Goal: Task Accomplishment & Management: Complete application form

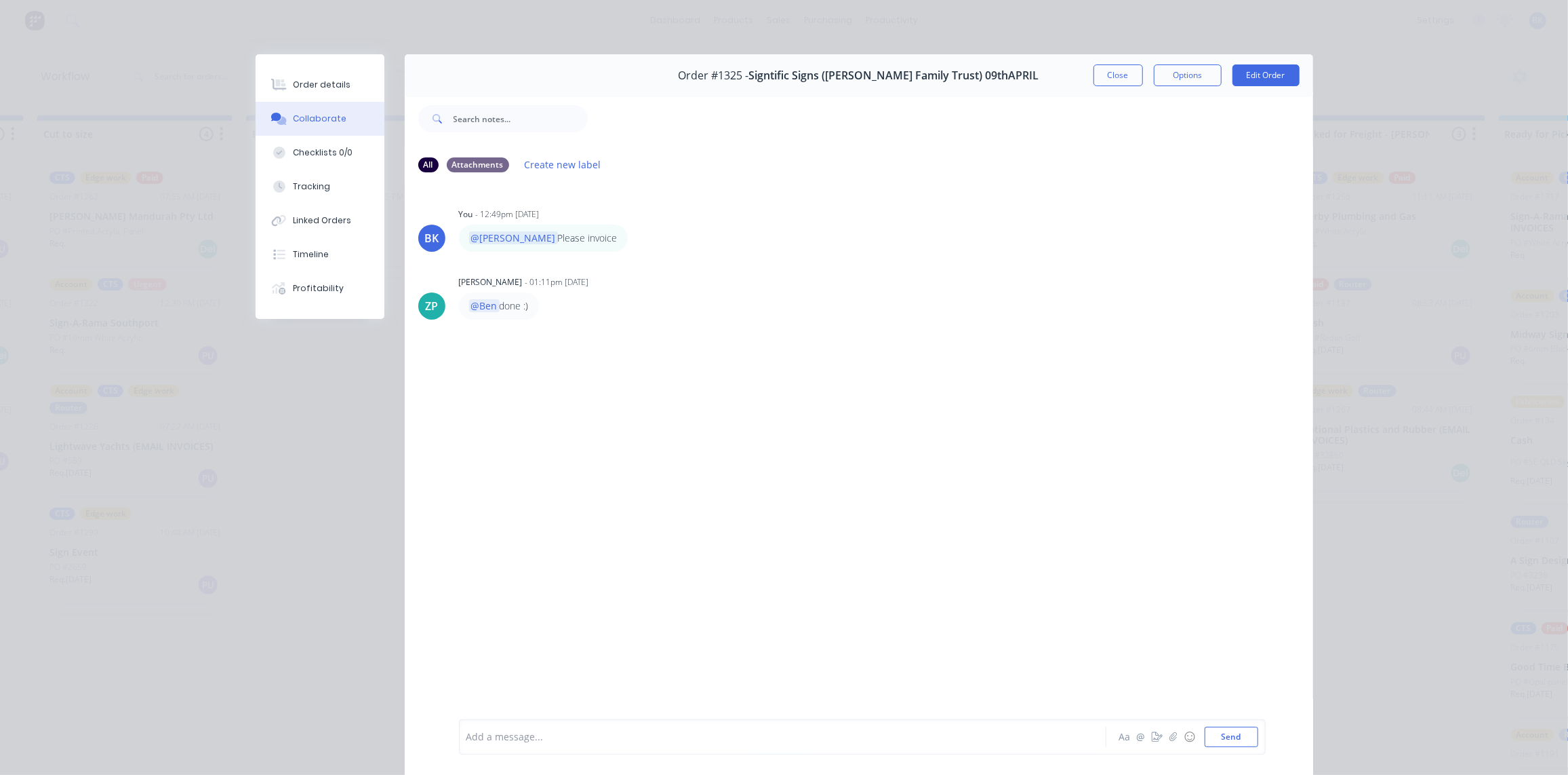
scroll to position [13, 0]
click at [1102, 80] on button "Close" at bounding box center [1118, 75] width 50 height 22
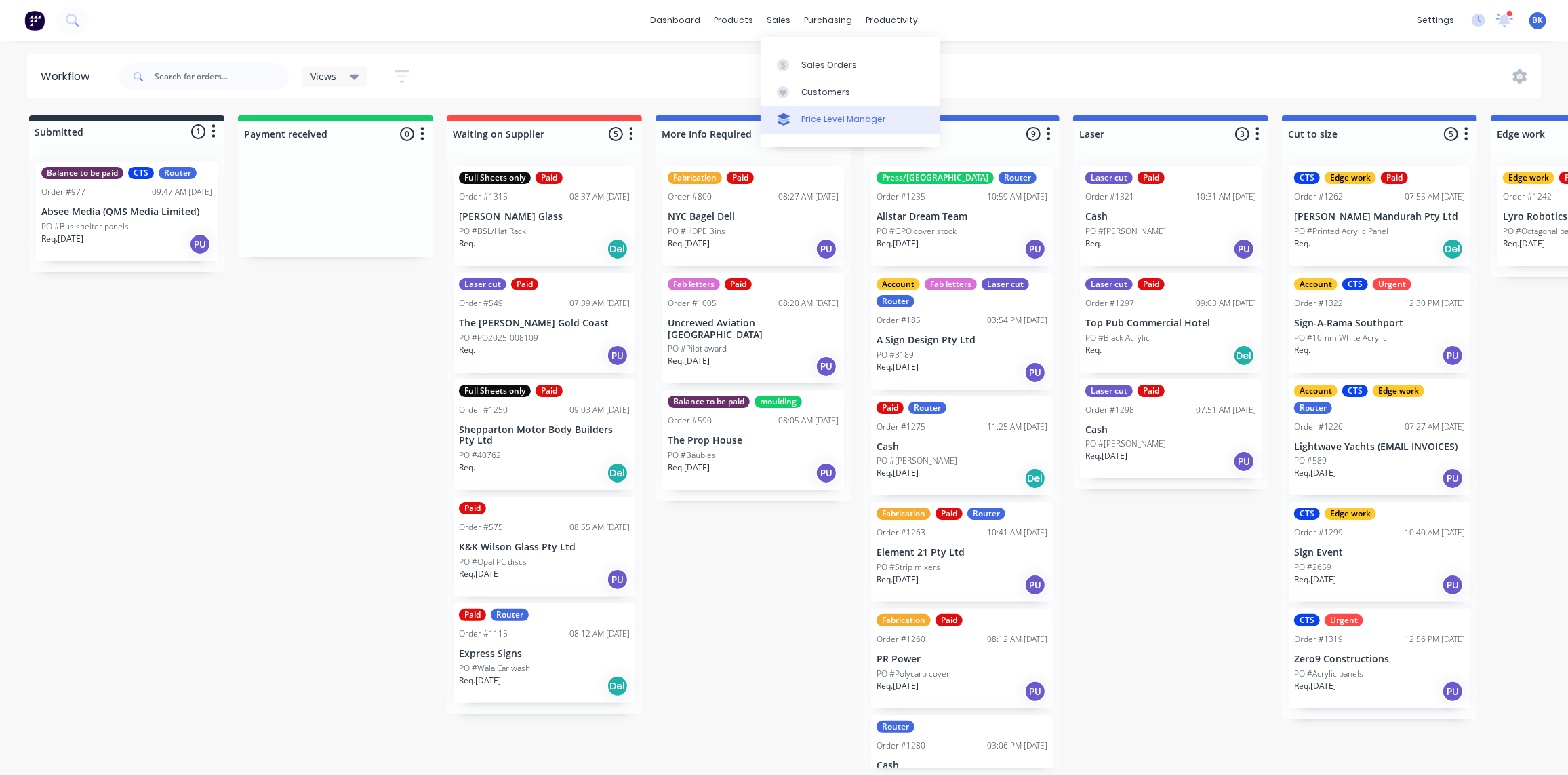
drag, startPoint x: 792, startPoint y: 58, endPoint x: 923, endPoint y: 116, distance: 143.3
click at [792, 58] on link "Sales Orders" at bounding box center [850, 64] width 180 height 27
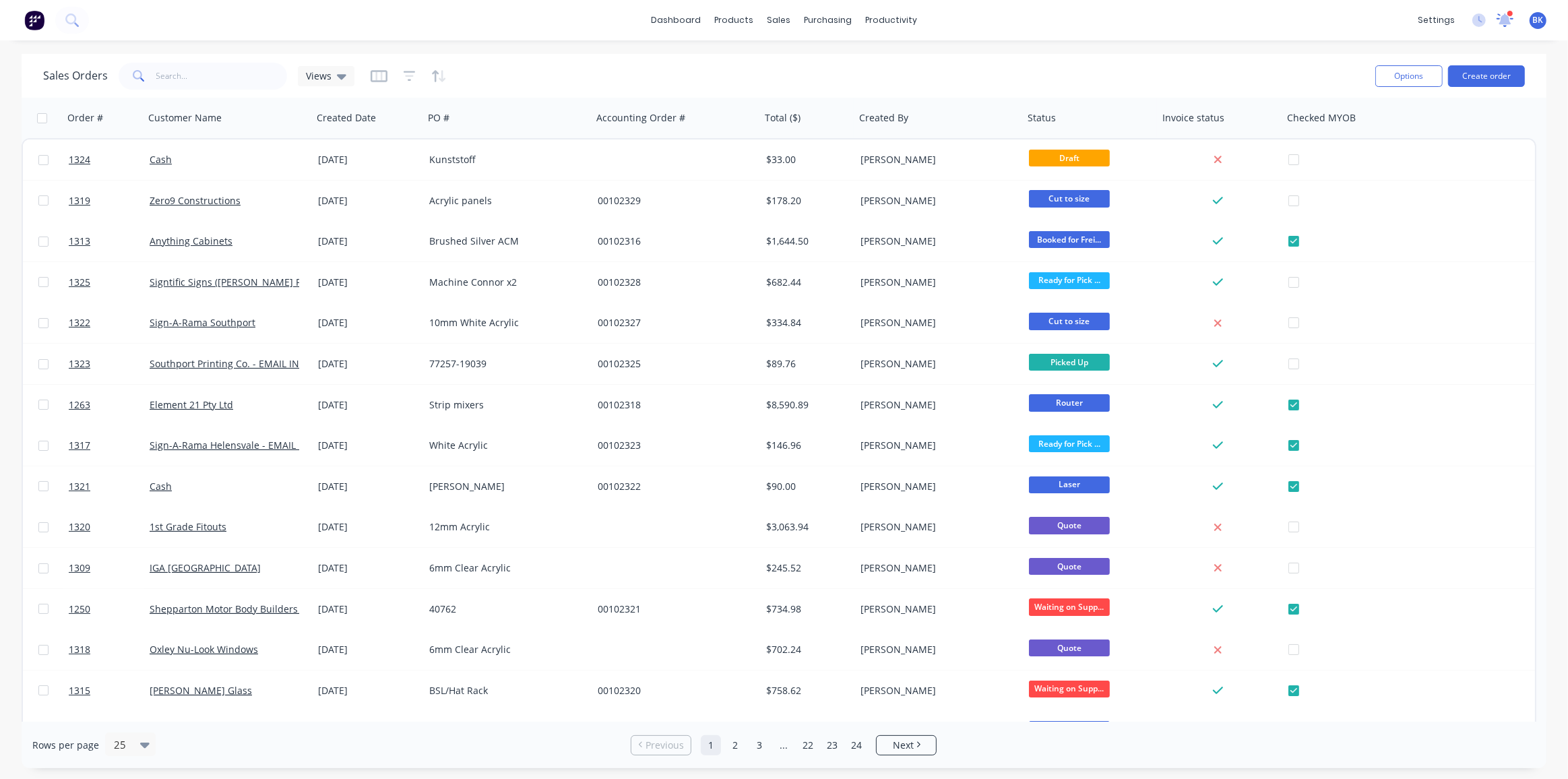
click at [1507, 23] on icon at bounding box center [1505, 19] width 13 height 13
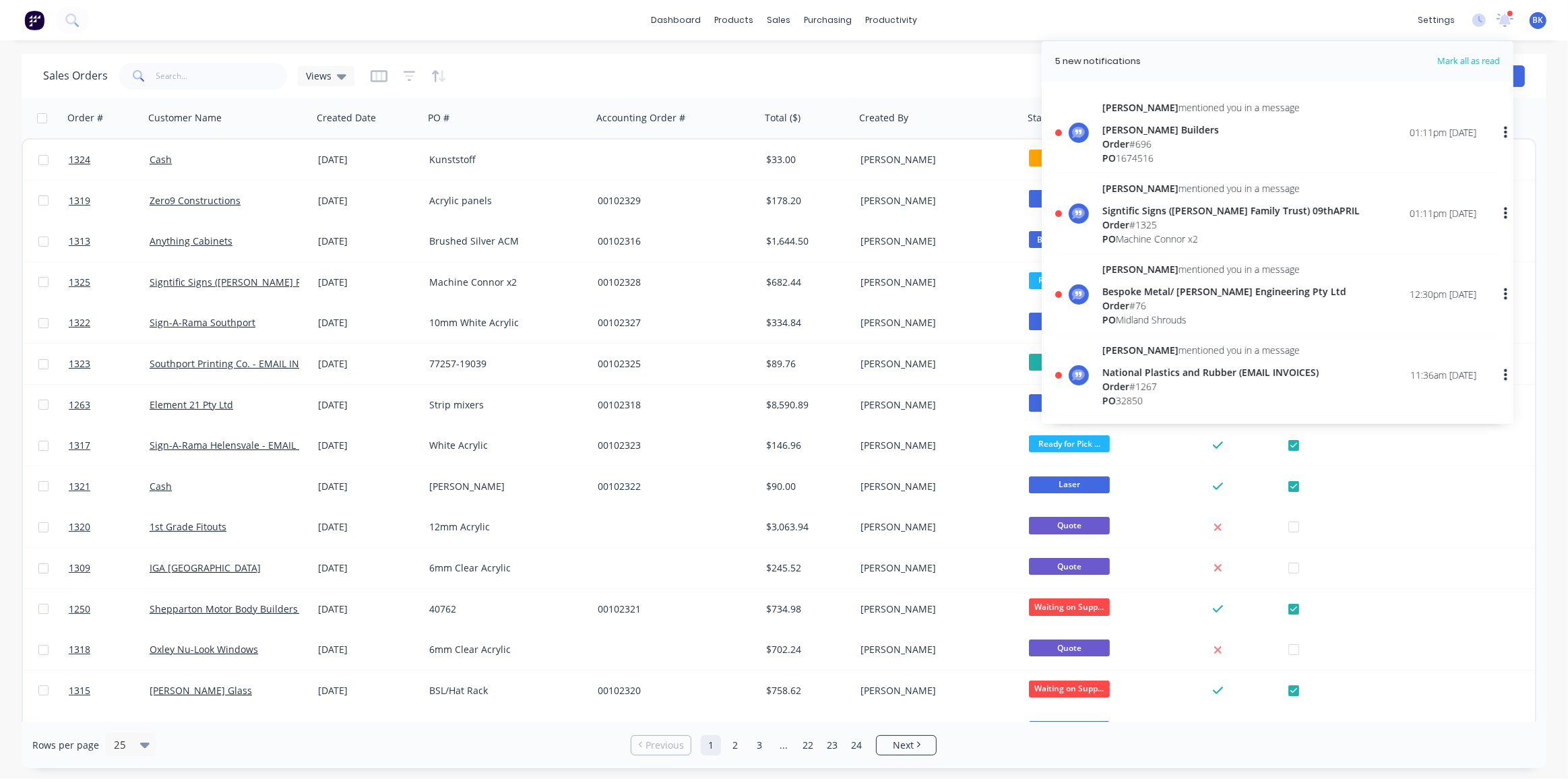
click at [1135, 150] on div "Order # 696" at bounding box center [1201, 144] width 197 height 14
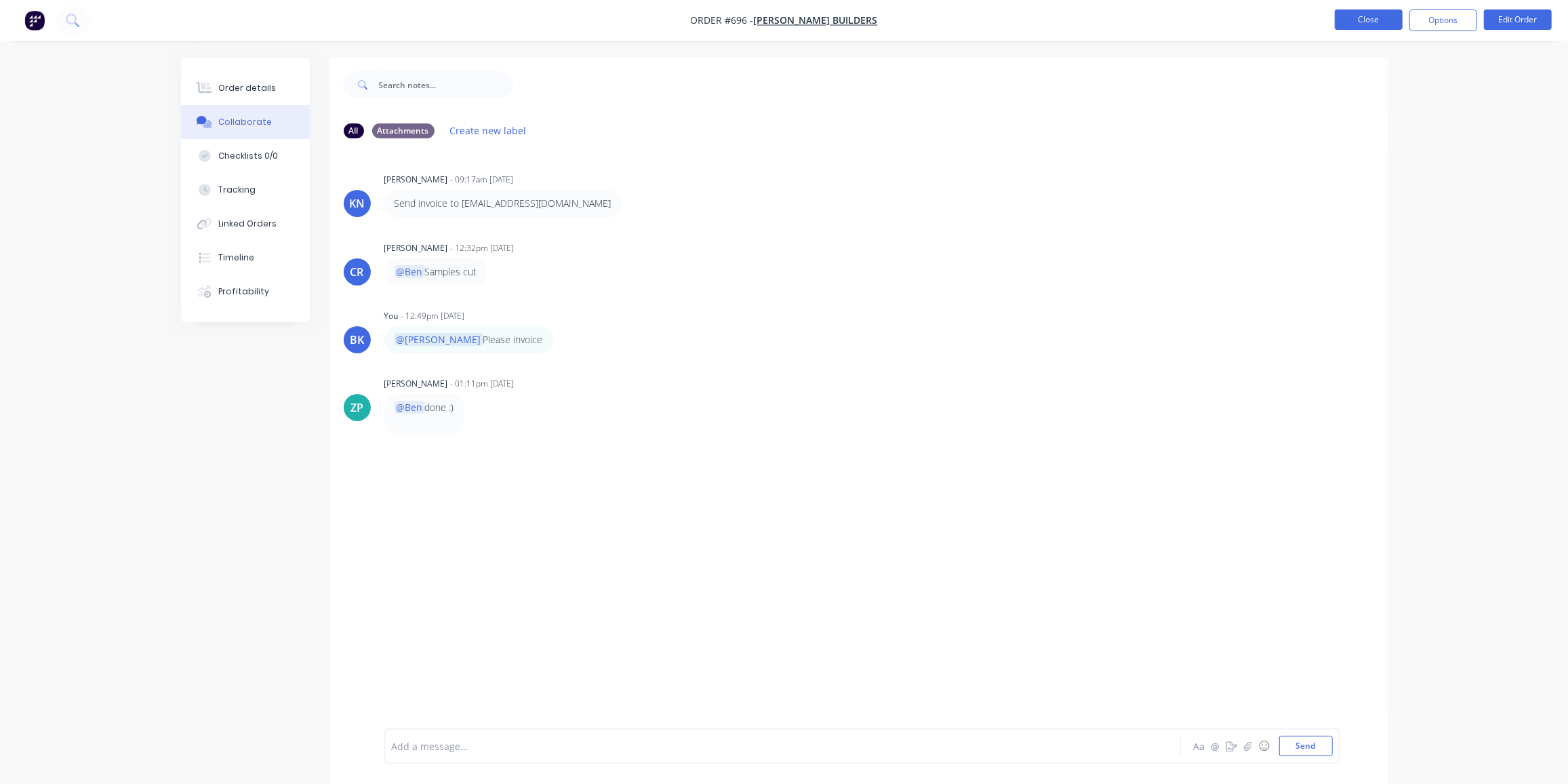
click at [1381, 20] on button "Close" at bounding box center [1369, 20] width 68 height 21
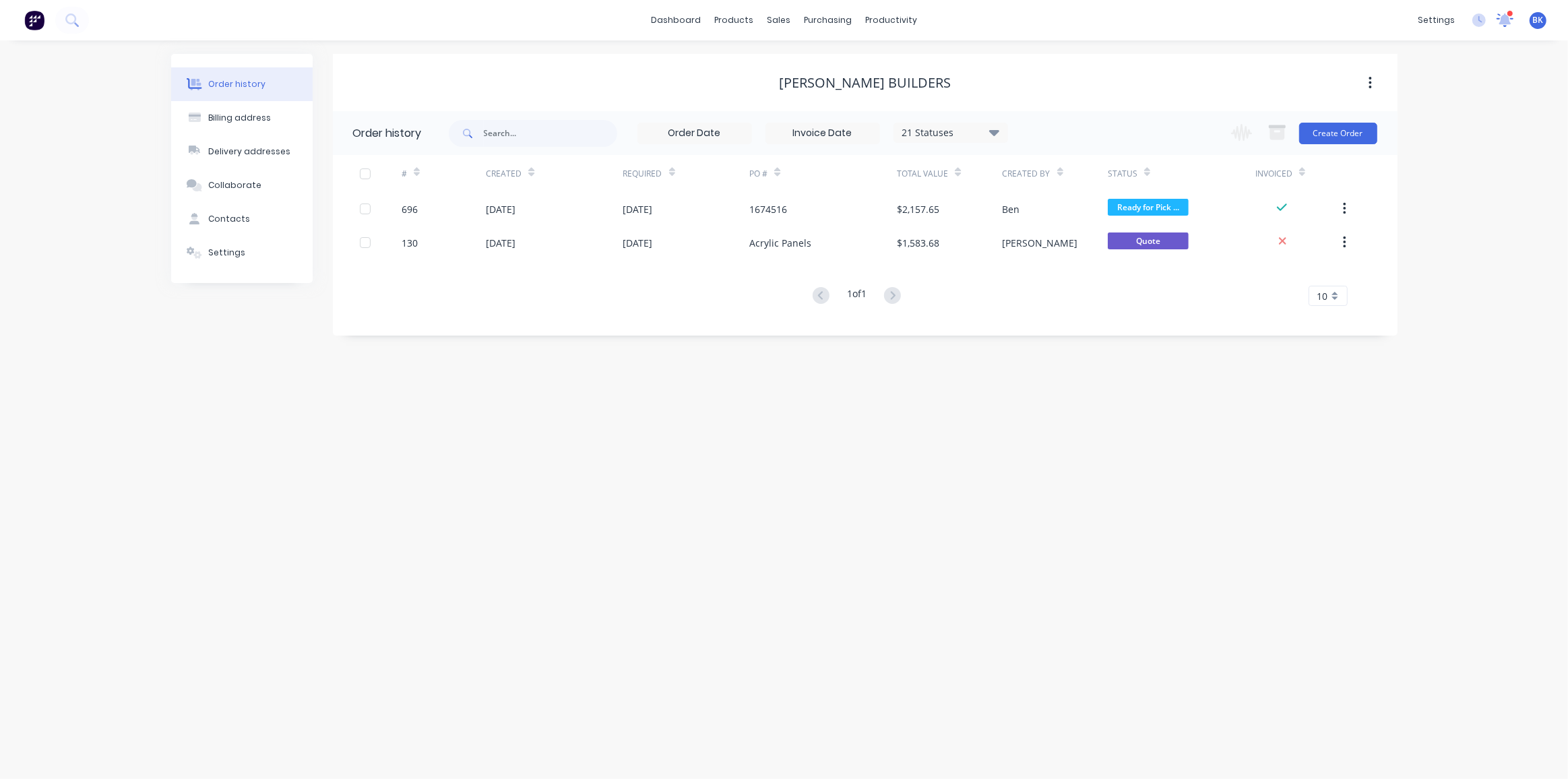
click at [1506, 20] on icon at bounding box center [1505, 19] width 13 height 13
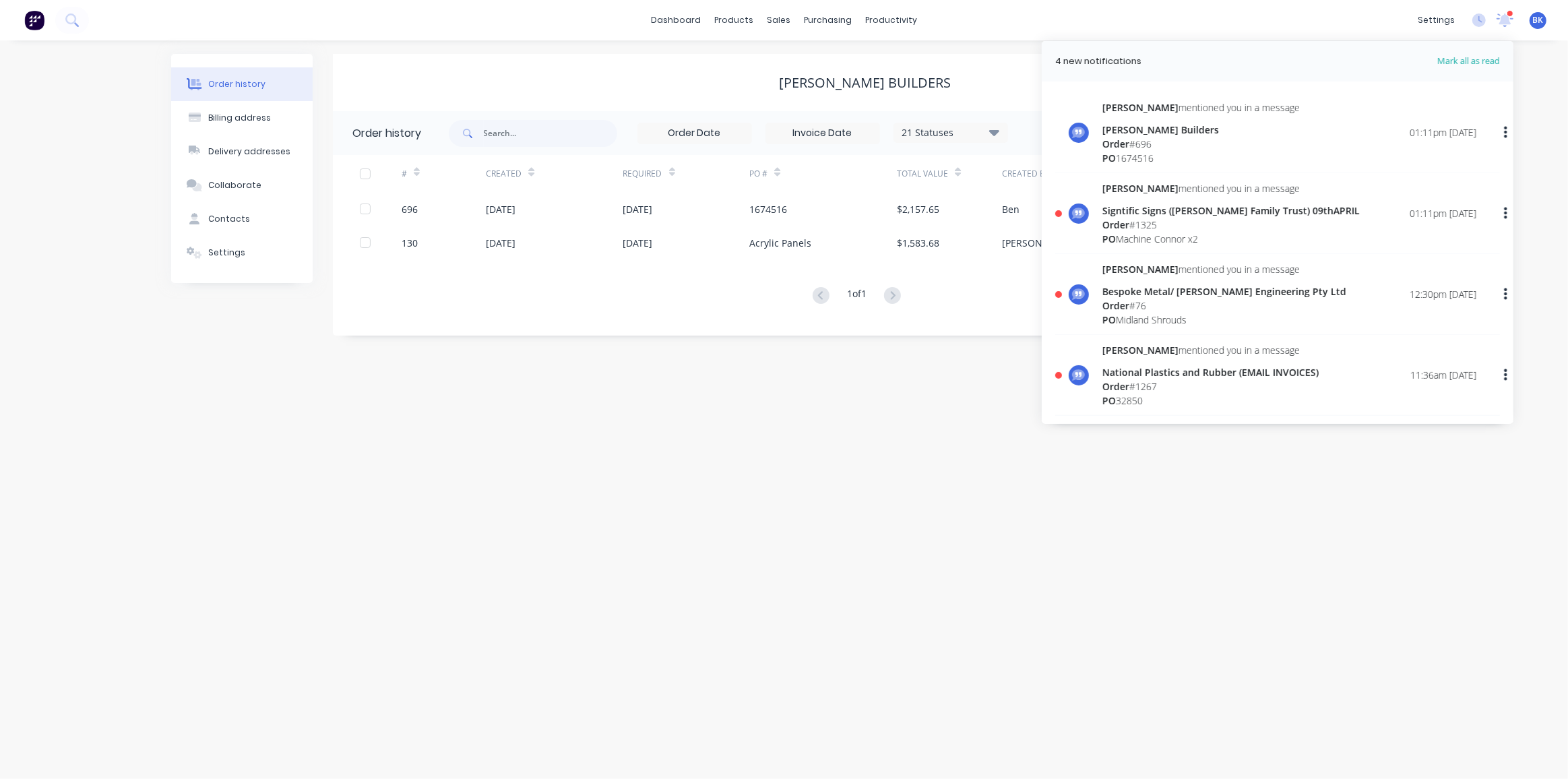
click at [1141, 208] on div "Signtific Signs ([PERSON_NAME] Family Trust) 09thAPRIL" at bounding box center [1231, 211] width 257 height 14
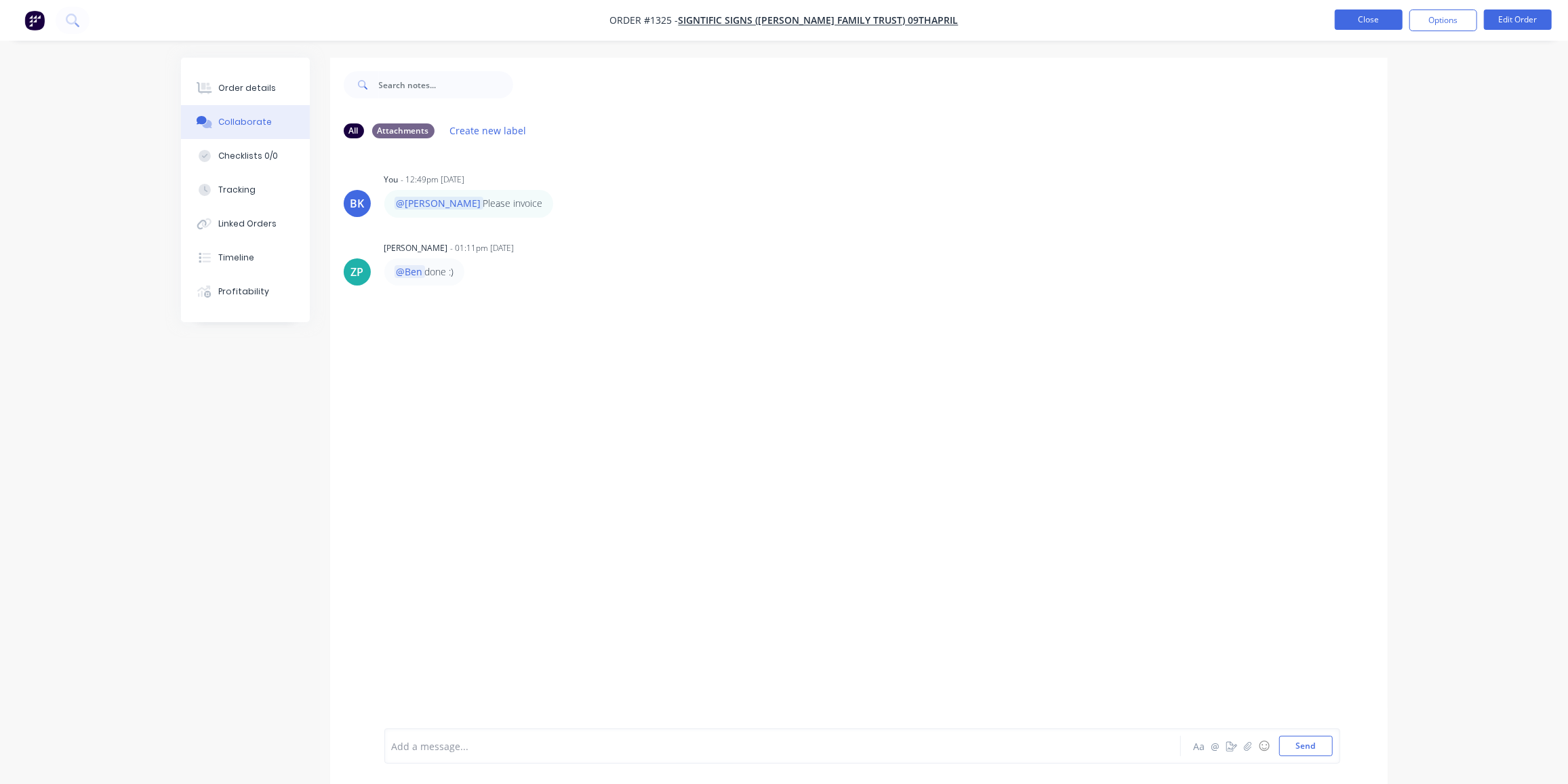
click at [1380, 21] on button "Close" at bounding box center [1369, 20] width 68 height 21
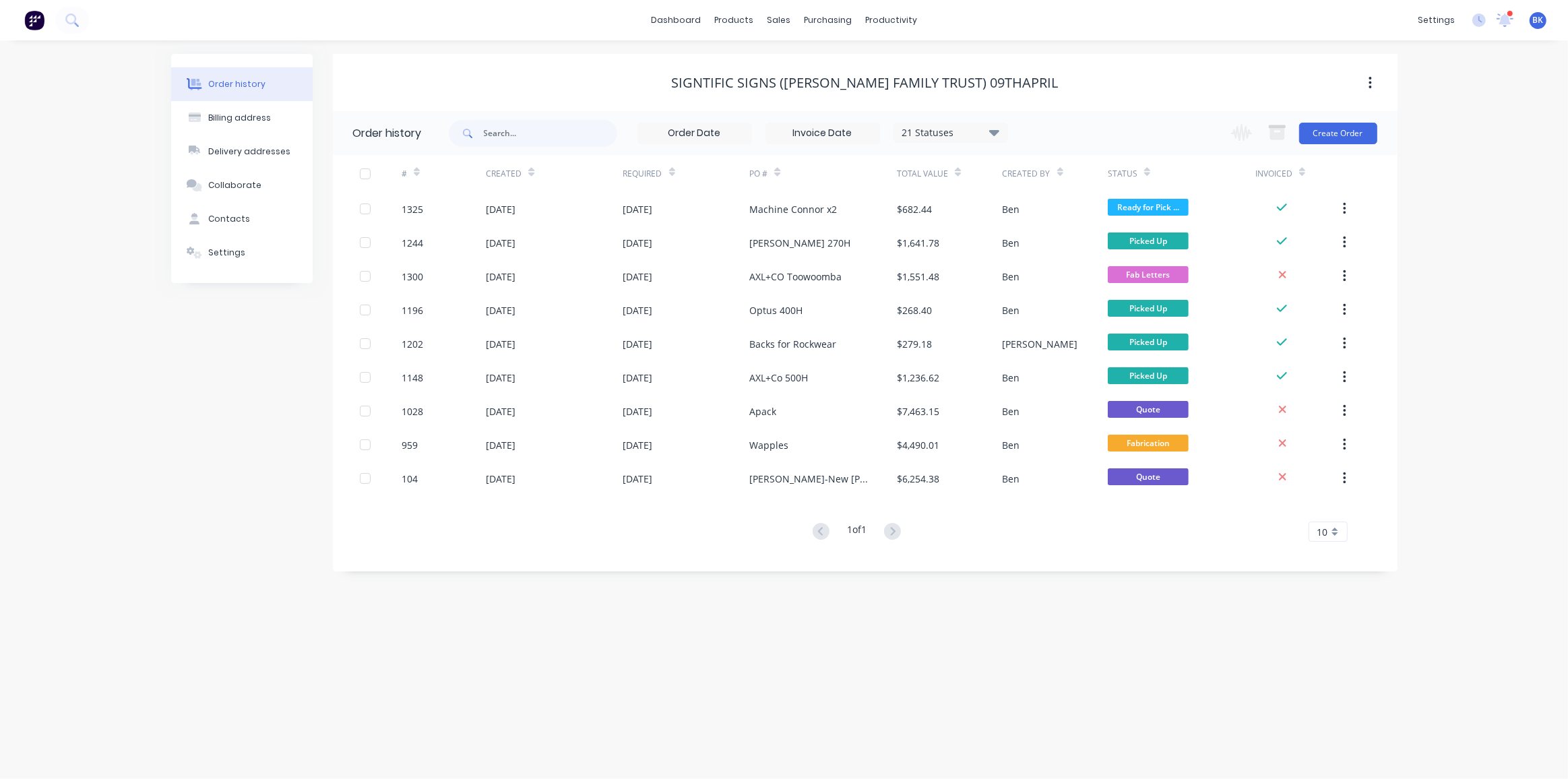
click at [1507, 12] on div at bounding box center [1511, 13] width 7 height 7
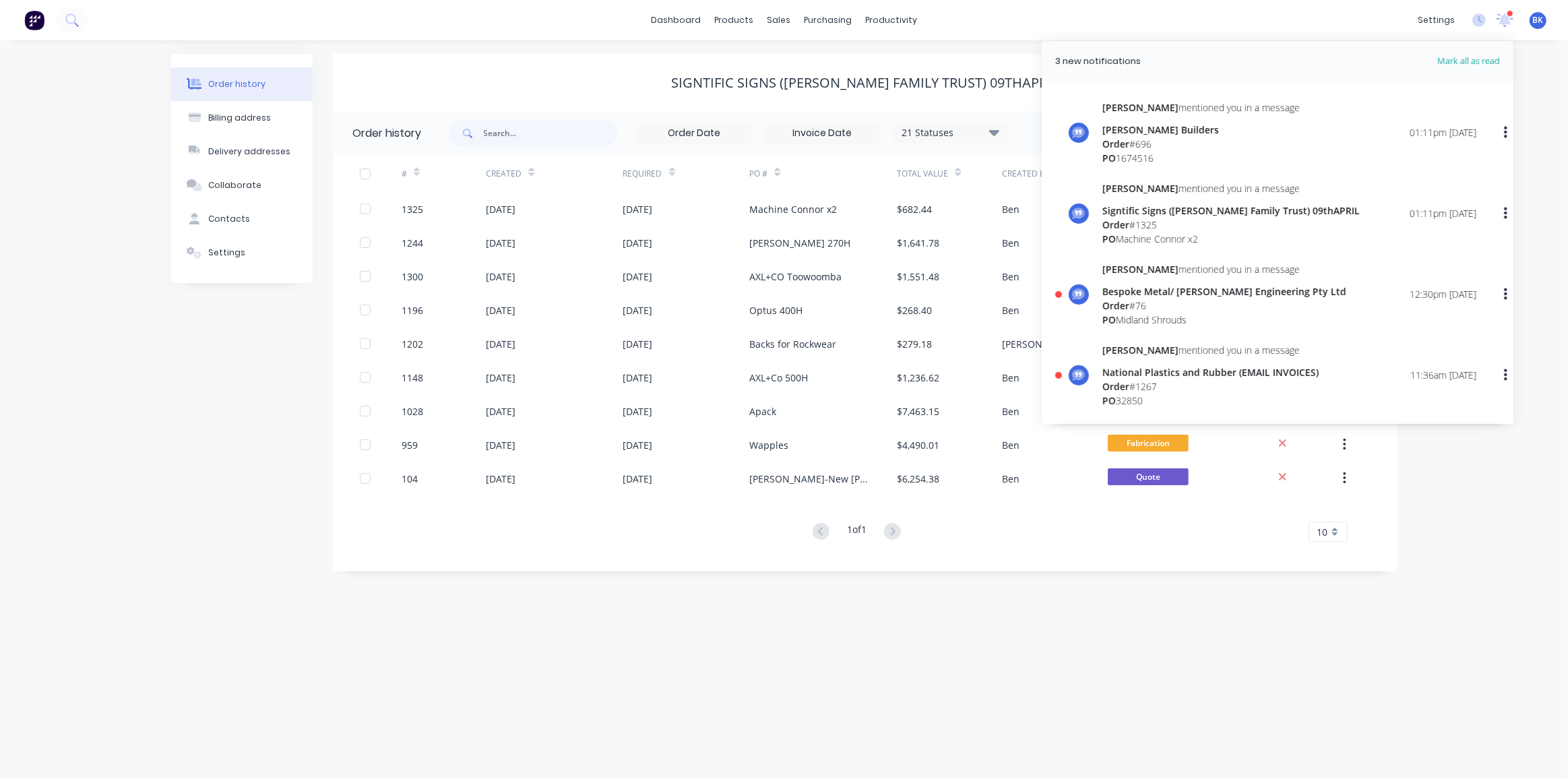
click at [1148, 293] on div "Bespoke Metal/ [PERSON_NAME] Engineering Pty Ltd" at bounding box center [1224, 292] width 244 height 14
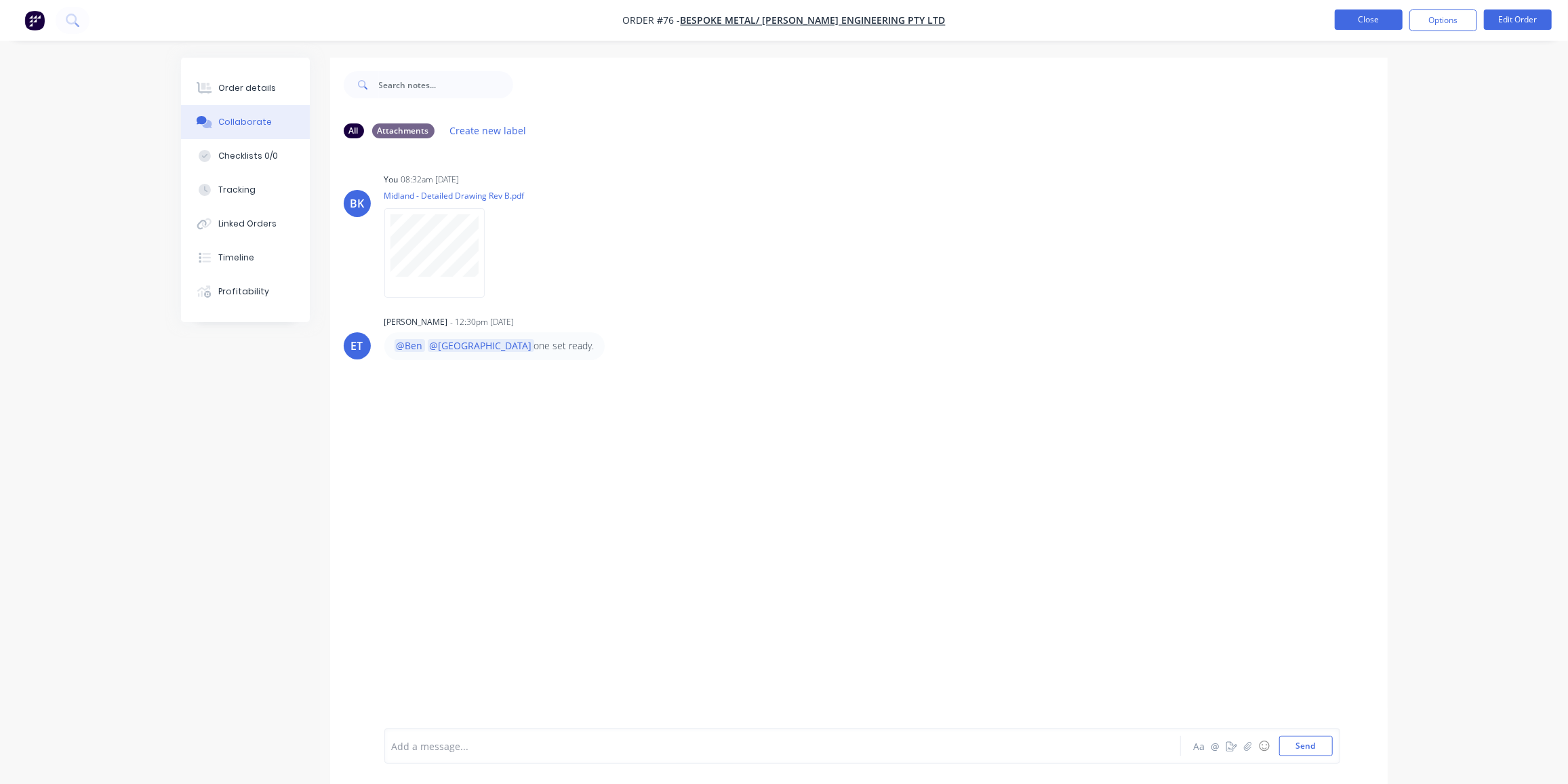
click at [1365, 23] on button "Close" at bounding box center [1369, 20] width 68 height 21
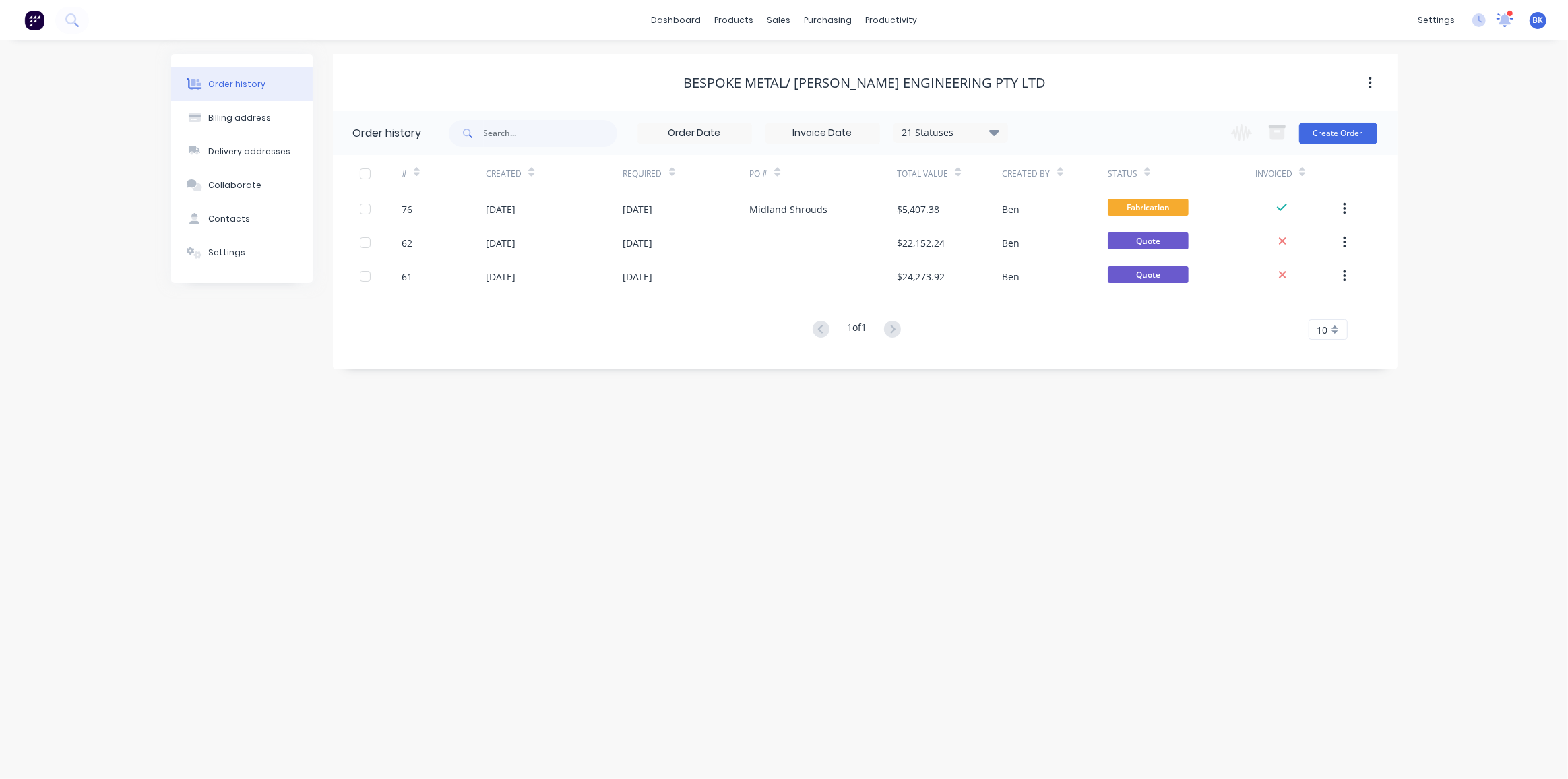
click at [1508, 19] on icon at bounding box center [1505, 19] width 13 height 11
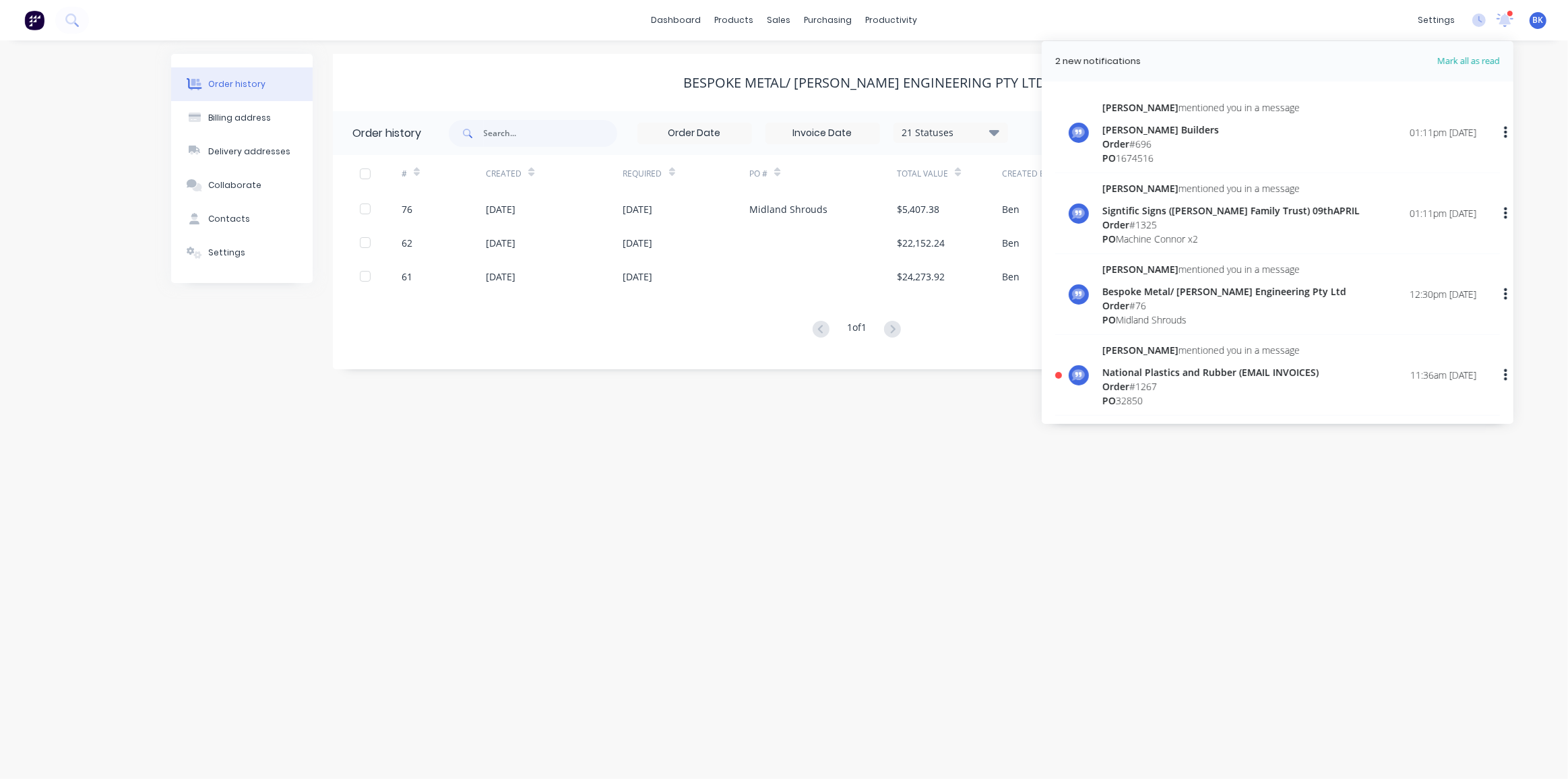
click at [1127, 372] on div "National Plastics and Rubber (EMAIL INVOICES)" at bounding box center [1210, 372] width 216 height 14
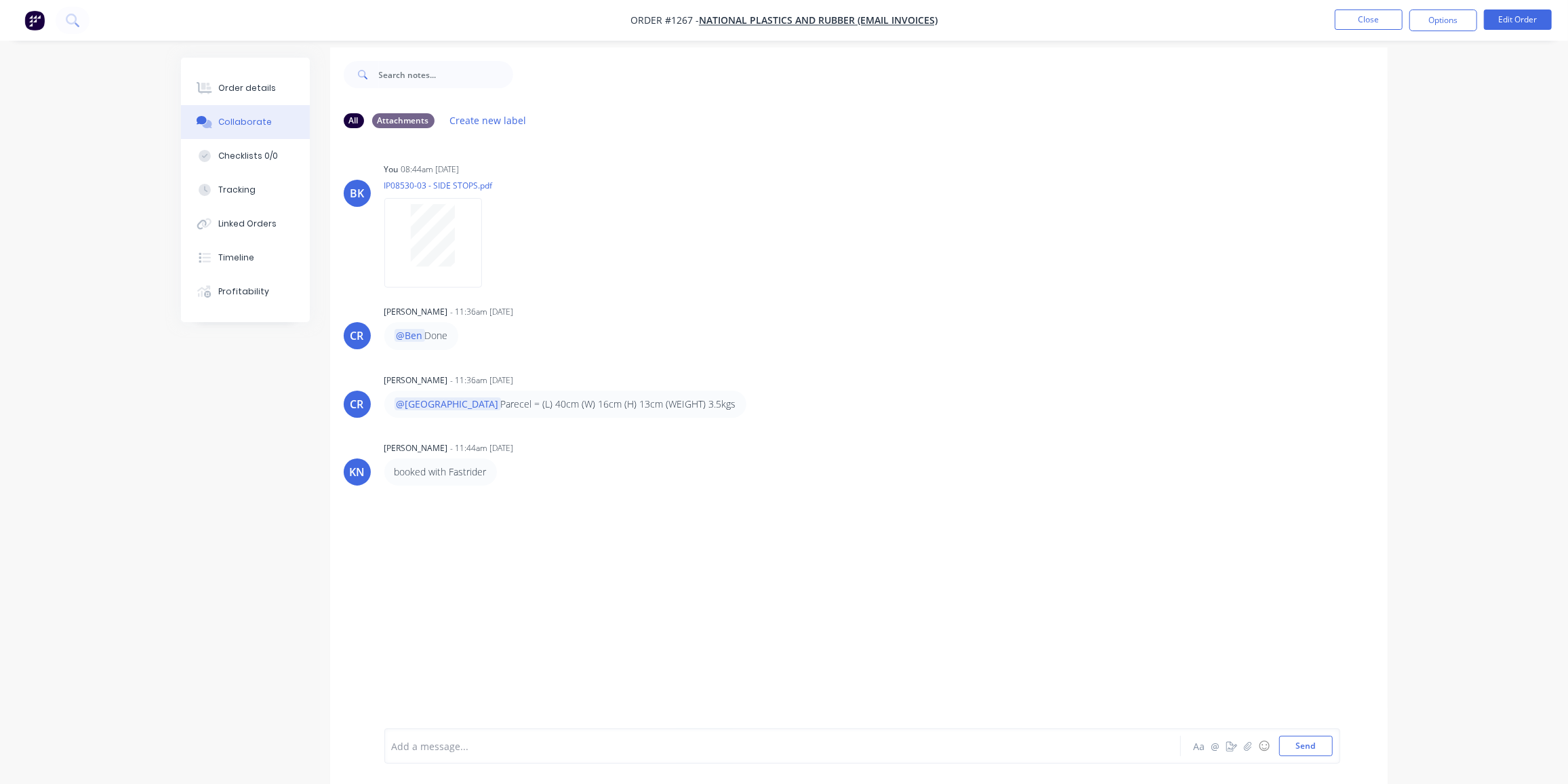
scroll to position [19, 0]
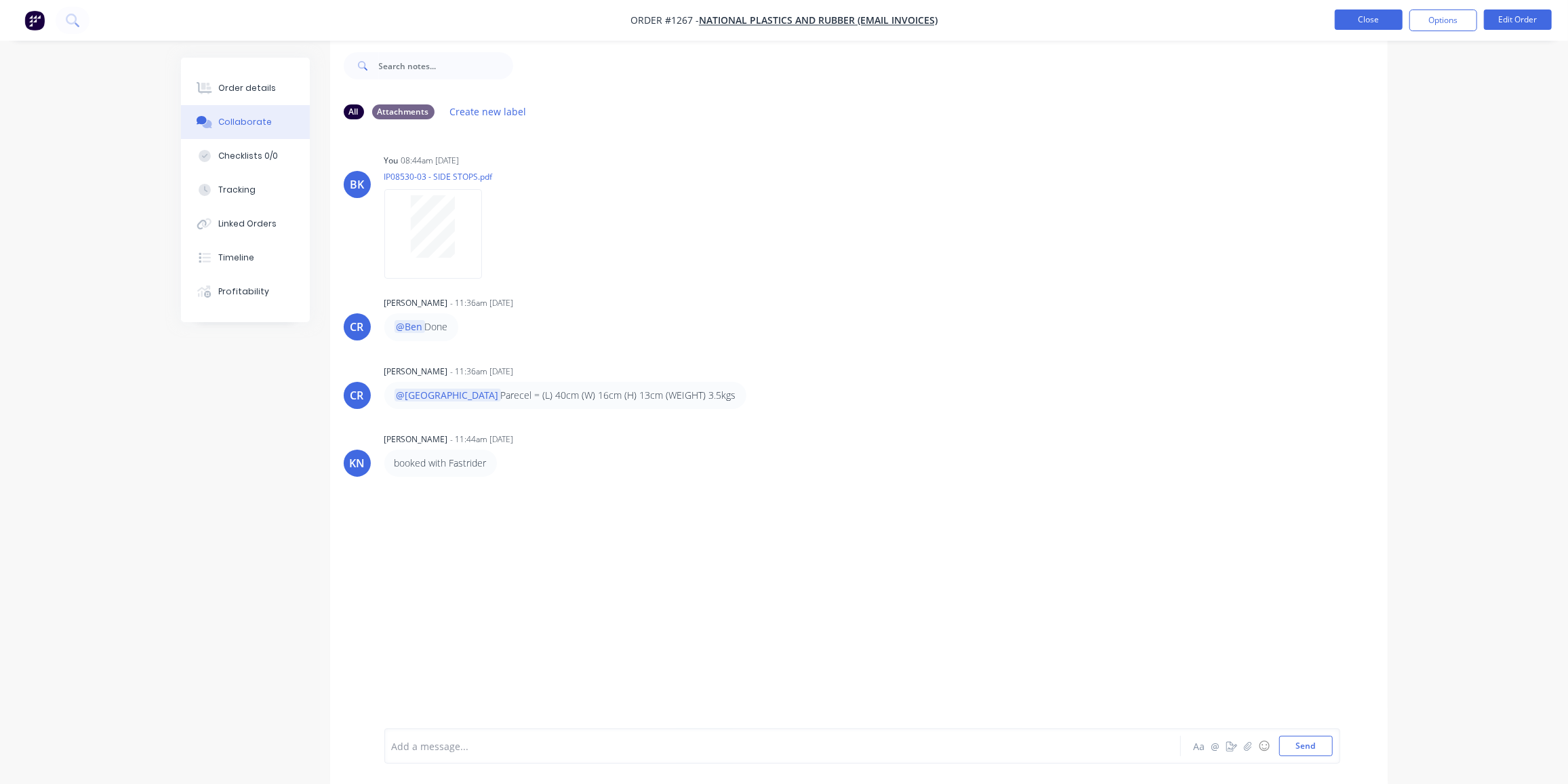
click at [1360, 18] on button "Close" at bounding box center [1369, 20] width 68 height 21
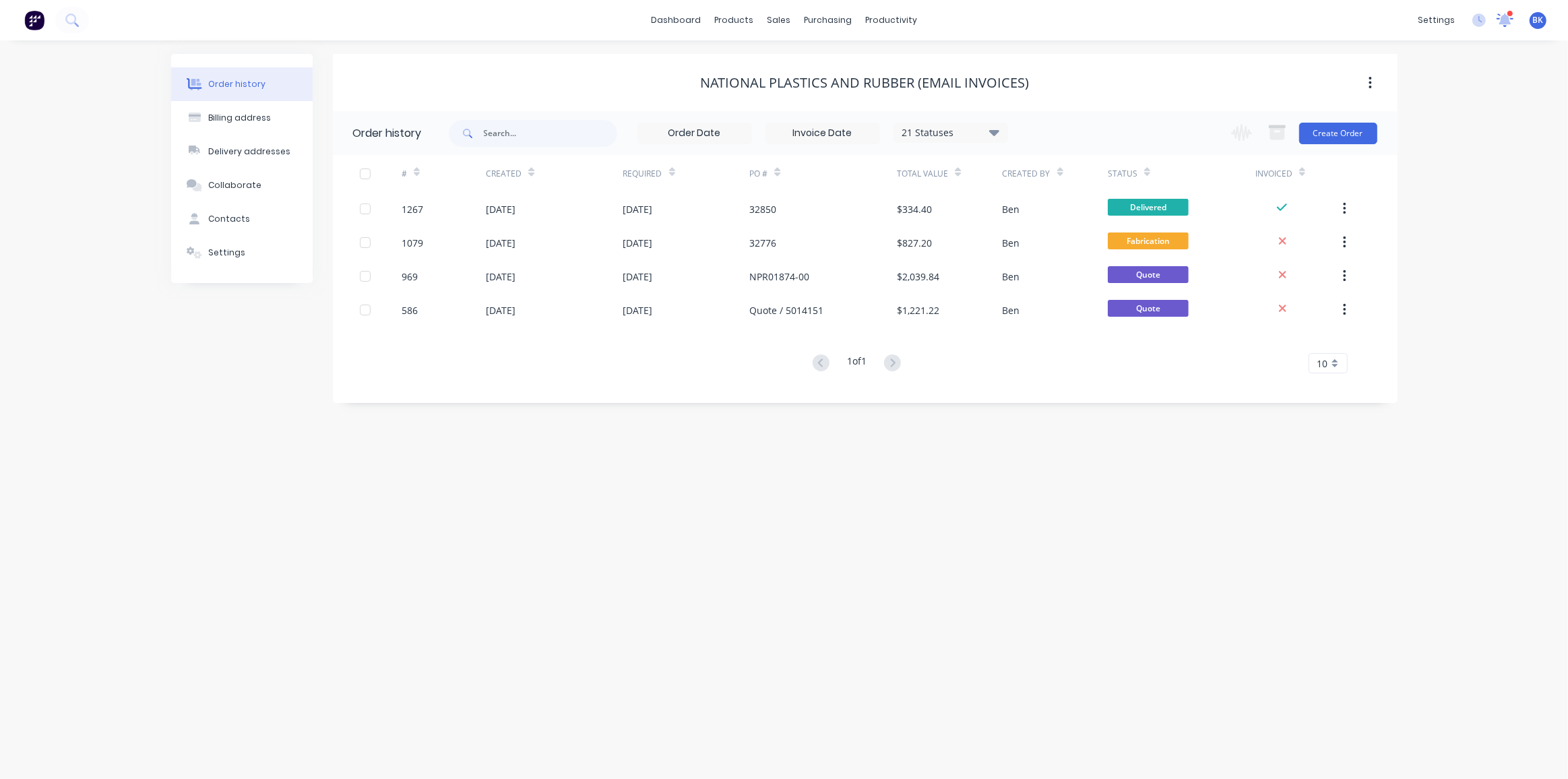
click at [1508, 18] on icon at bounding box center [1505, 19] width 13 height 13
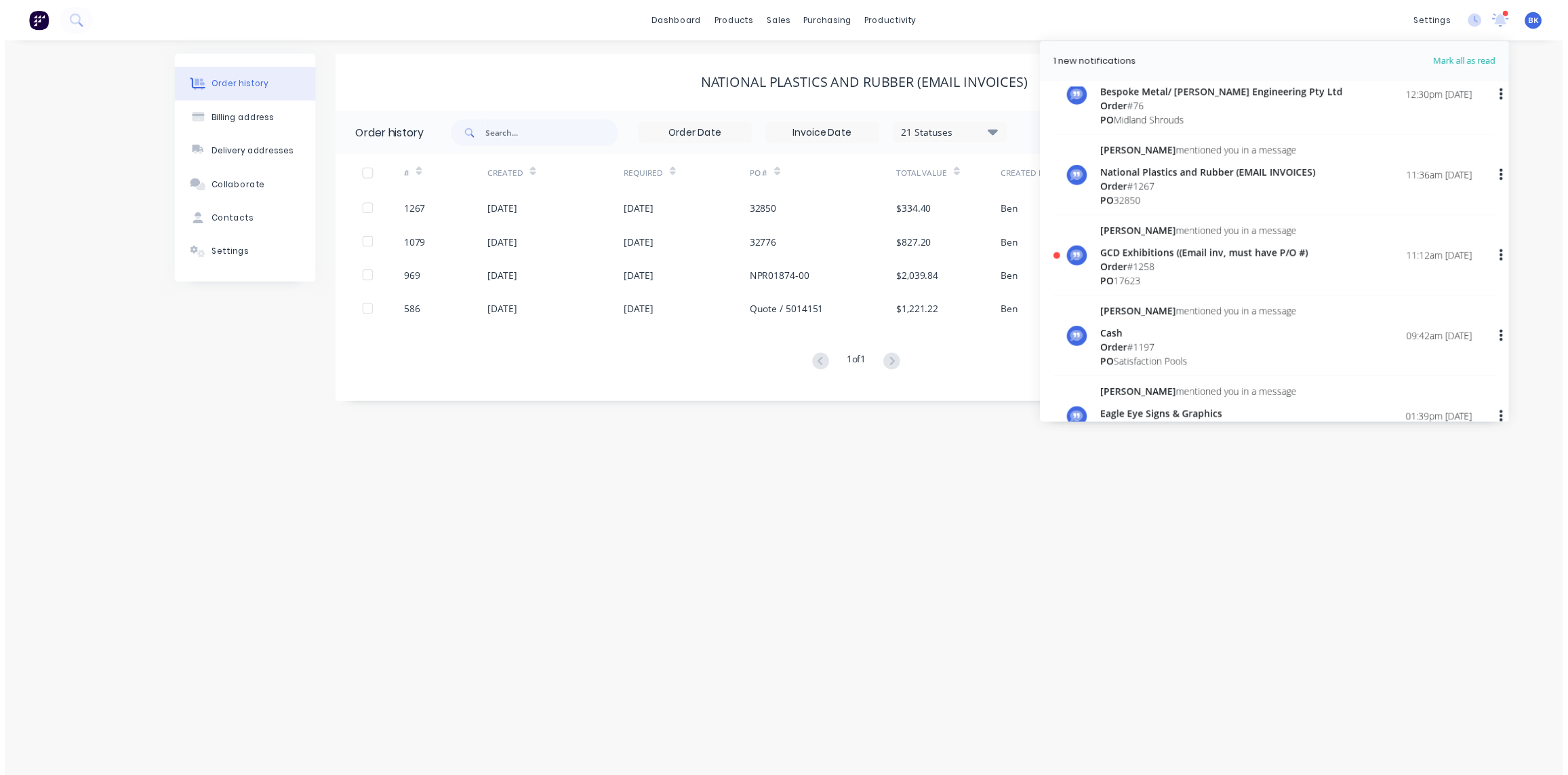
scroll to position [308, 0]
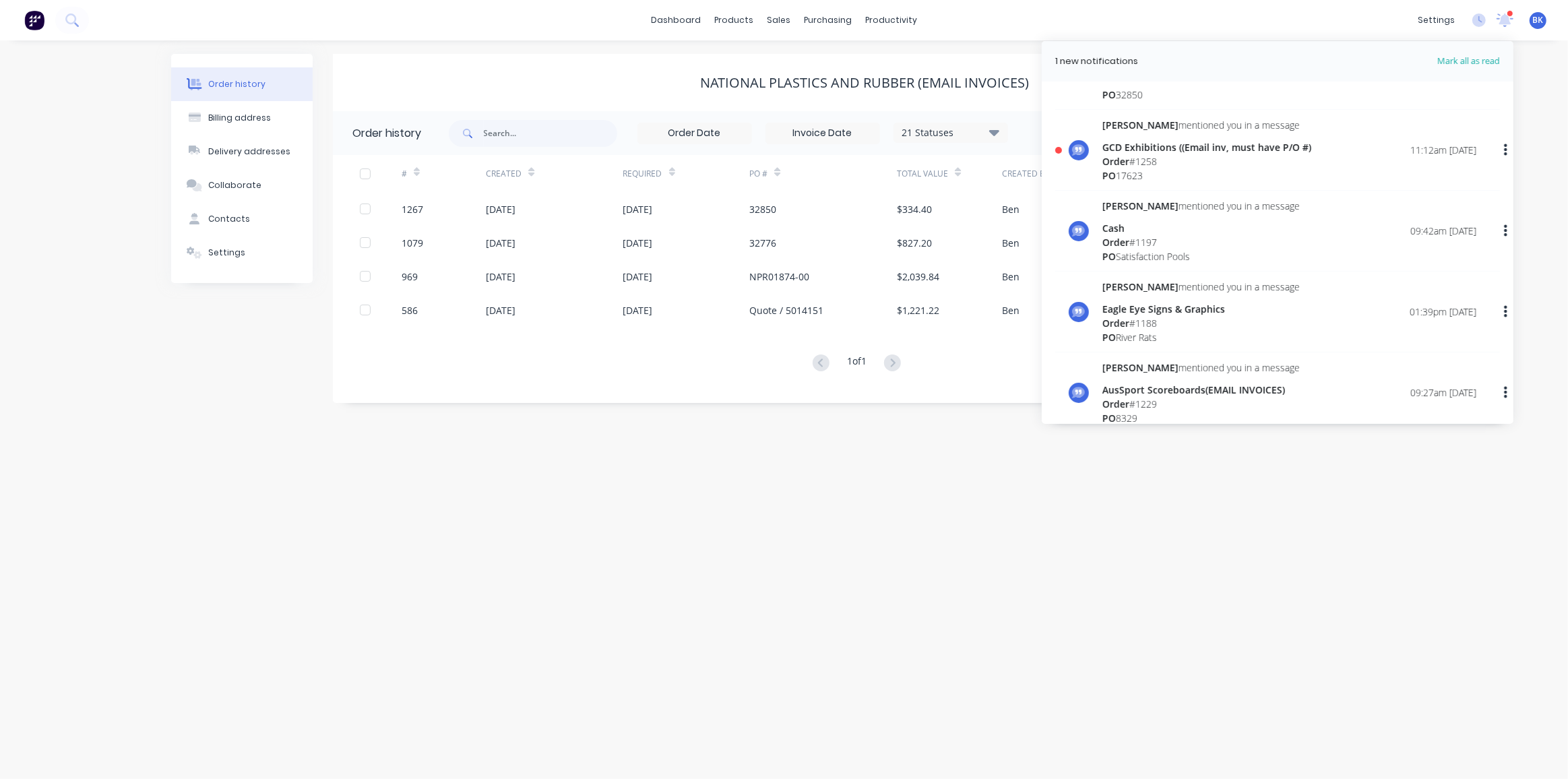
click at [1169, 151] on div "GCD Exhibitions ((Email inv, must have P/O #)" at bounding box center [1206, 147] width 209 height 14
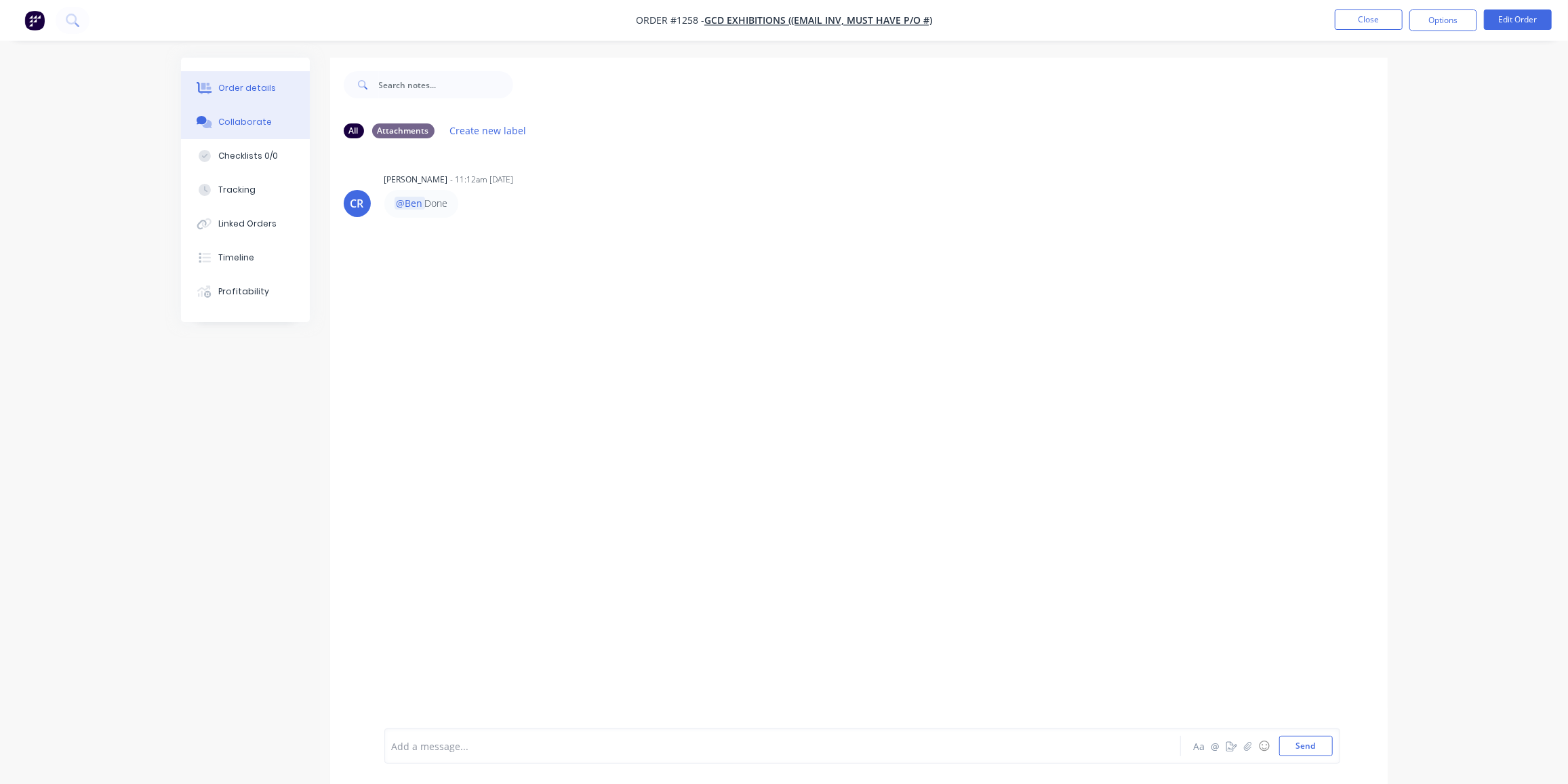
click at [264, 83] on div "Order details" at bounding box center [247, 89] width 58 height 13
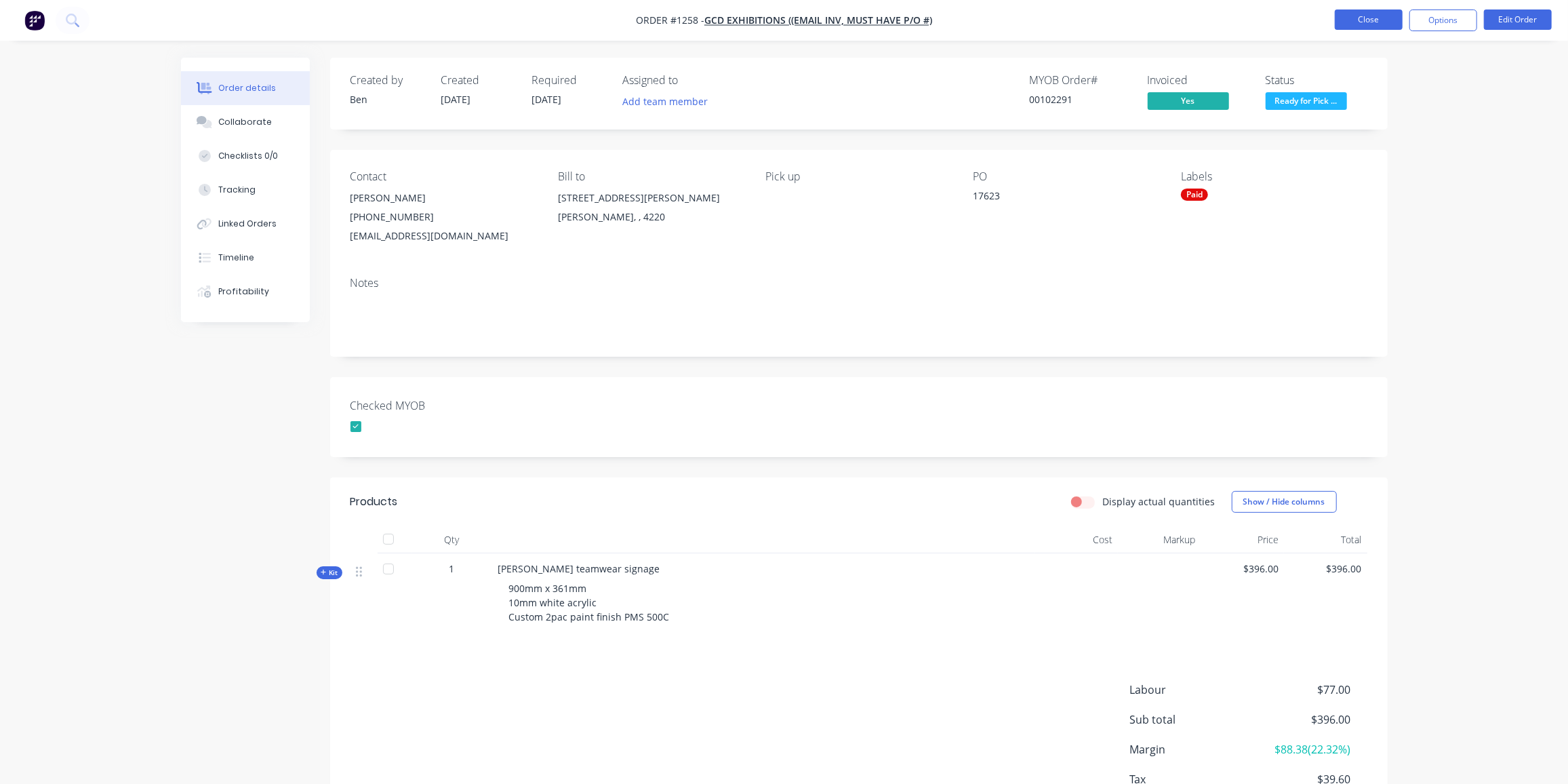
click at [1367, 23] on button "Close" at bounding box center [1369, 20] width 68 height 21
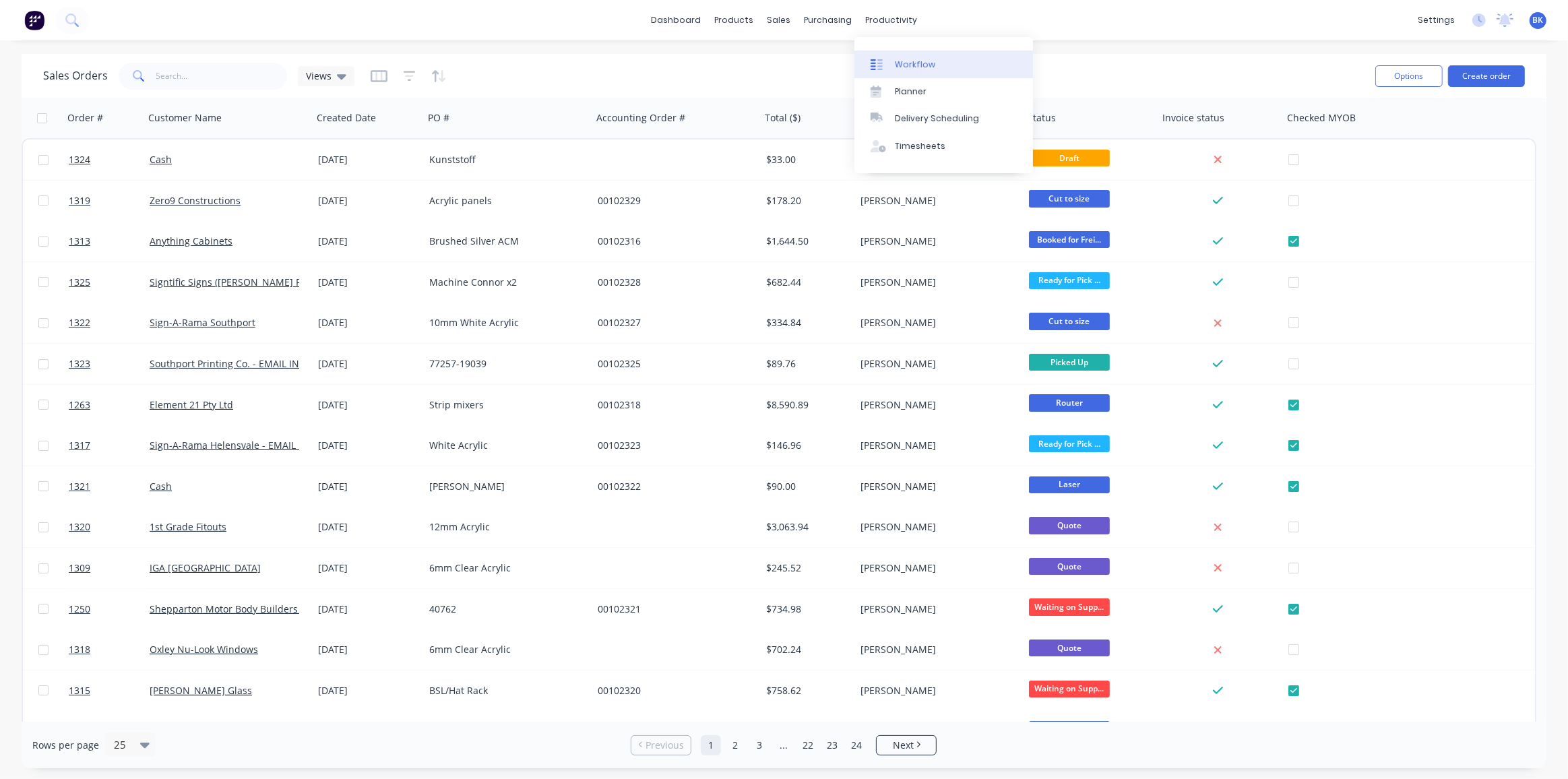
click at [906, 59] on div "Workflow" at bounding box center [915, 65] width 40 height 13
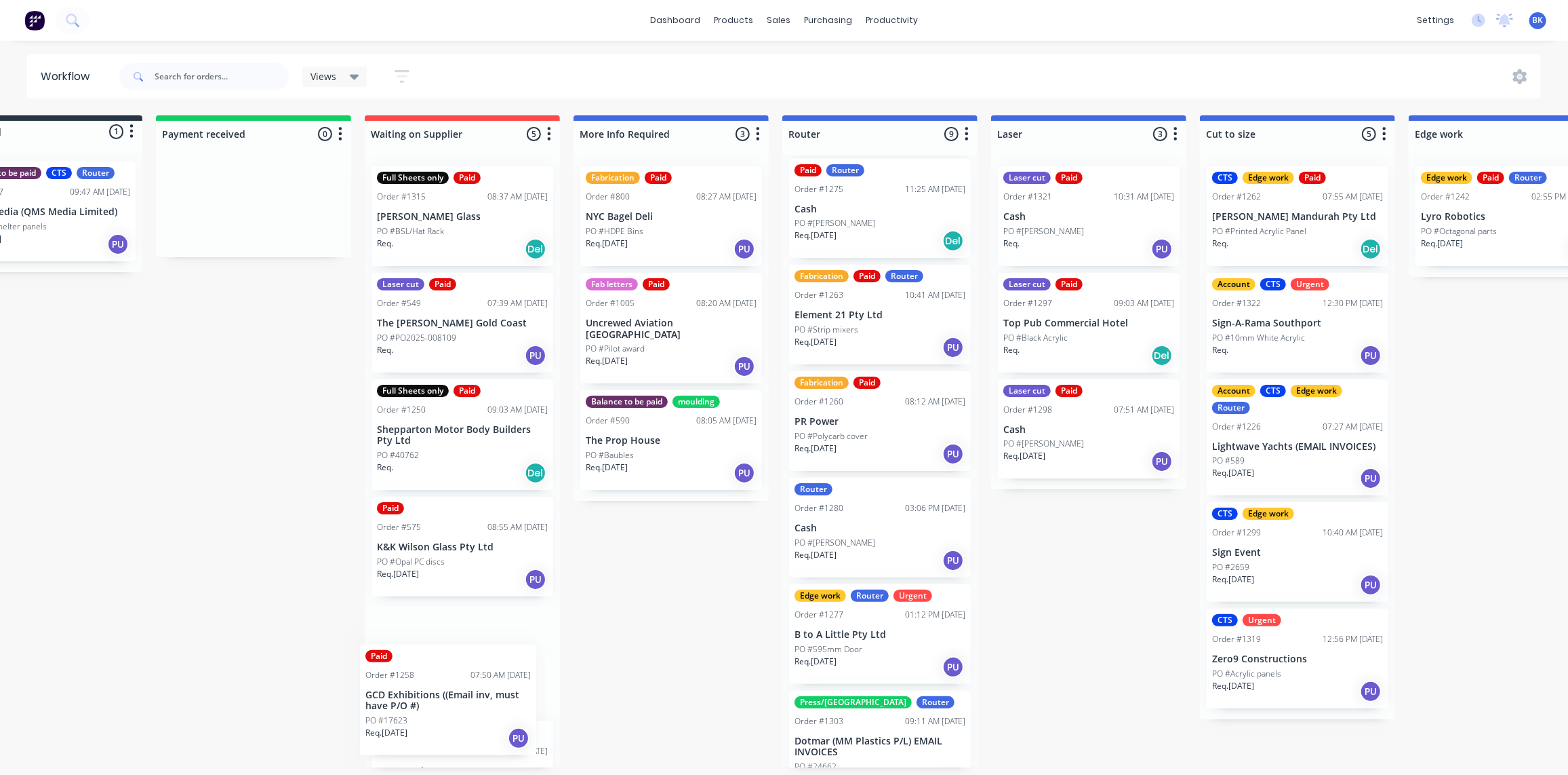
scroll to position [1, 80]
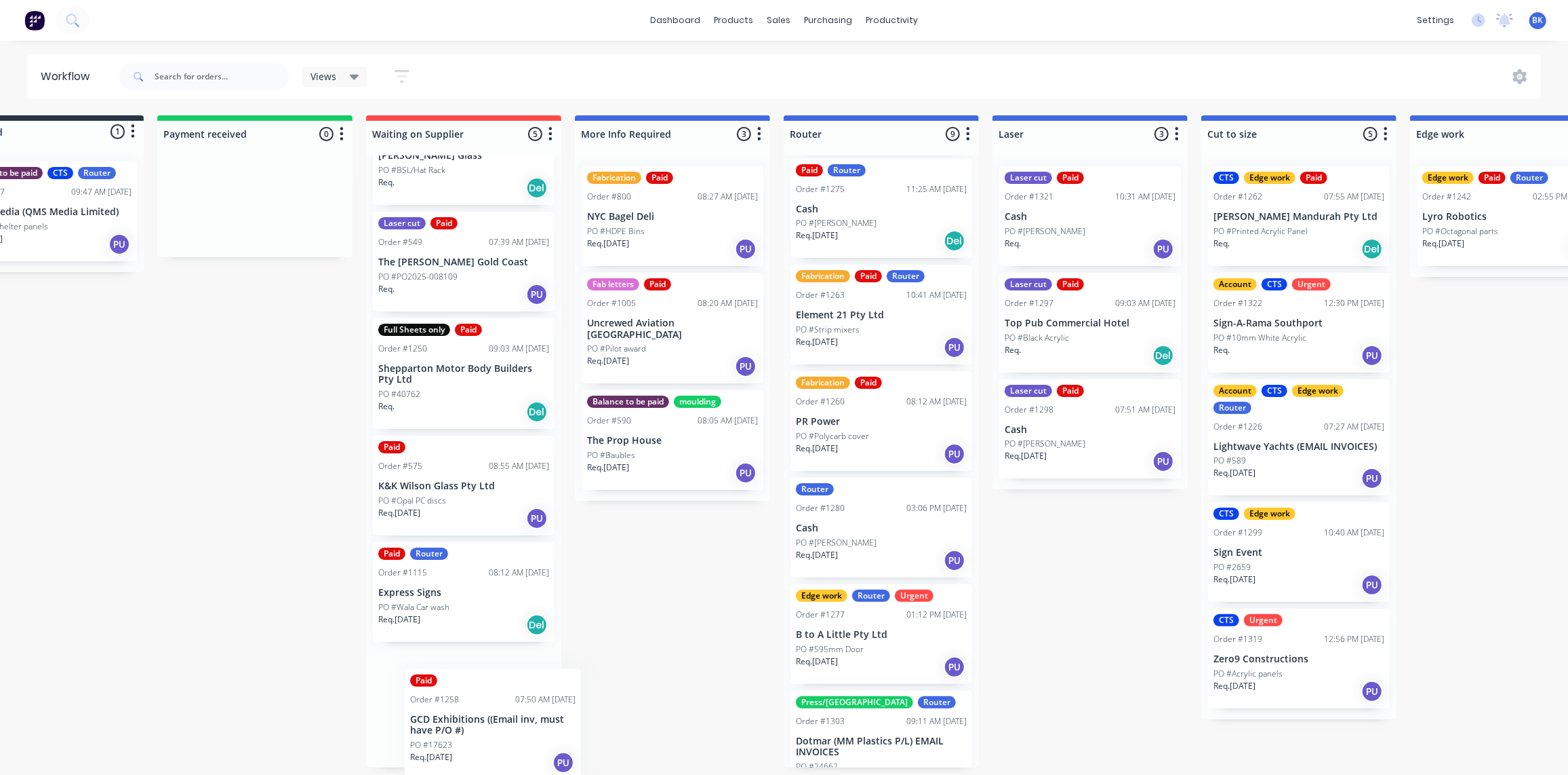
drag, startPoint x: 1166, startPoint y: 416, endPoint x: 446, endPoint y: 723, distance: 782.7
click at [446, 724] on div "Submitted 1 Status colour #273444 hex #273444 Save Cancel Summaries Total order…" at bounding box center [1531, 442] width 3244 height 652
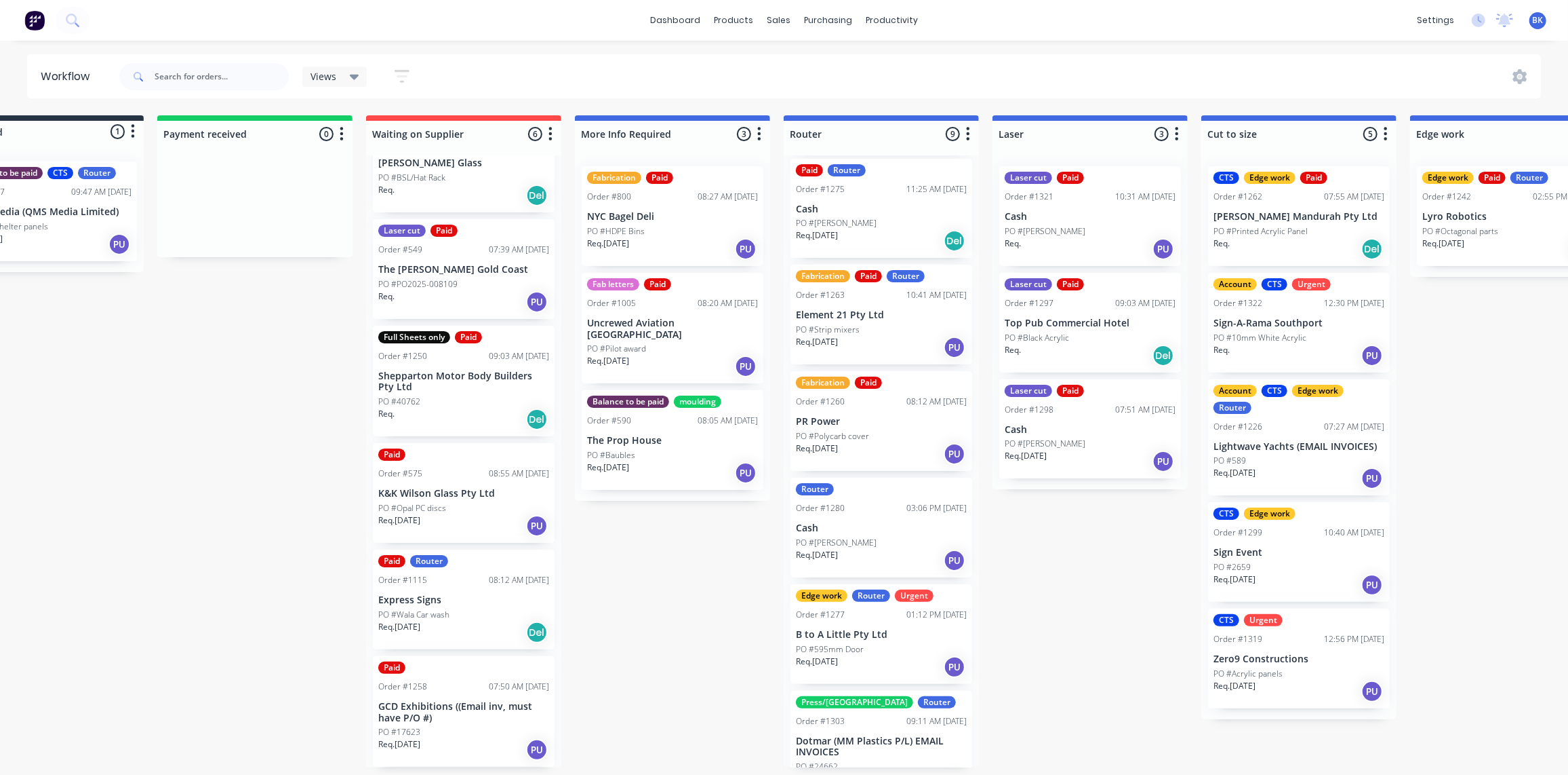
click at [443, 710] on p "GCD Exhibitions ((Email inv, must have P/O #)" at bounding box center [463, 713] width 171 height 23
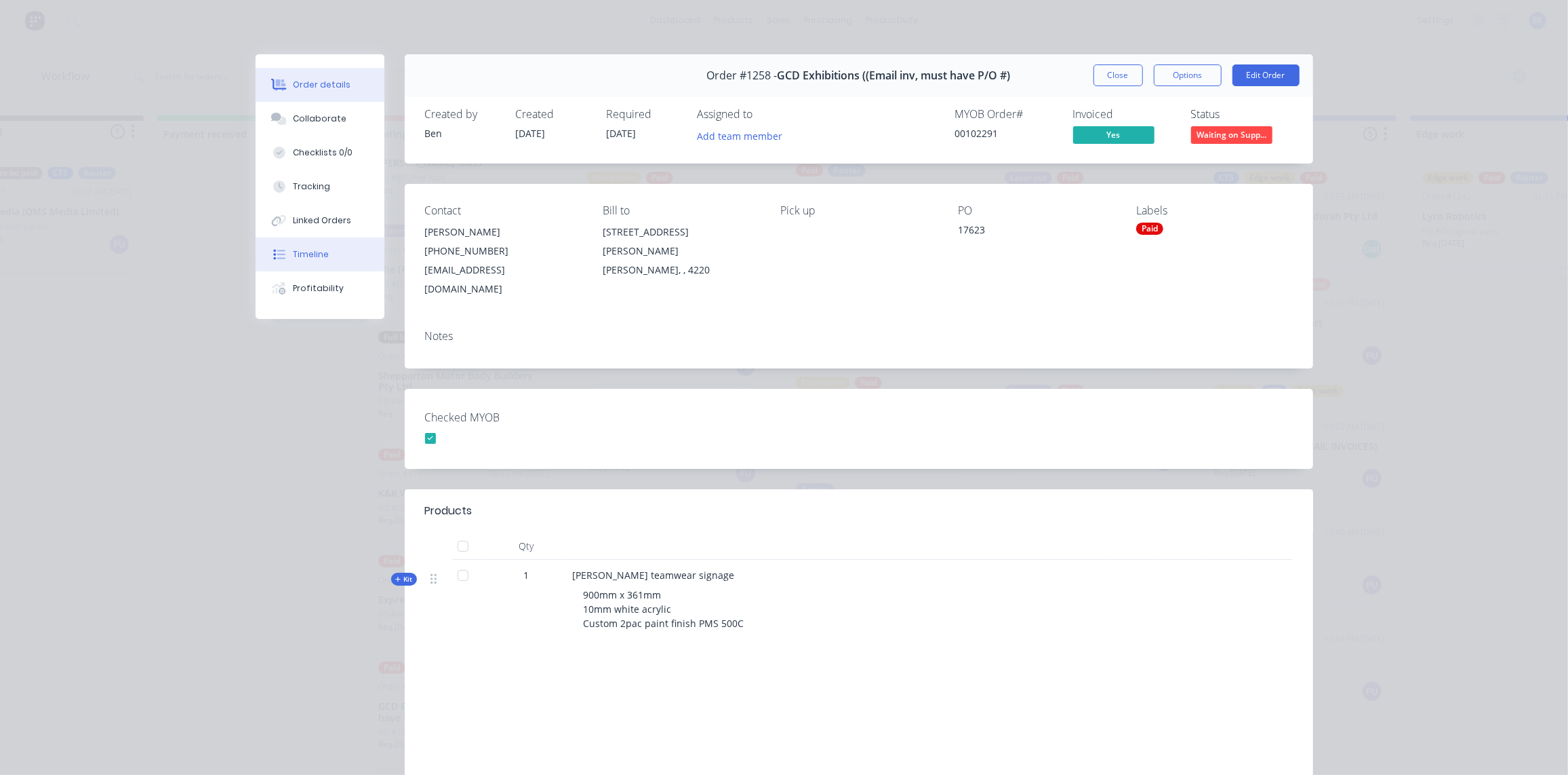
click at [316, 260] on div "Timeline" at bounding box center [311, 255] width 36 height 13
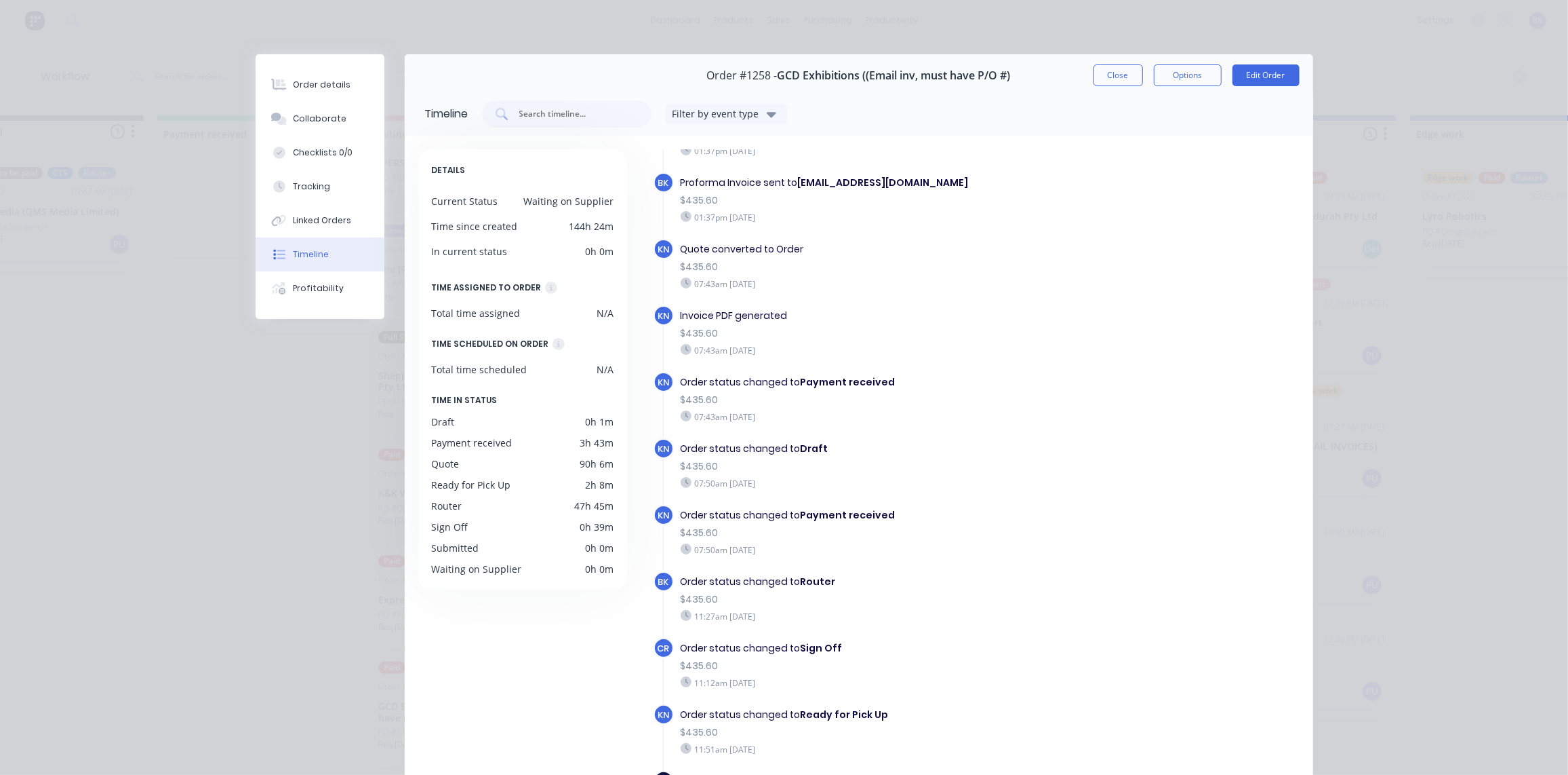
scroll to position [142, 0]
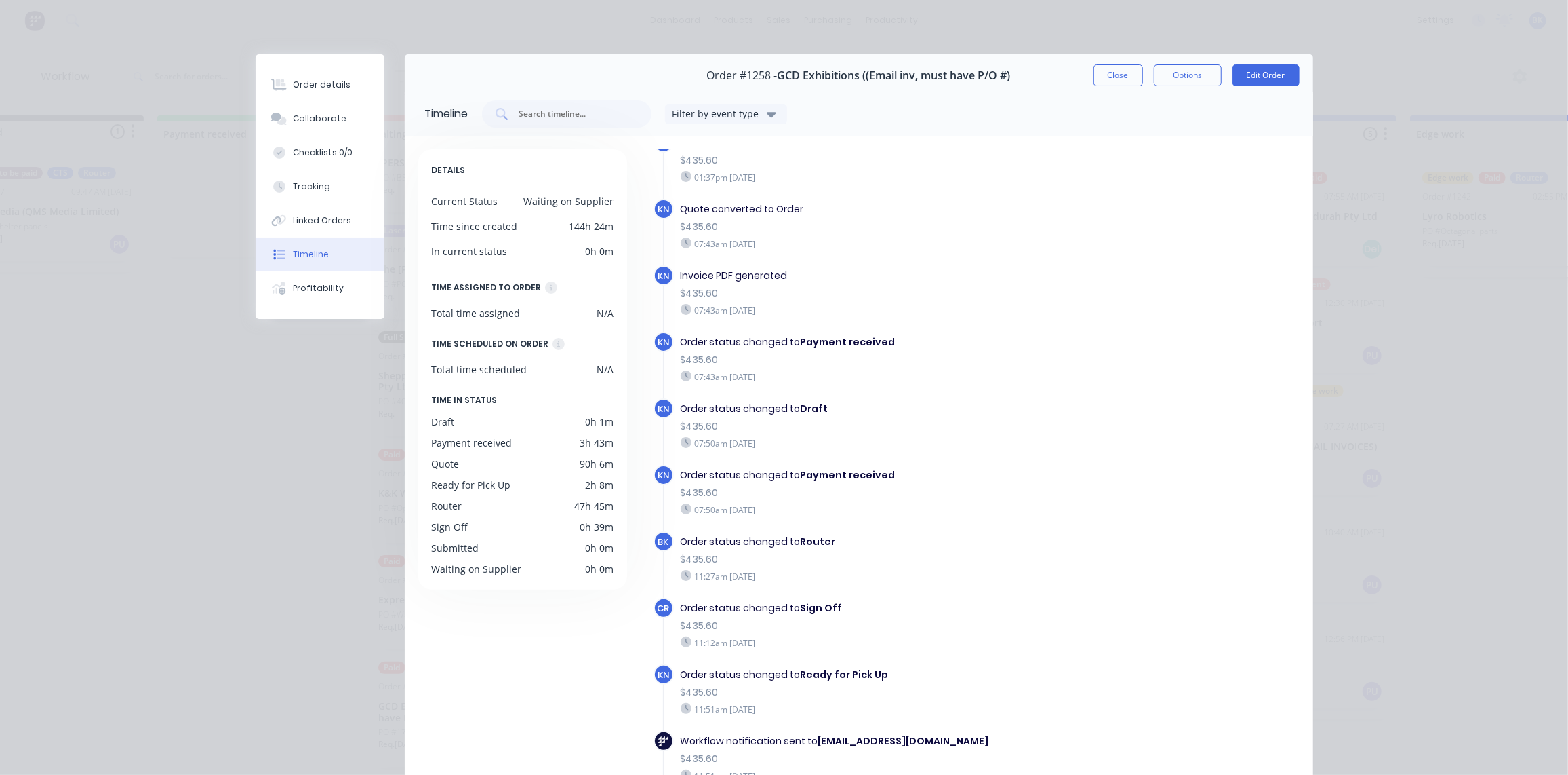
drag, startPoint x: 1113, startPoint y: 70, endPoint x: 861, endPoint y: 107, distance: 254.7
click at [1113, 70] on button "Close" at bounding box center [1118, 75] width 50 height 22
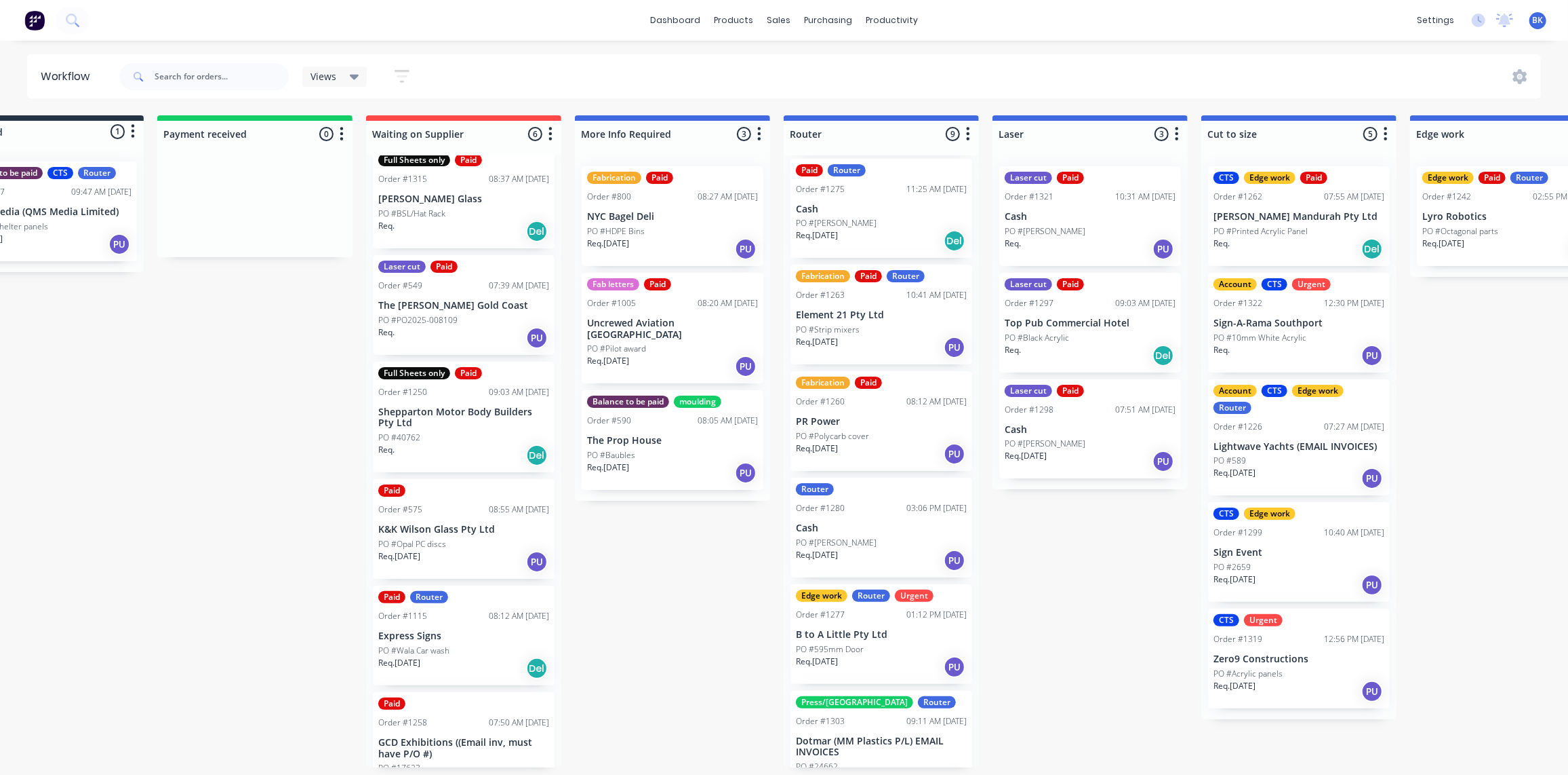
scroll to position [0, 0]
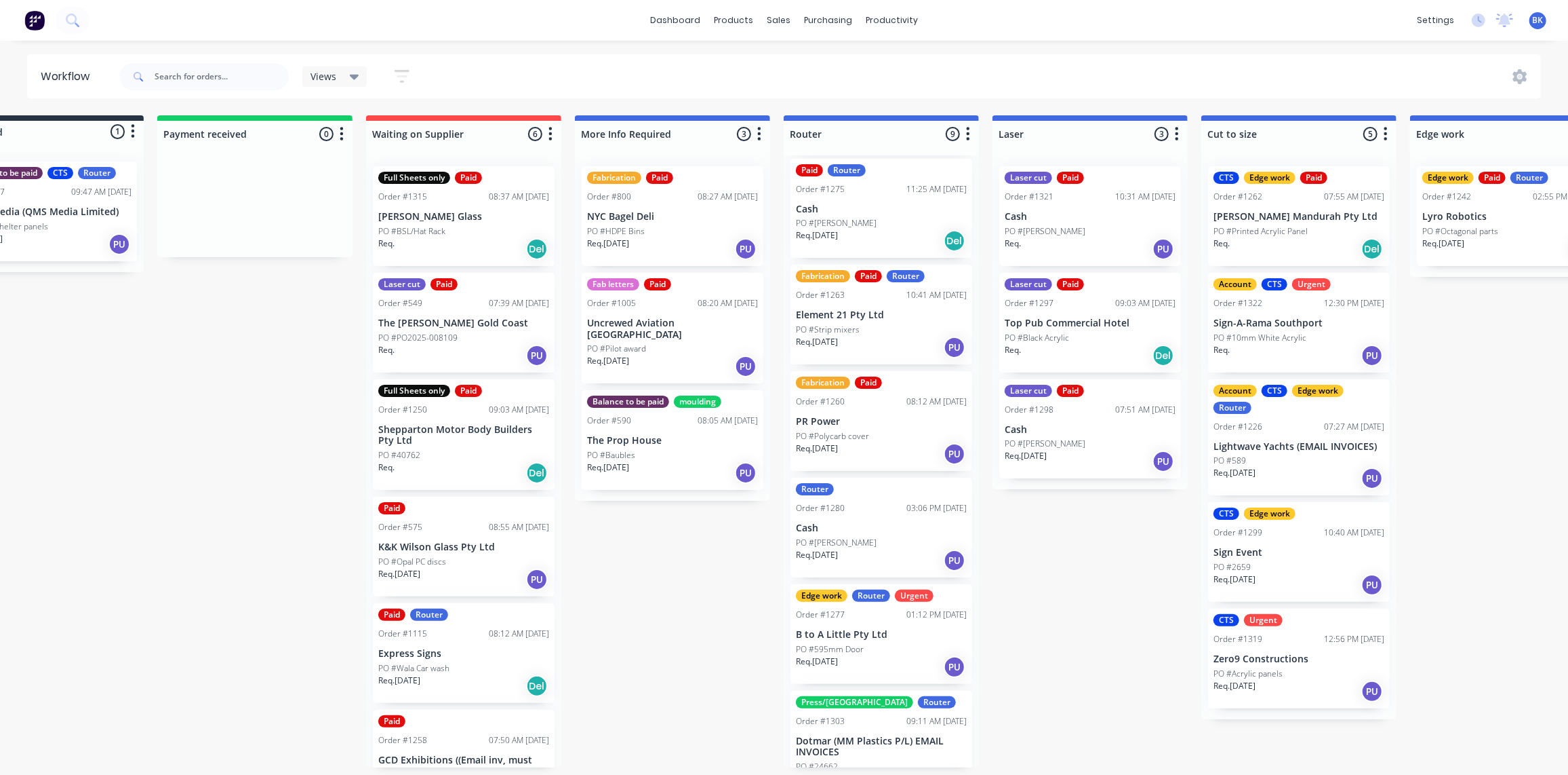
click at [454, 724] on div "Paid" at bounding box center [463, 722] width 171 height 13
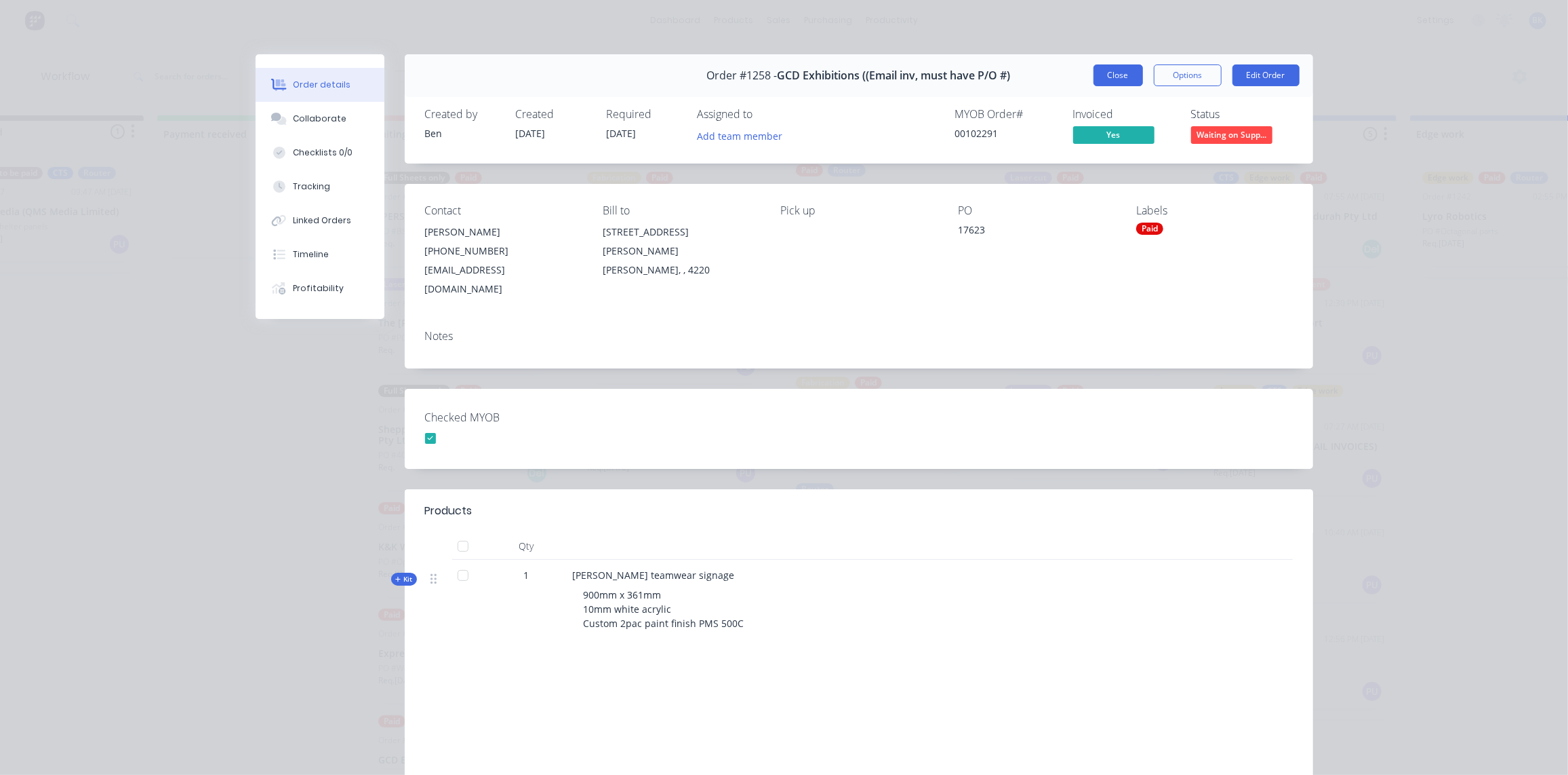
click at [1105, 69] on button "Close" at bounding box center [1118, 75] width 50 height 22
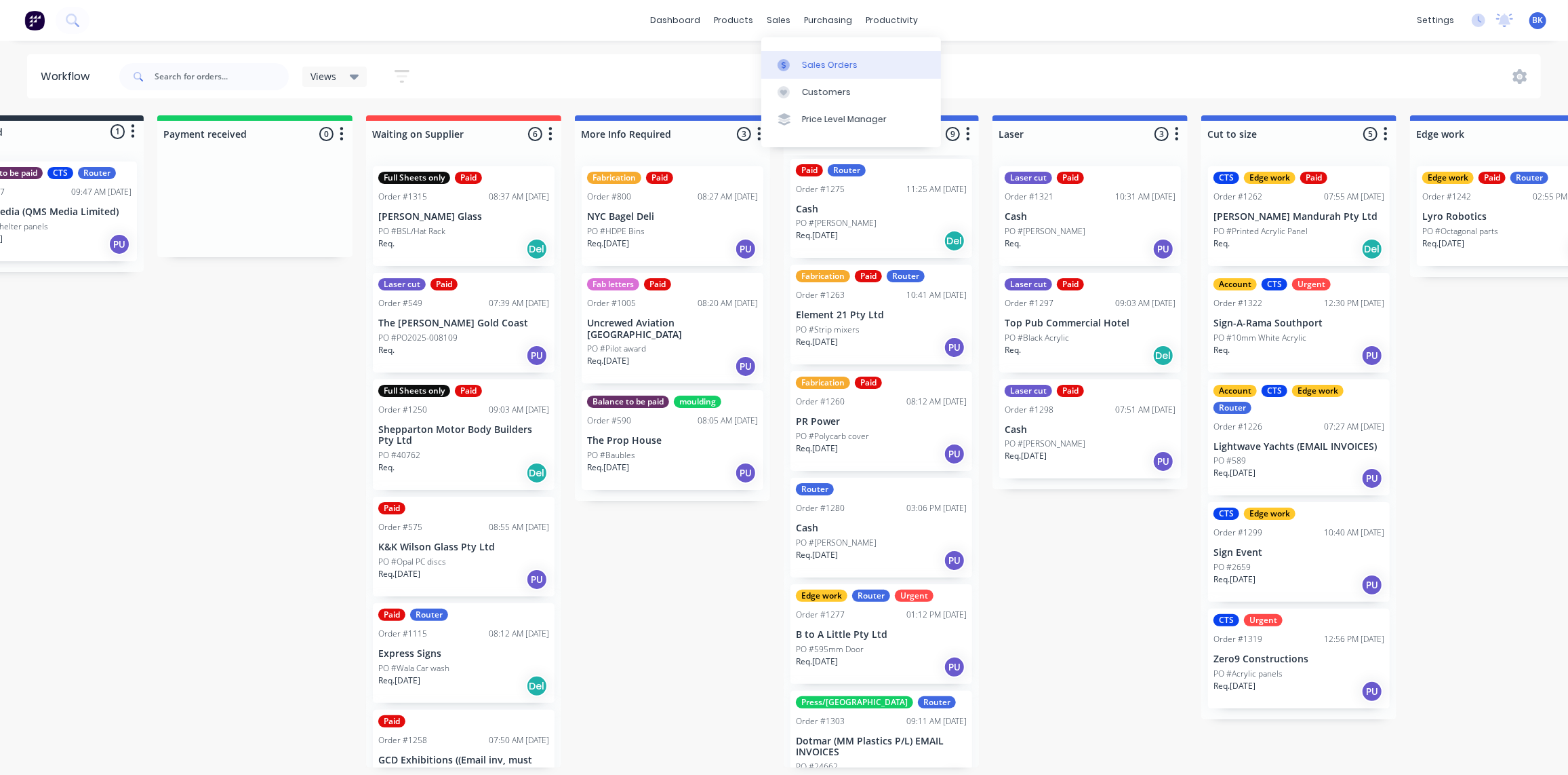
click at [794, 61] on div at bounding box center [788, 65] width 21 height 13
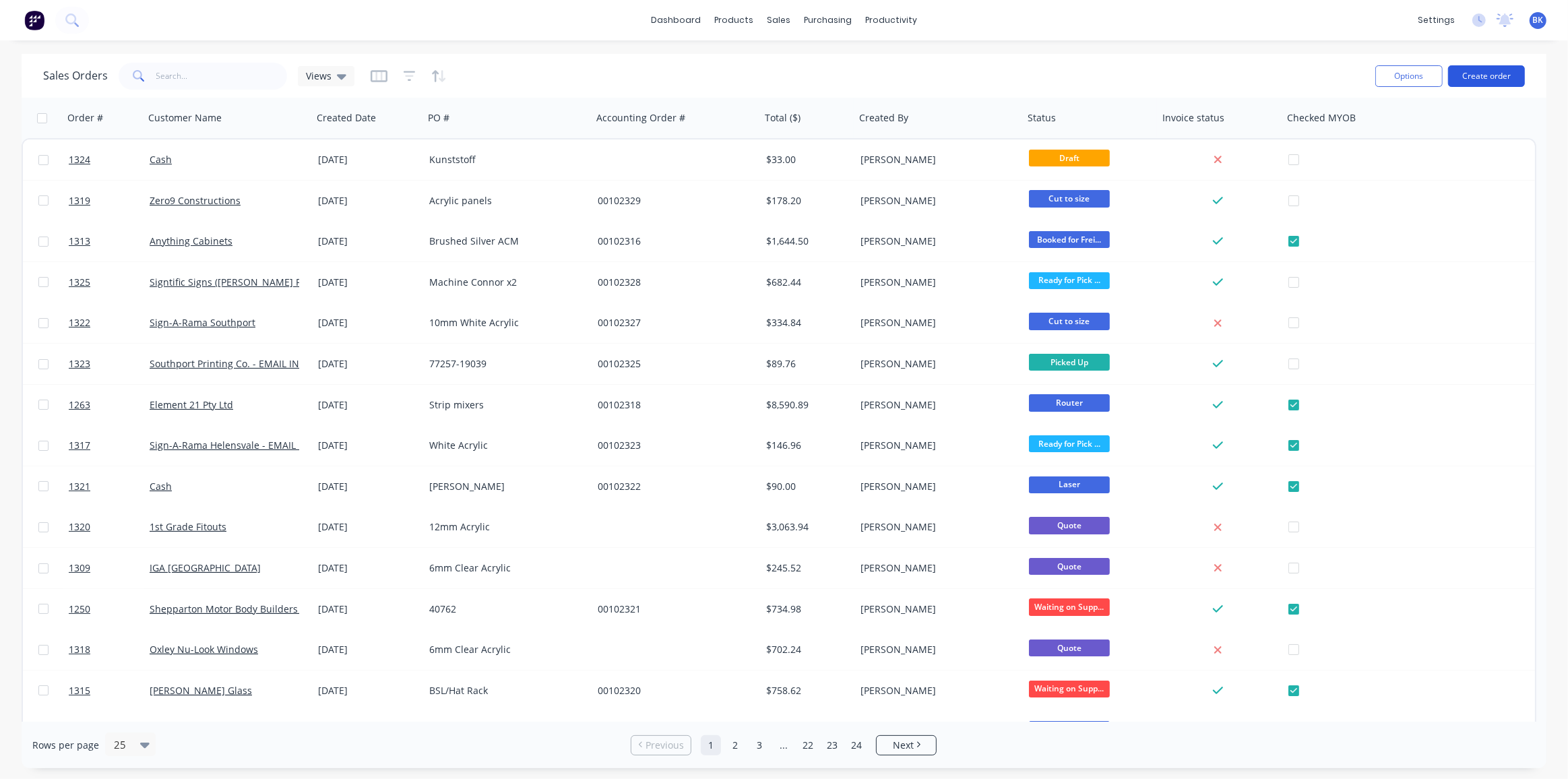
click at [1503, 72] on button "Create order" at bounding box center [1486, 76] width 77 height 22
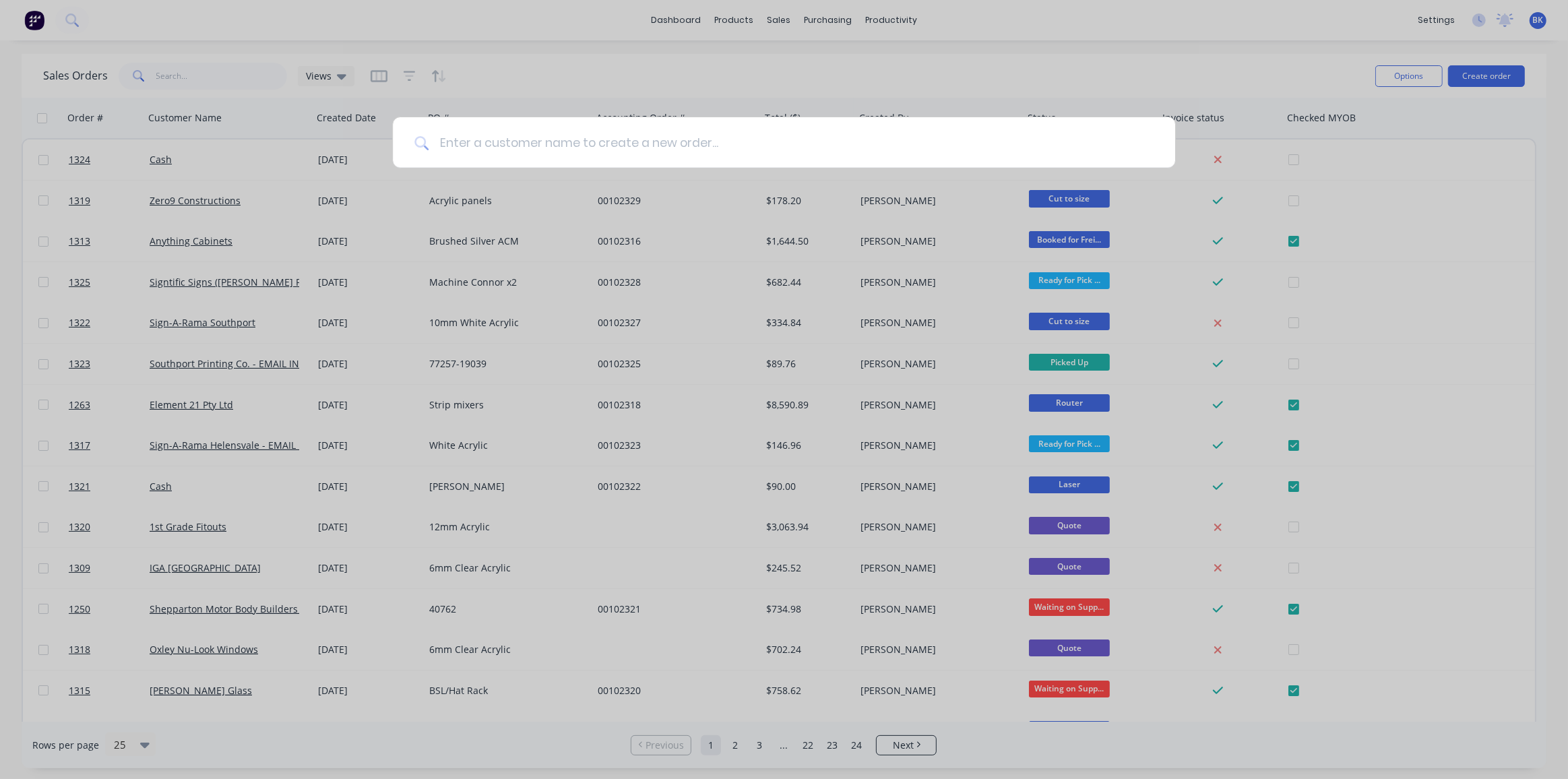
click at [666, 150] on input at bounding box center [791, 143] width 725 height 50
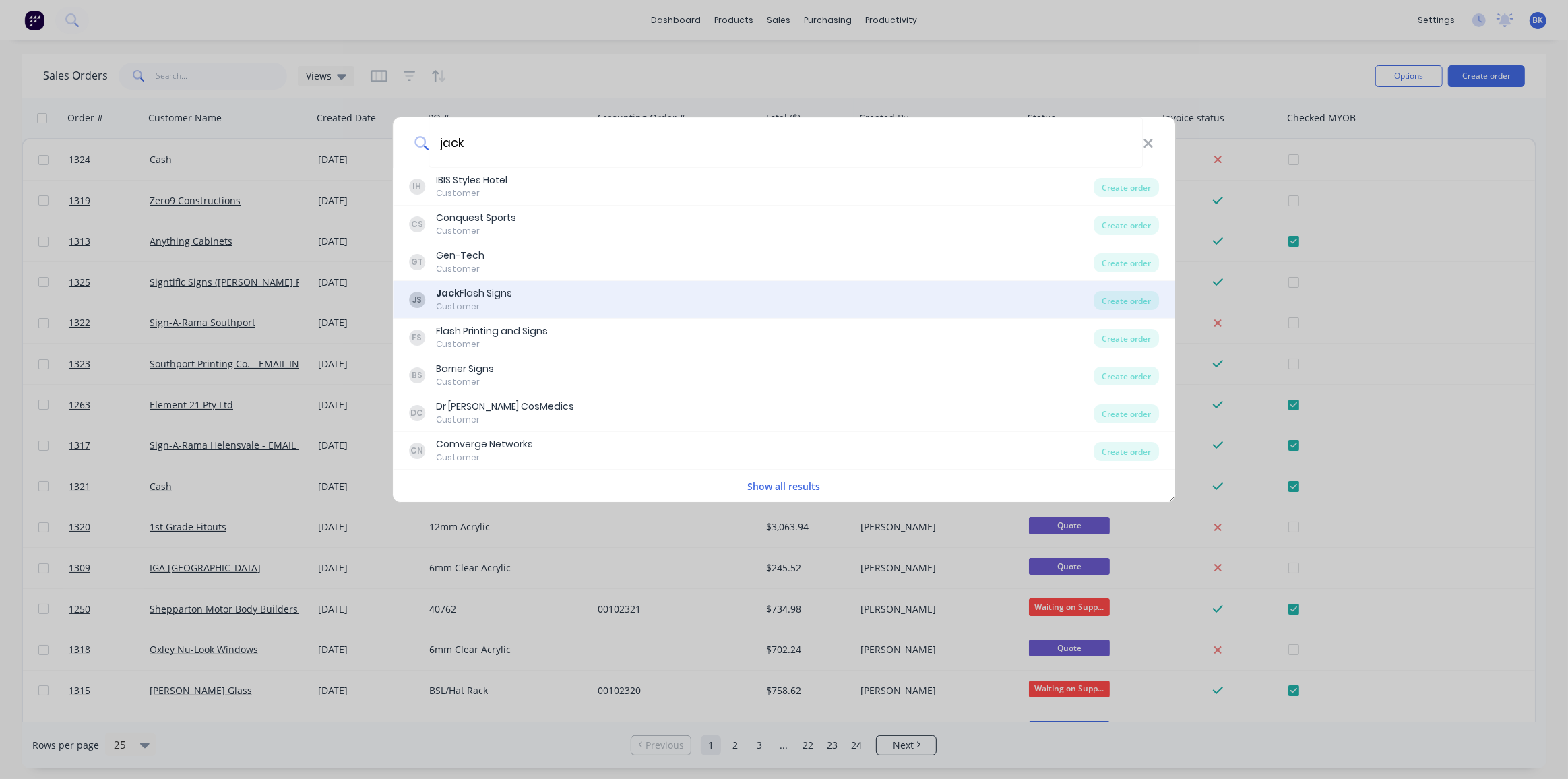
type input "jack"
click at [524, 294] on div "[PERSON_NAME] Flash Signs Customer" at bounding box center [752, 299] width 685 height 26
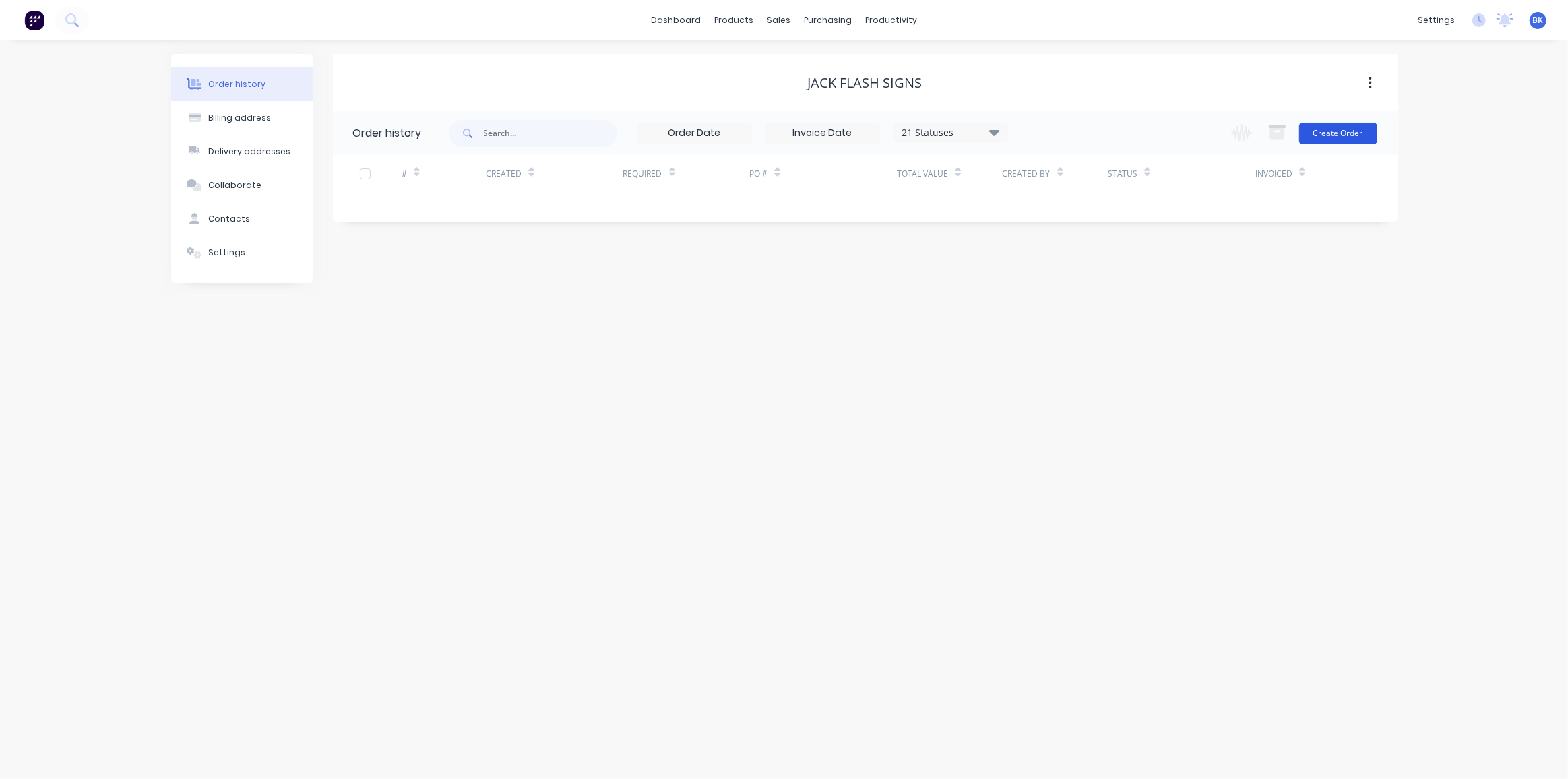
click at [1331, 130] on button "Create Order" at bounding box center [1337, 134] width 78 height 22
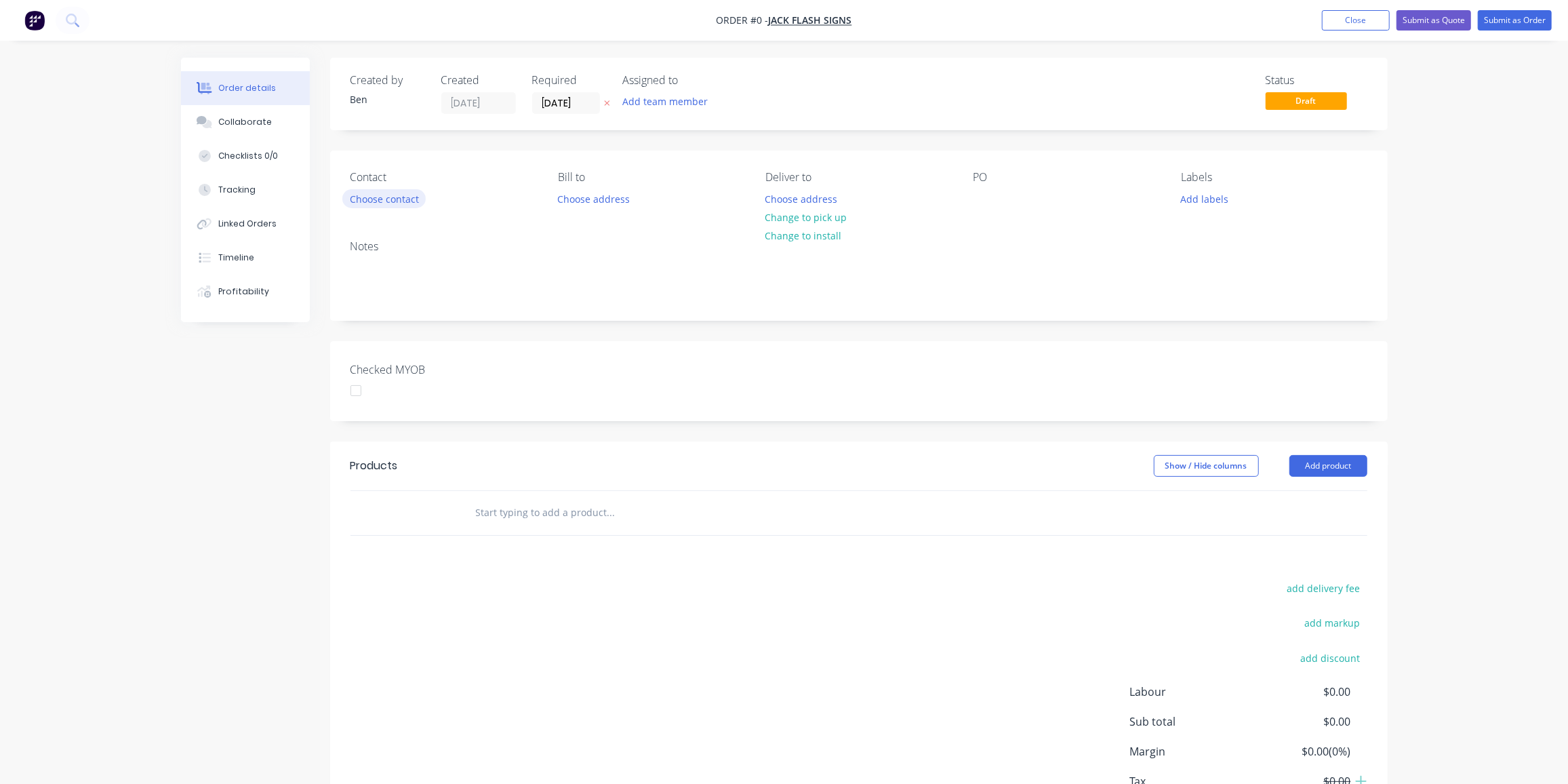
click at [373, 199] on button "Choose contact" at bounding box center [384, 199] width 83 height 18
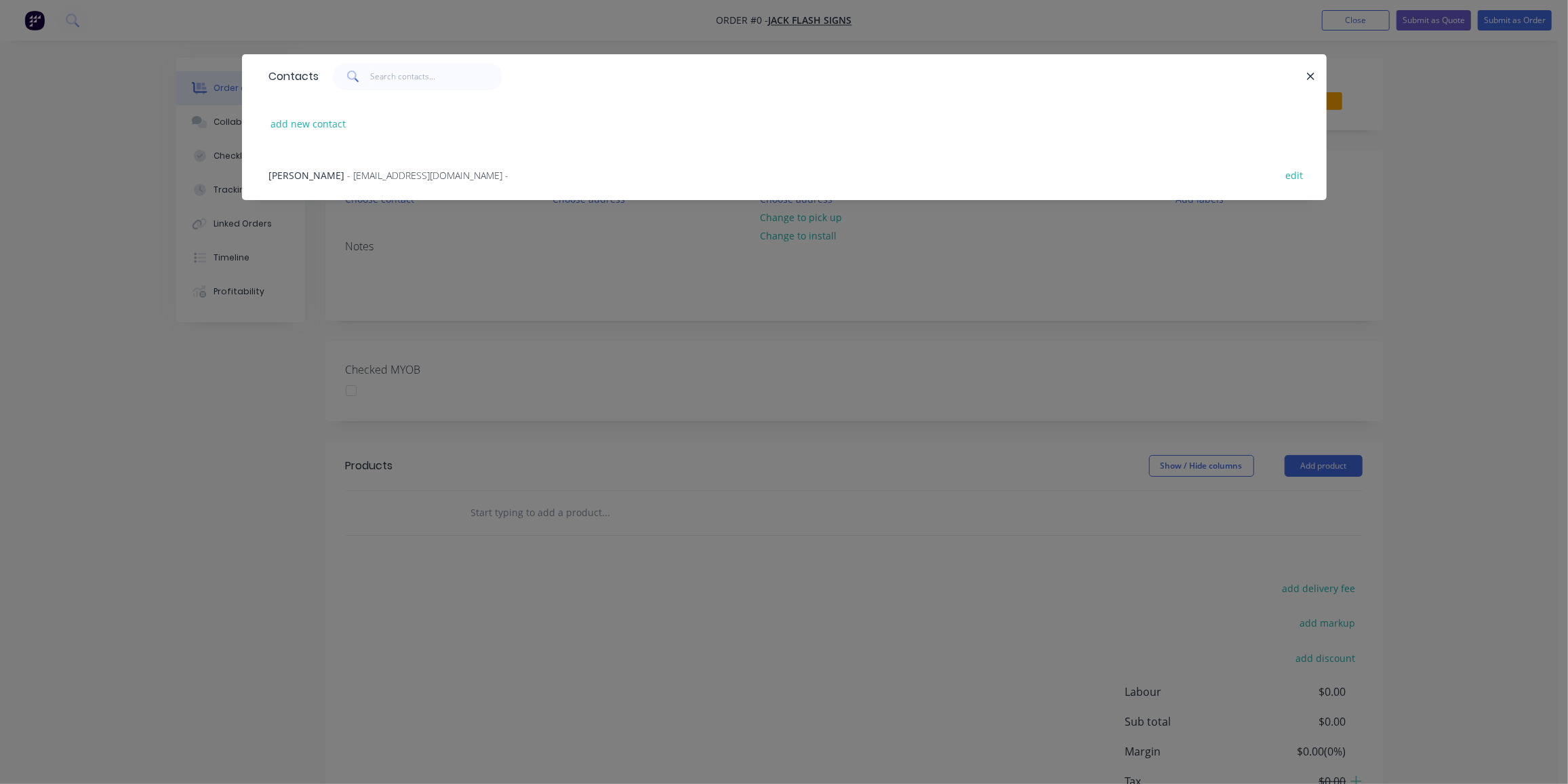
click at [348, 178] on span "- [EMAIL_ADDRESS][DOMAIN_NAME] -" at bounding box center [428, 175] width 162 height 13
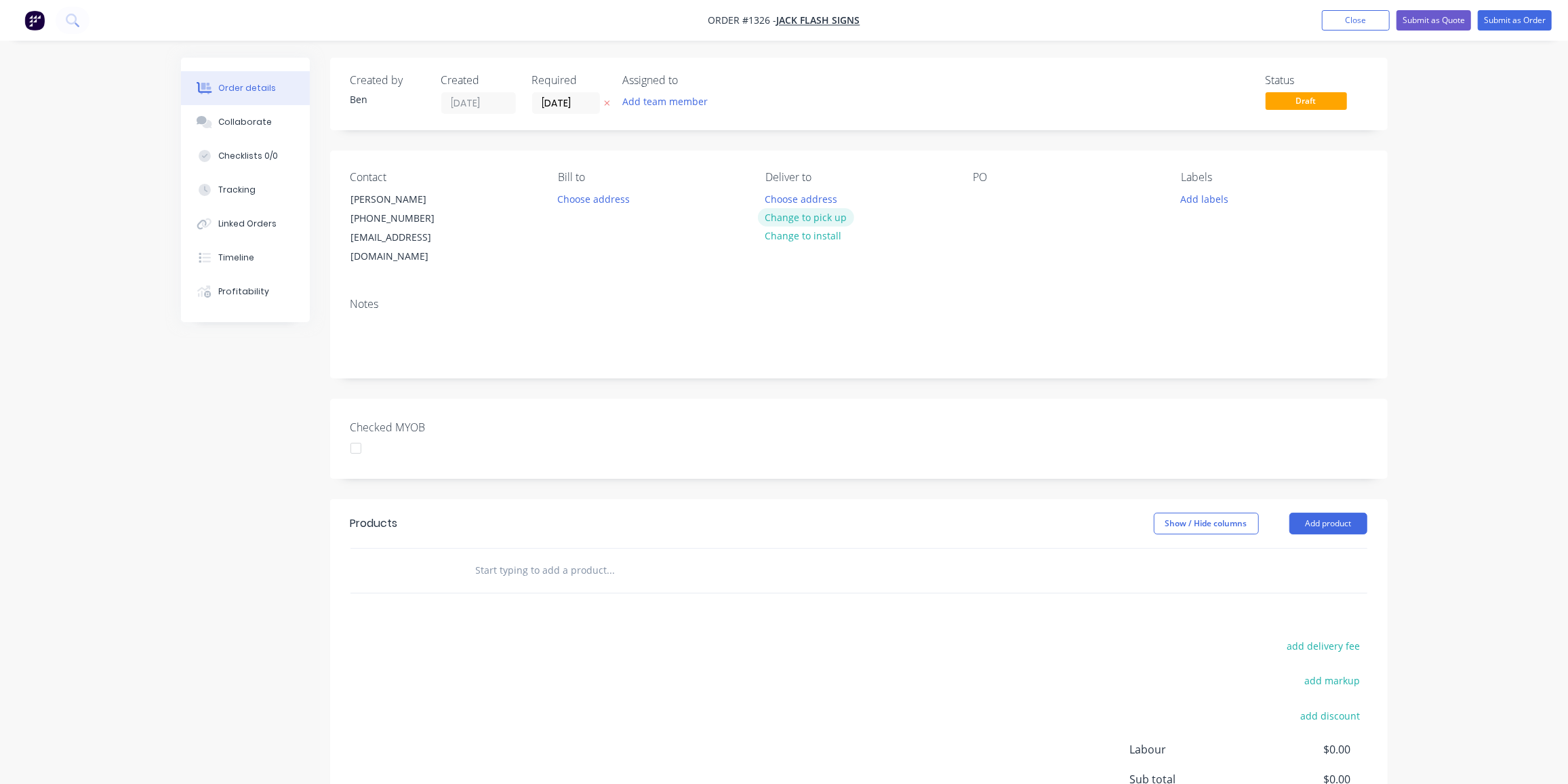
click at [816, 217] on button "Change to pick up" at bounding box center [806, 218] width 97 height 18
click at [976, 193] on div at bounding box center [985, 200] width 22 height 20
click at [1211, 201] on button "Add labels" at bounding box center [1204, 199] width 62 height 18
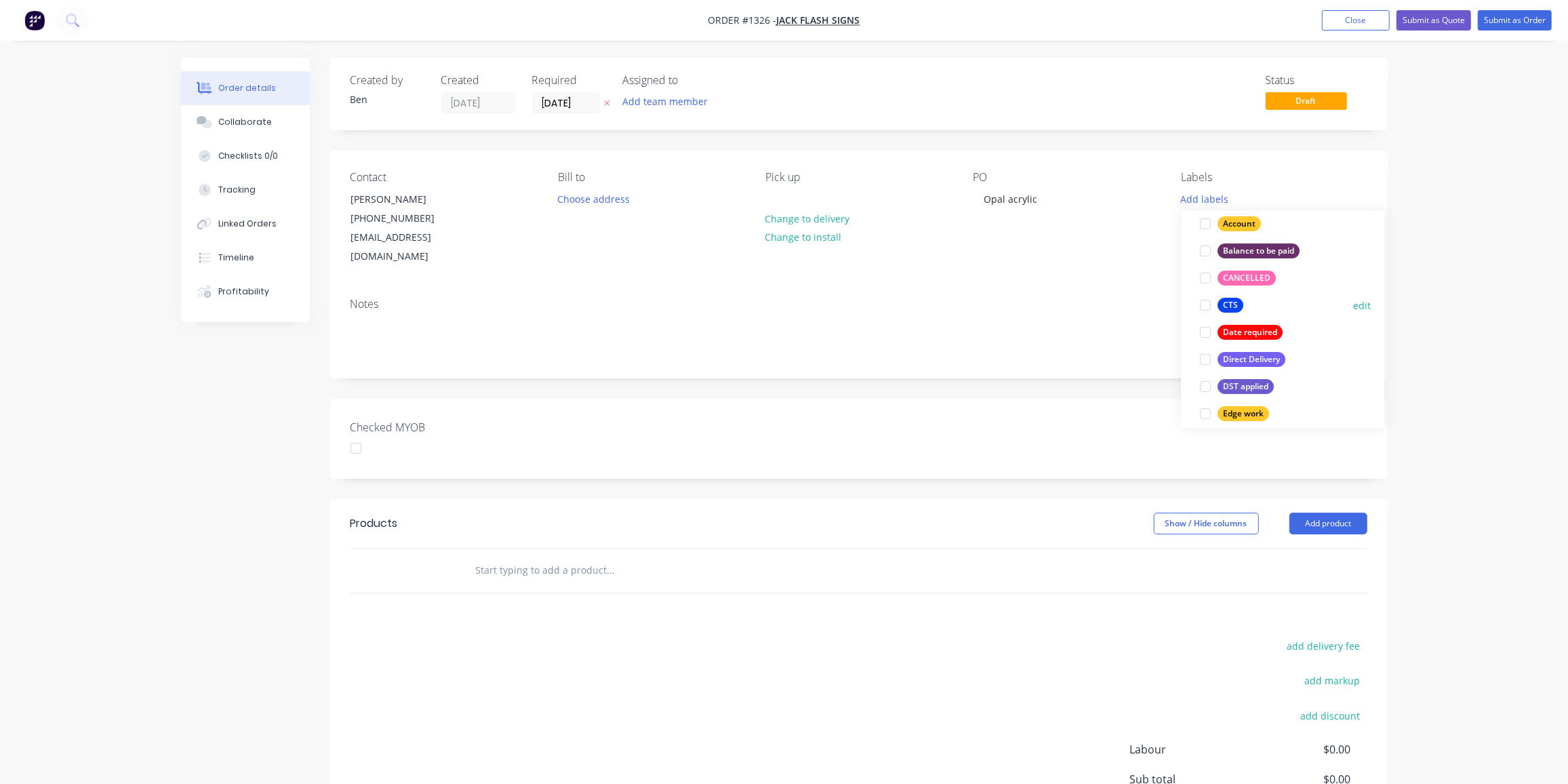
click at [1239, 303] on div "CTS" at bounding box center [1230, 305] width 26 height 15
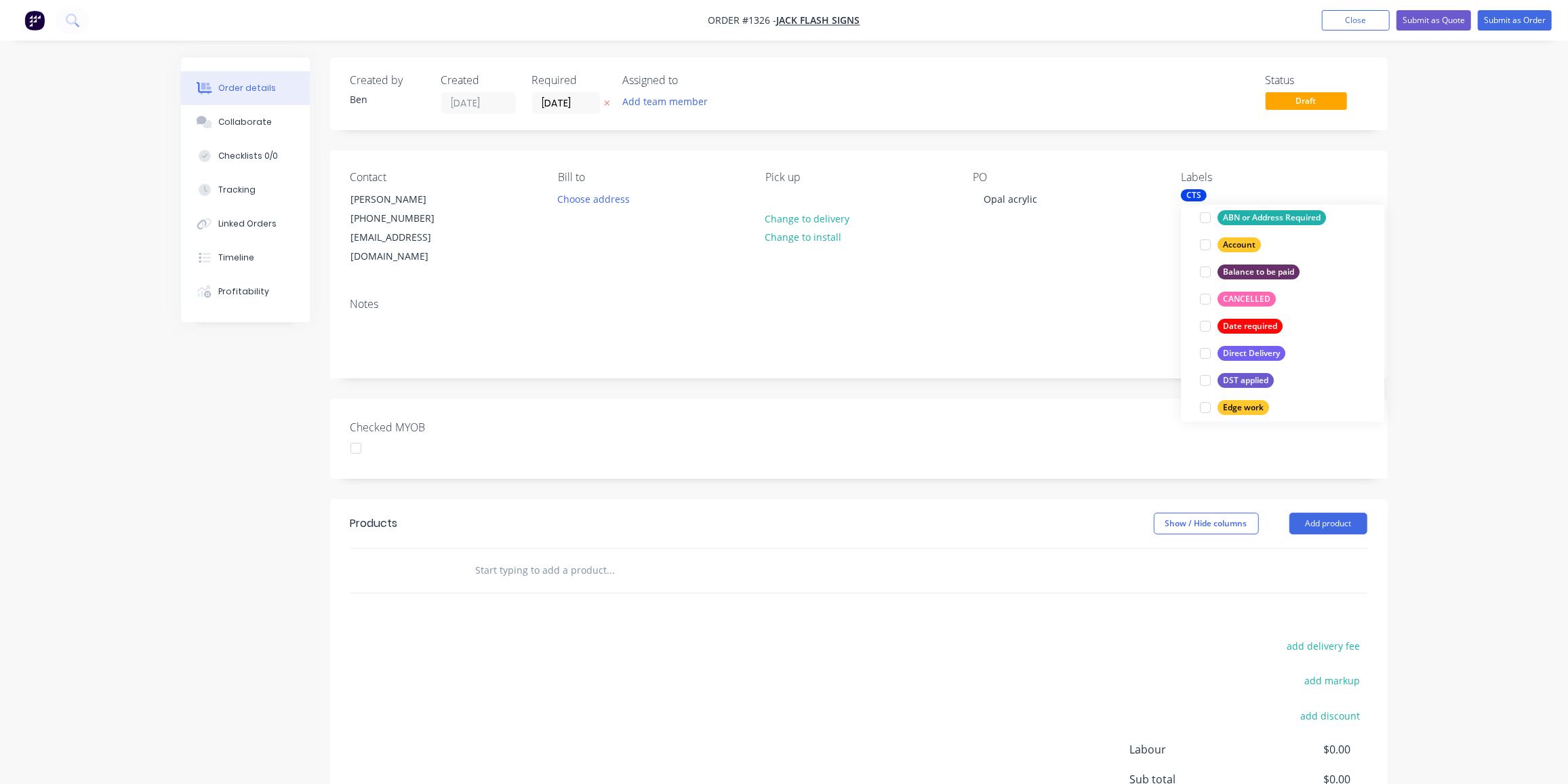
scroll to position [14, 0]
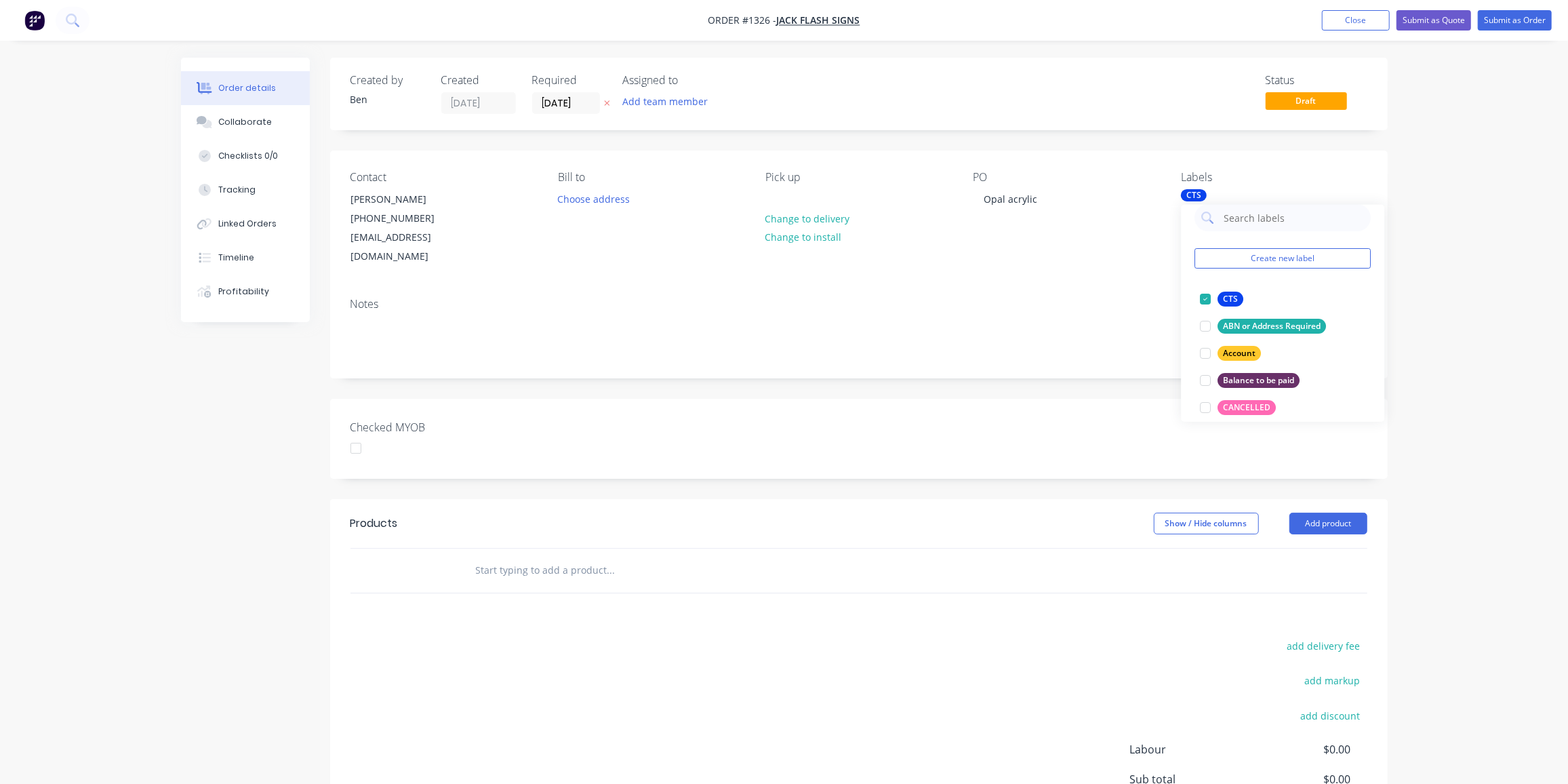
click at [576, 560] on input "text" at bounding box center [611, 571] width 271 height 27
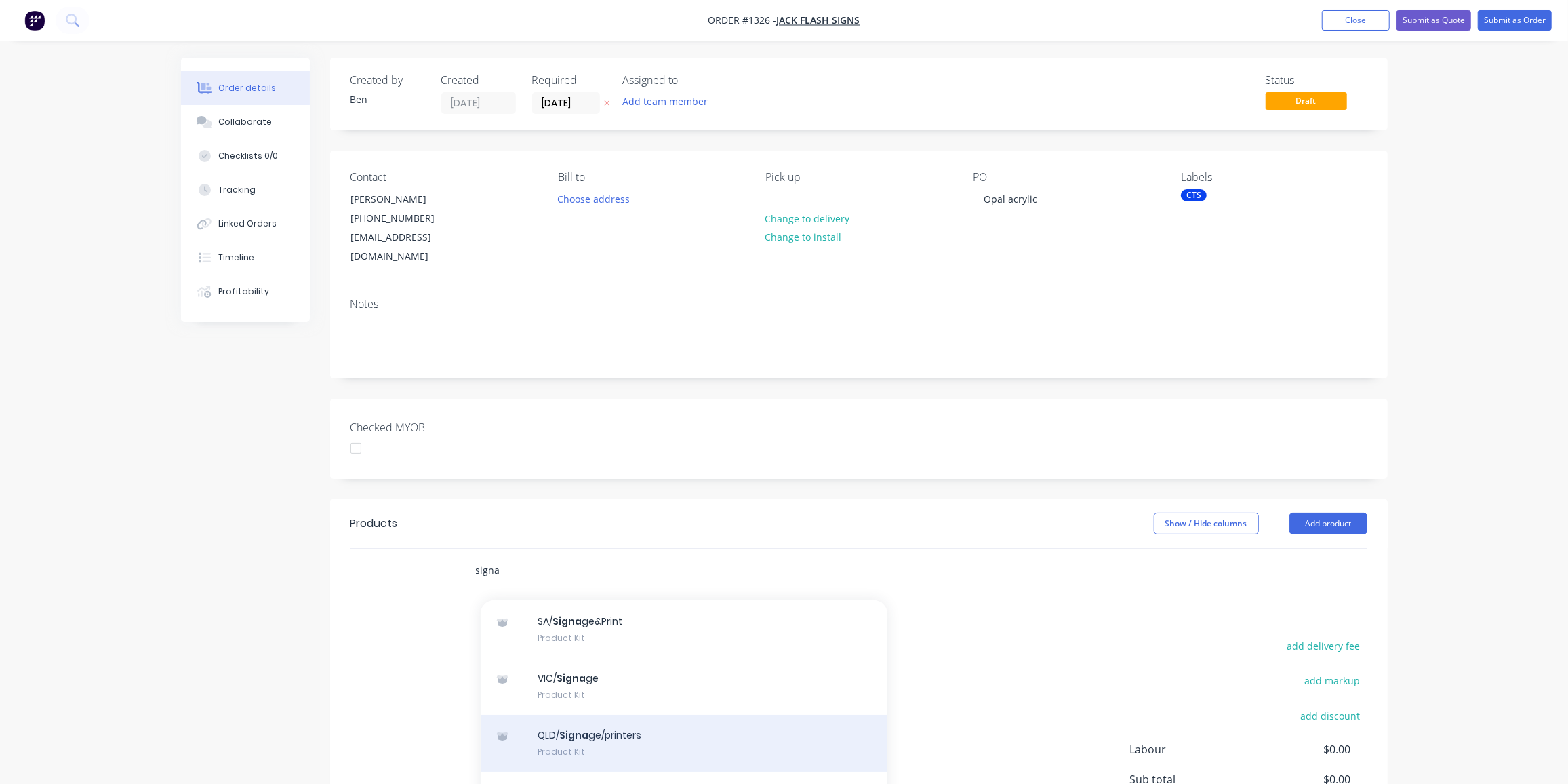
scroll to position [184, 0]
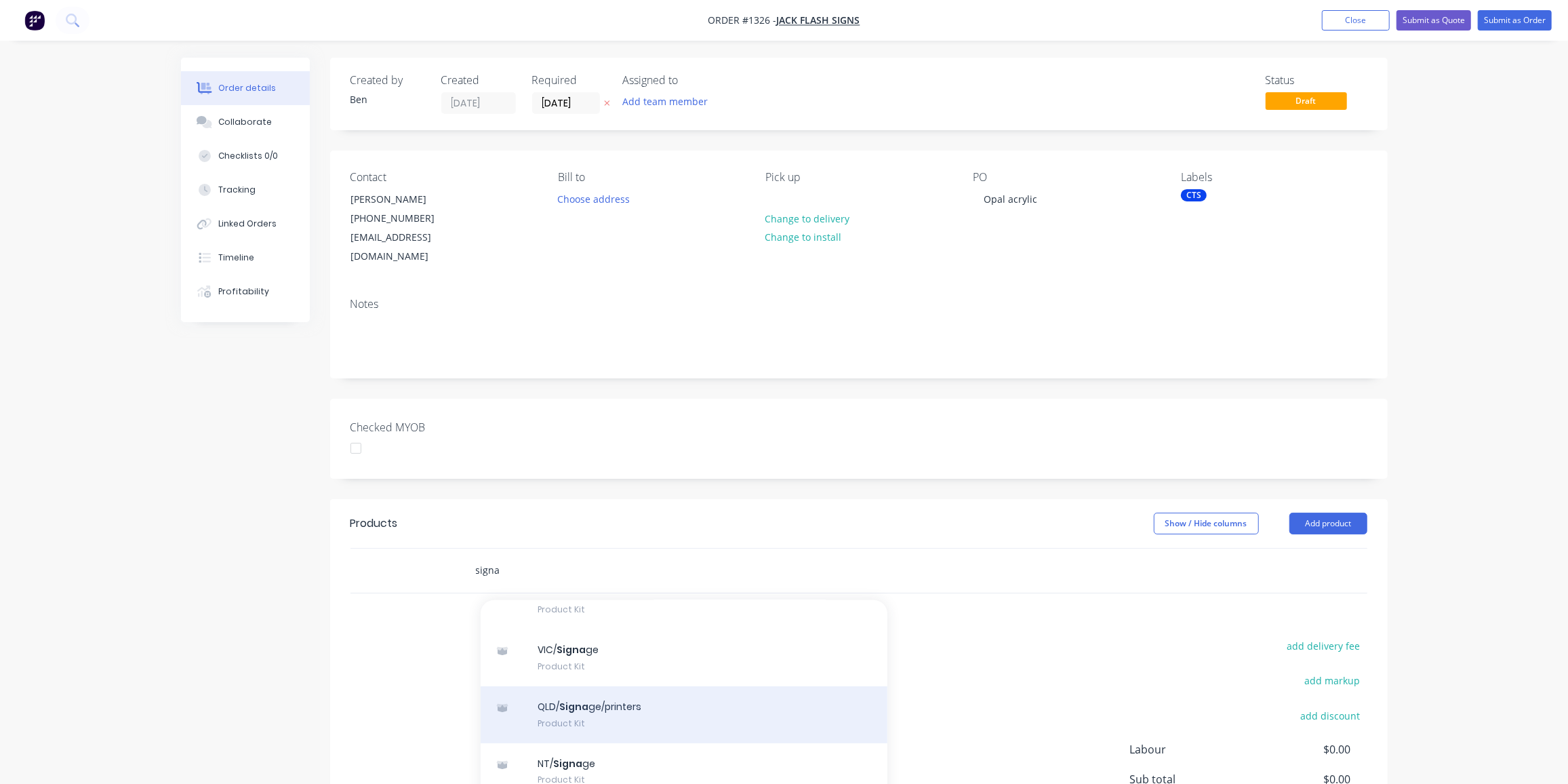
type input "signa"
click at [626, 686] on div "QLD/ Signa ge/printers Product Kit" at bounding box center [684, 714] width 407 height 57
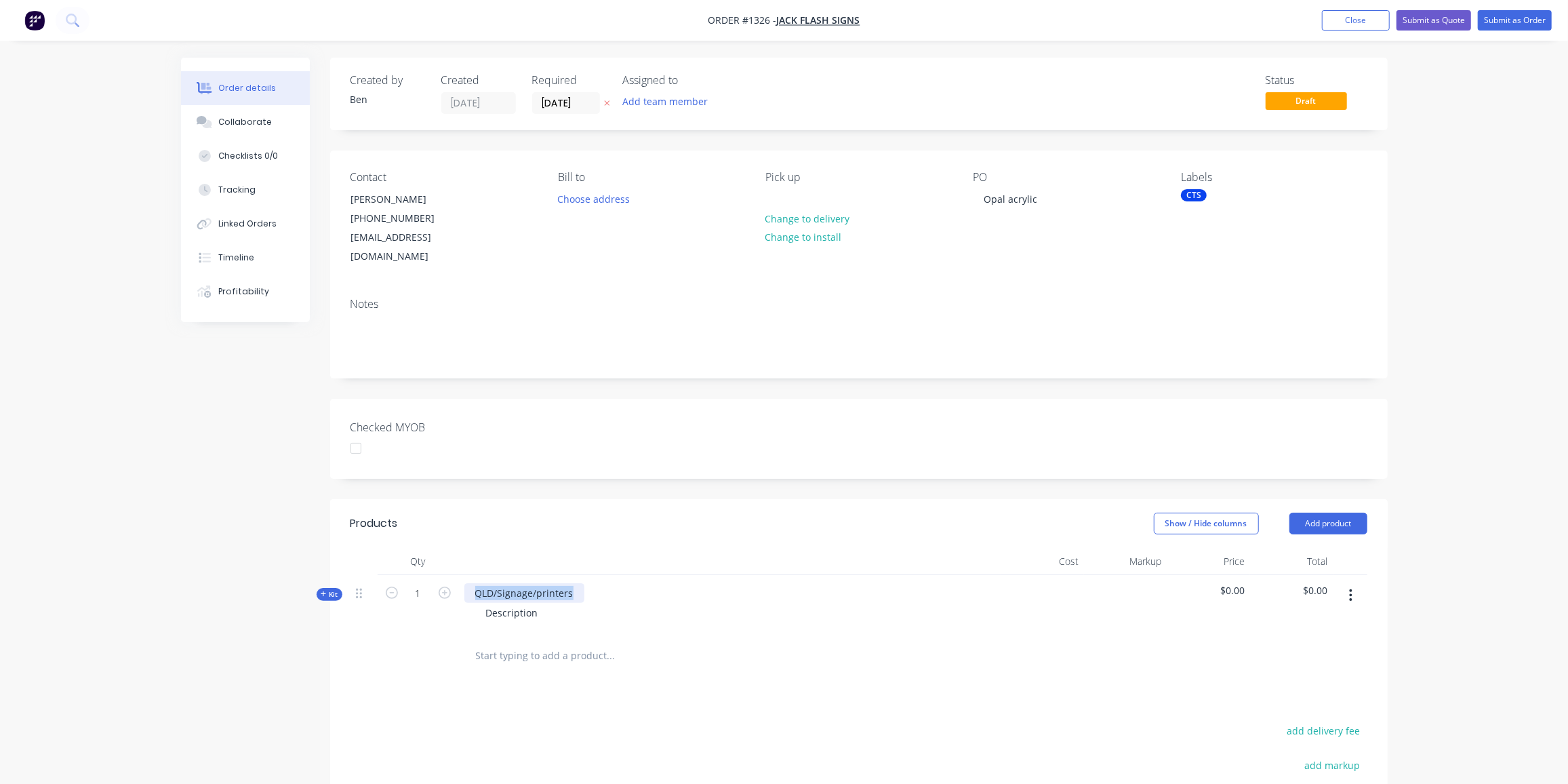
drag, startPoint x: 573, startPoint y: 571, endPoint x: 468, endPoint y: 574, distance: 105.0
click at [468, 583] on div "QLD/Signage/printers" at bounding box center [524, 593] width 120 height 20
click at [442, 587] on icon "button" at bounding box center [445, 593] width 13 height 13
type input "2"
click at [573, 583] on div "QLD/Signage/printers" at bounding box center [524, 593] width 120 height 20
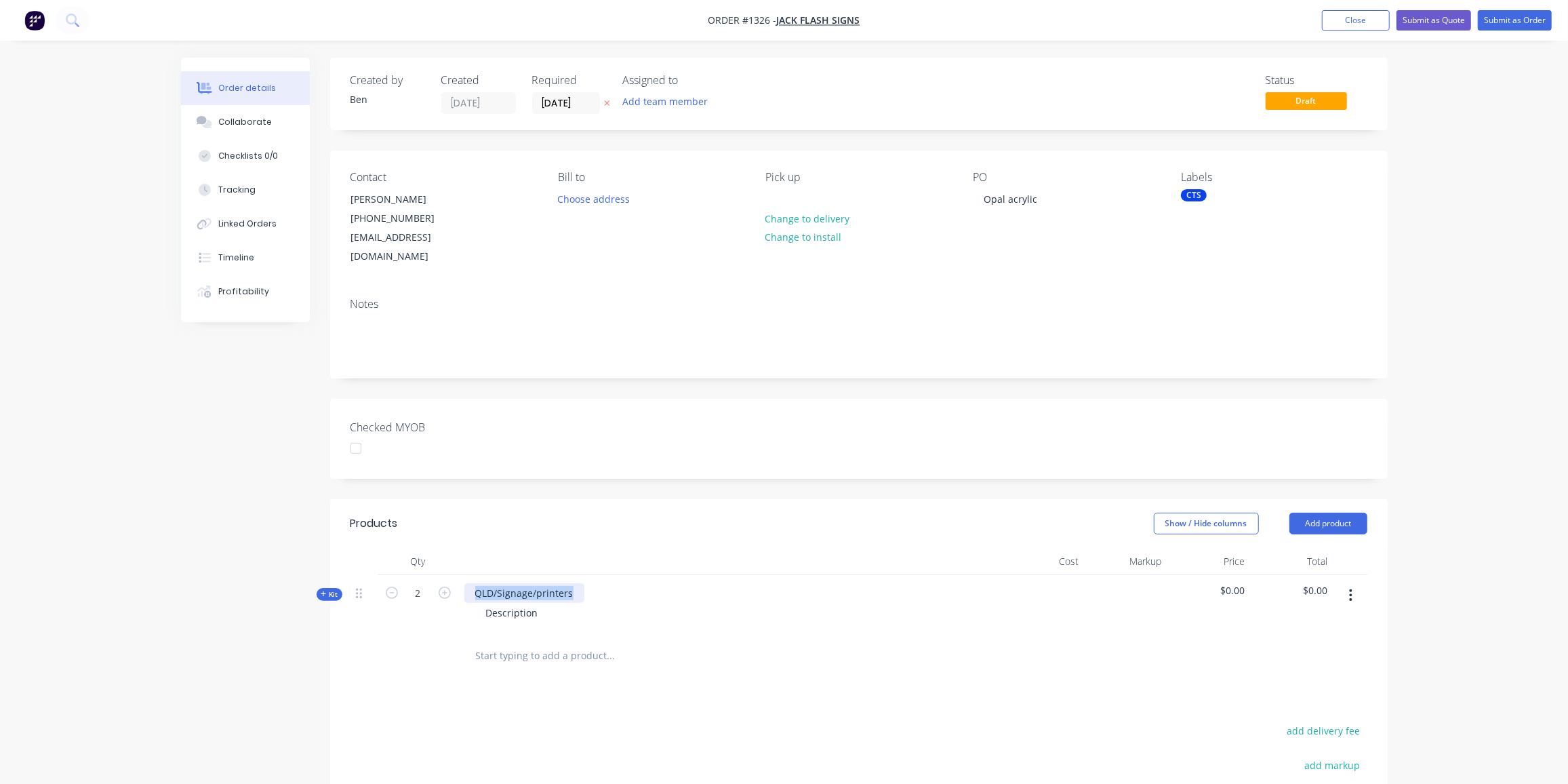
drag, startPoint x: 575, startPoint y: 574, endPoint x: 470, endPoint y: 576, distance: 105.0
click at [471, 583] on div "QLD/Signage/printers" at bounding box center [524, 593] width 120 height 20
drag, startPoint x: 543, startPoint y: 593, endPoint x: 441, endPoint y: 593, distance: 102.0
click at [441, 593] on div "Kit 2 4.5mm opal acrylic panels Description $0.00 $0.00" at bounding box center [858, 604] width 1017 height 59
drag, startPoint x: 332, startPoint y: 568, endPoint x: 349, endPoint y: 565, distance: 17.3
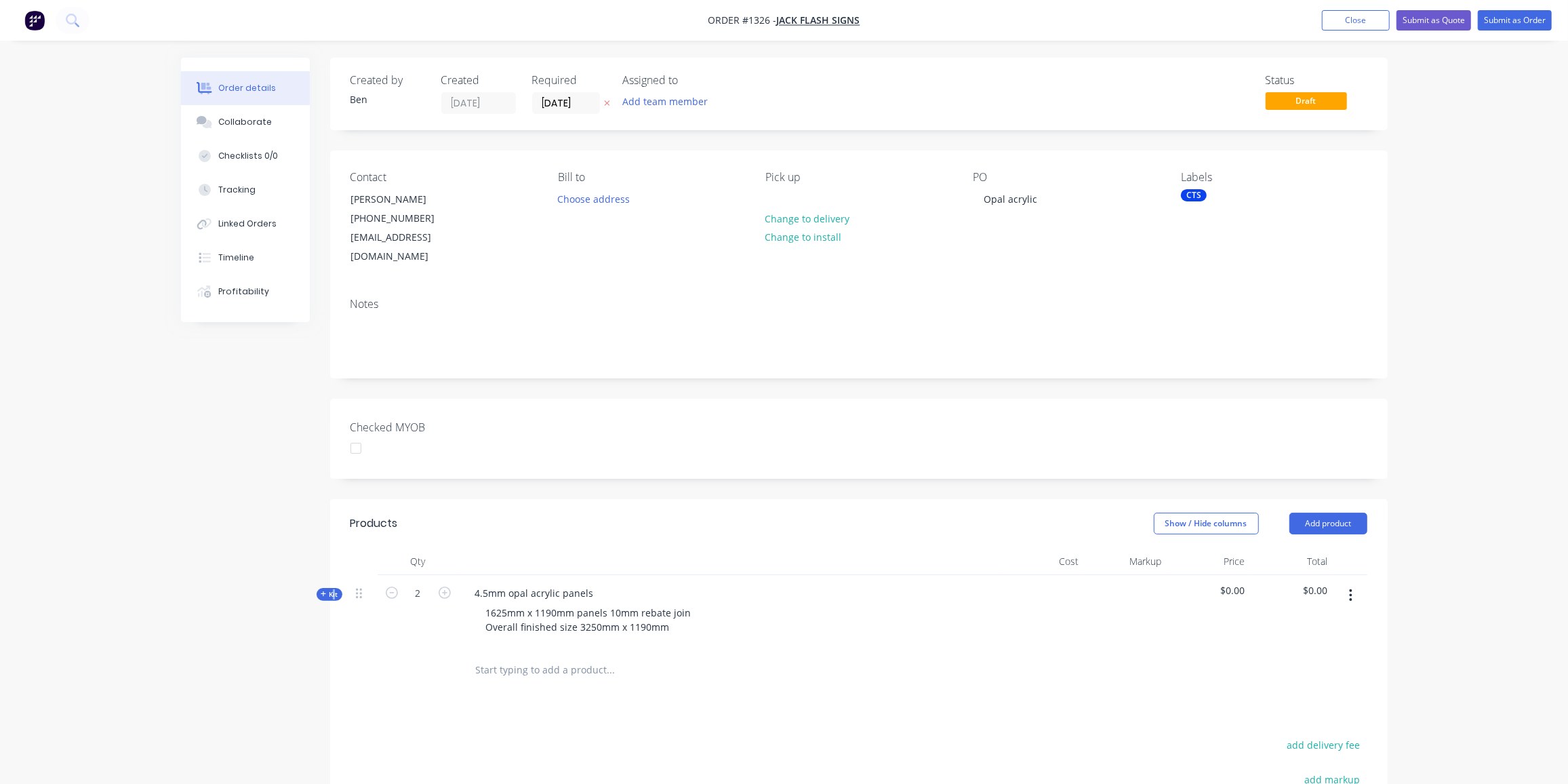
click at [331, 588] on div "Kit" at bounding box center [329, 594] width 26 height 13
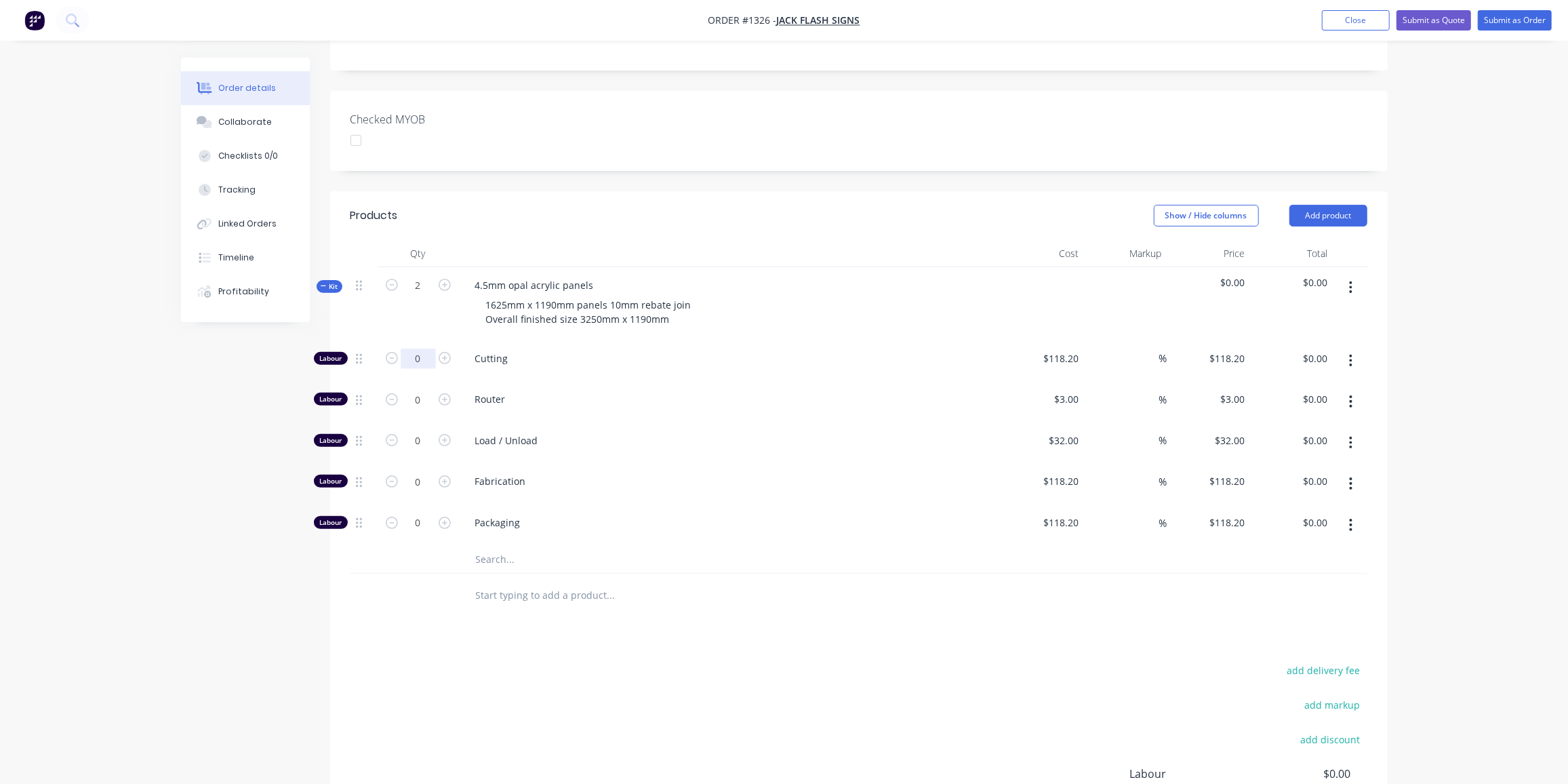
click at [426, 349] on input "0" at bounding box center [418, 359] width 35 height 21
type input "1"
type input "$118.20"
click at [1053, 349] on div "118.2 118.2" at bounding box center [1066, 359] width 37 height 20
type input "$118.20"
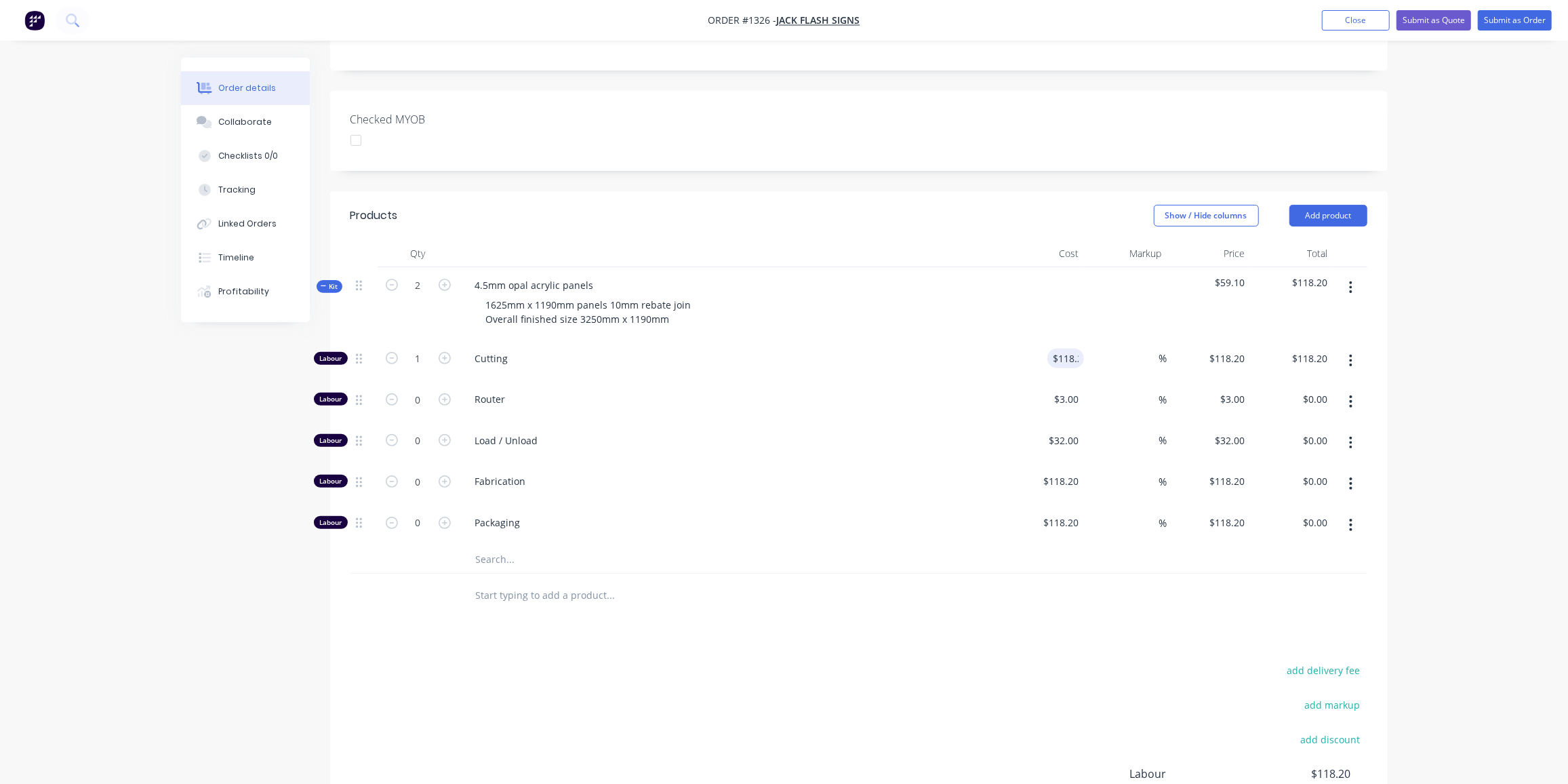
drag, startPoint x: 580, startPoint y: 394, endPoint x: 620, endPoint y: 399, distance: 40.3
click at [583, 394] on div "Router" at bounding box center [730, 402] width 543 height 42
click at [508, 546] on input "text" at bounding box center [611, 560] width 271 height 27
type input "433"
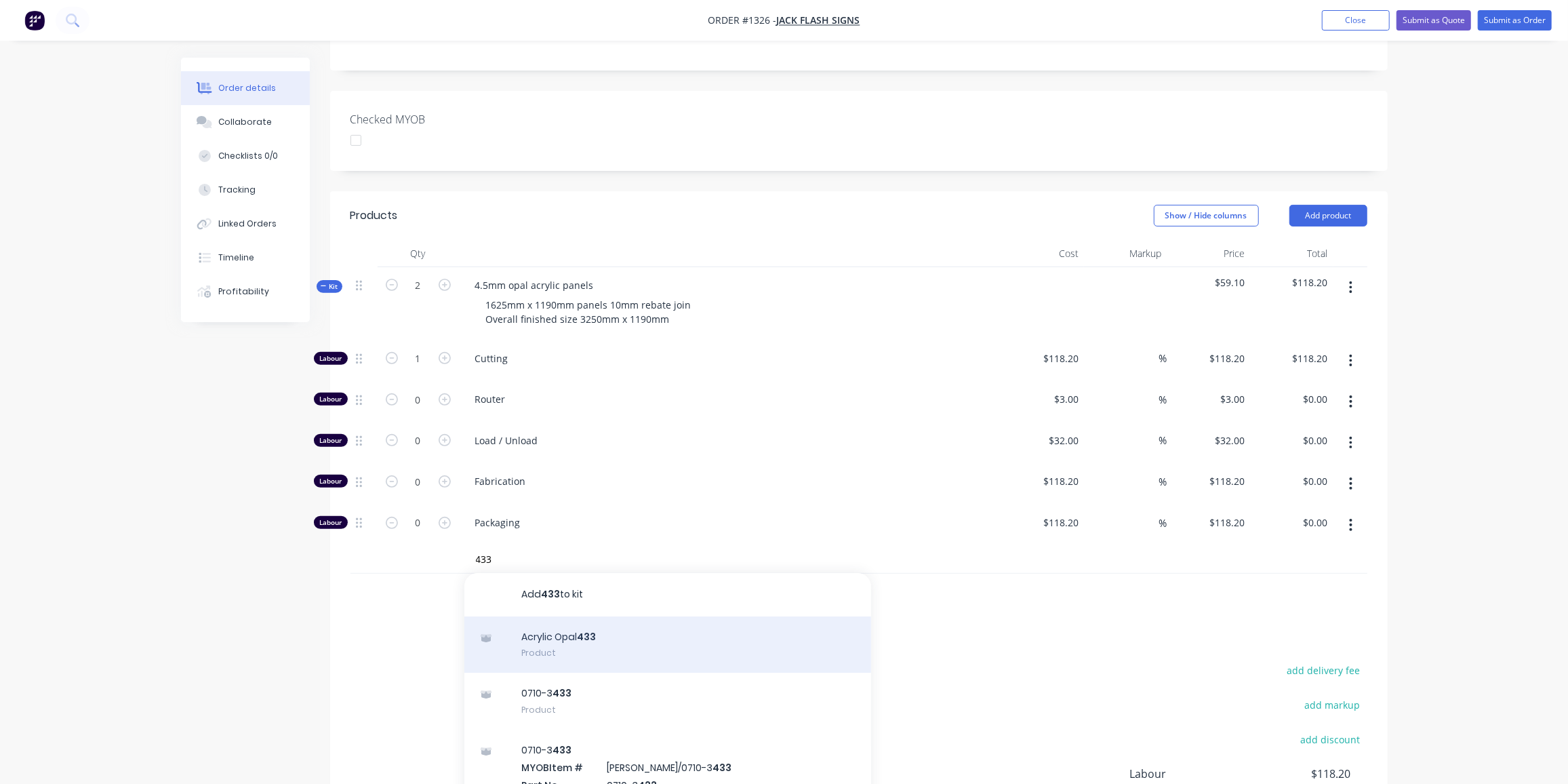
click at [560, 617] on div "Acrylic Opal 433 Product" at bounding box center [668, 645] width 407 height 57
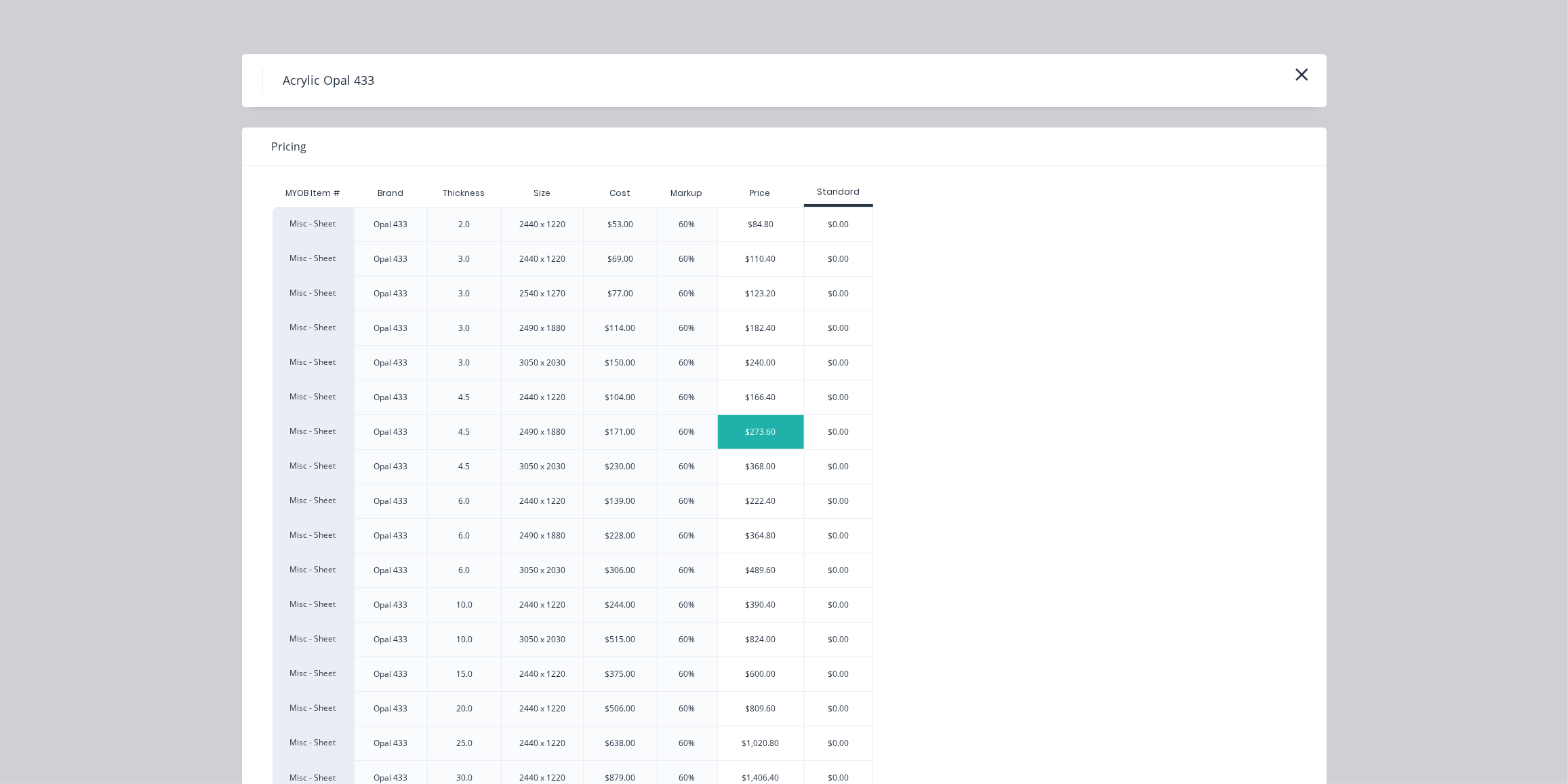
click at [762, 429] on div "$273.60" at bounding box center [761, 433] width 86 height 34
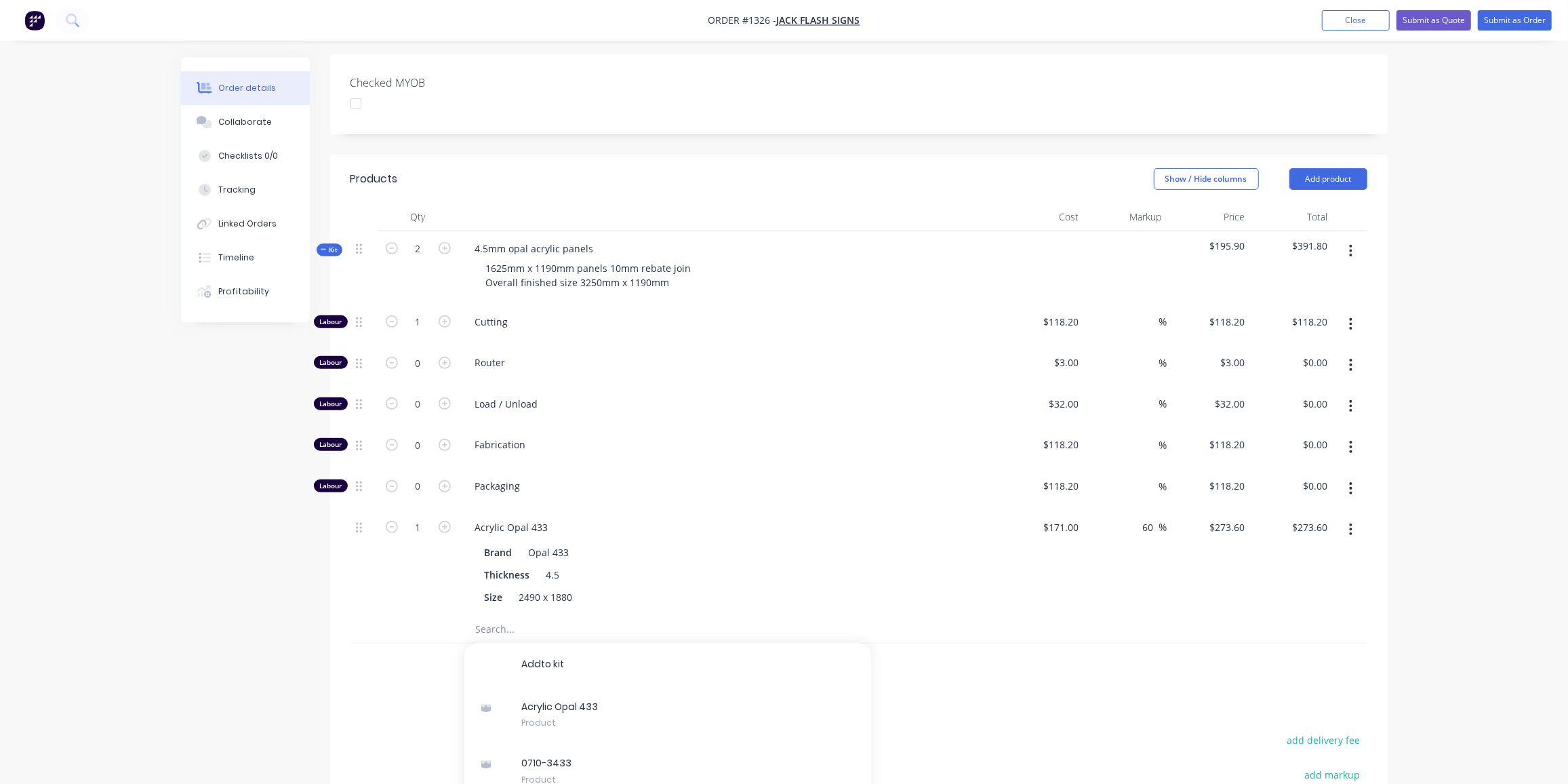
scroll to position [369, 0]
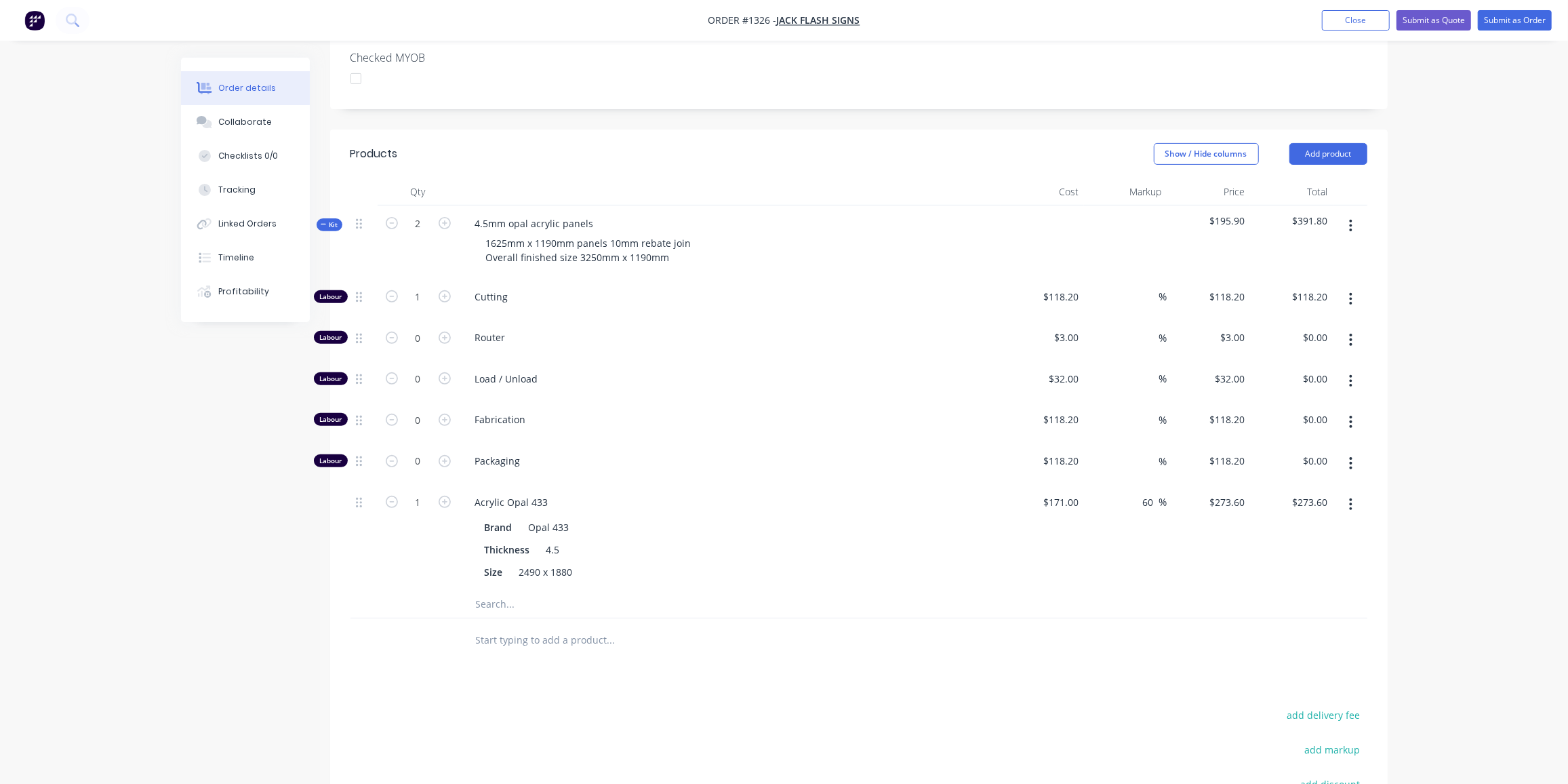
click at [192, 472] on div "Created by [PERSON_NAME] Created [DATE] Required [DATE] Assigned to Add team me…" at bounding box center [784, 348] width 1207 height 1321
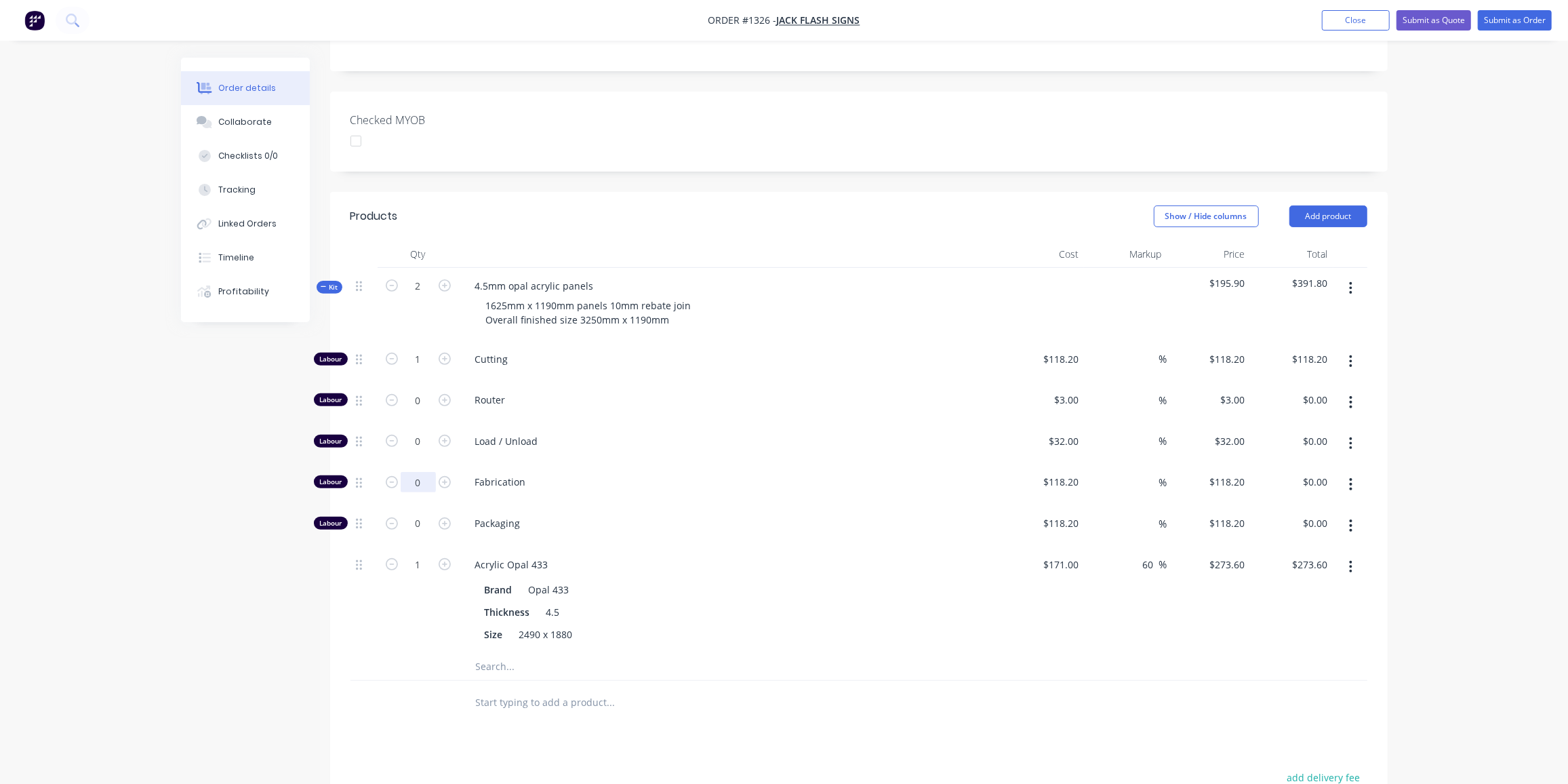
scroll to position [247, 0]
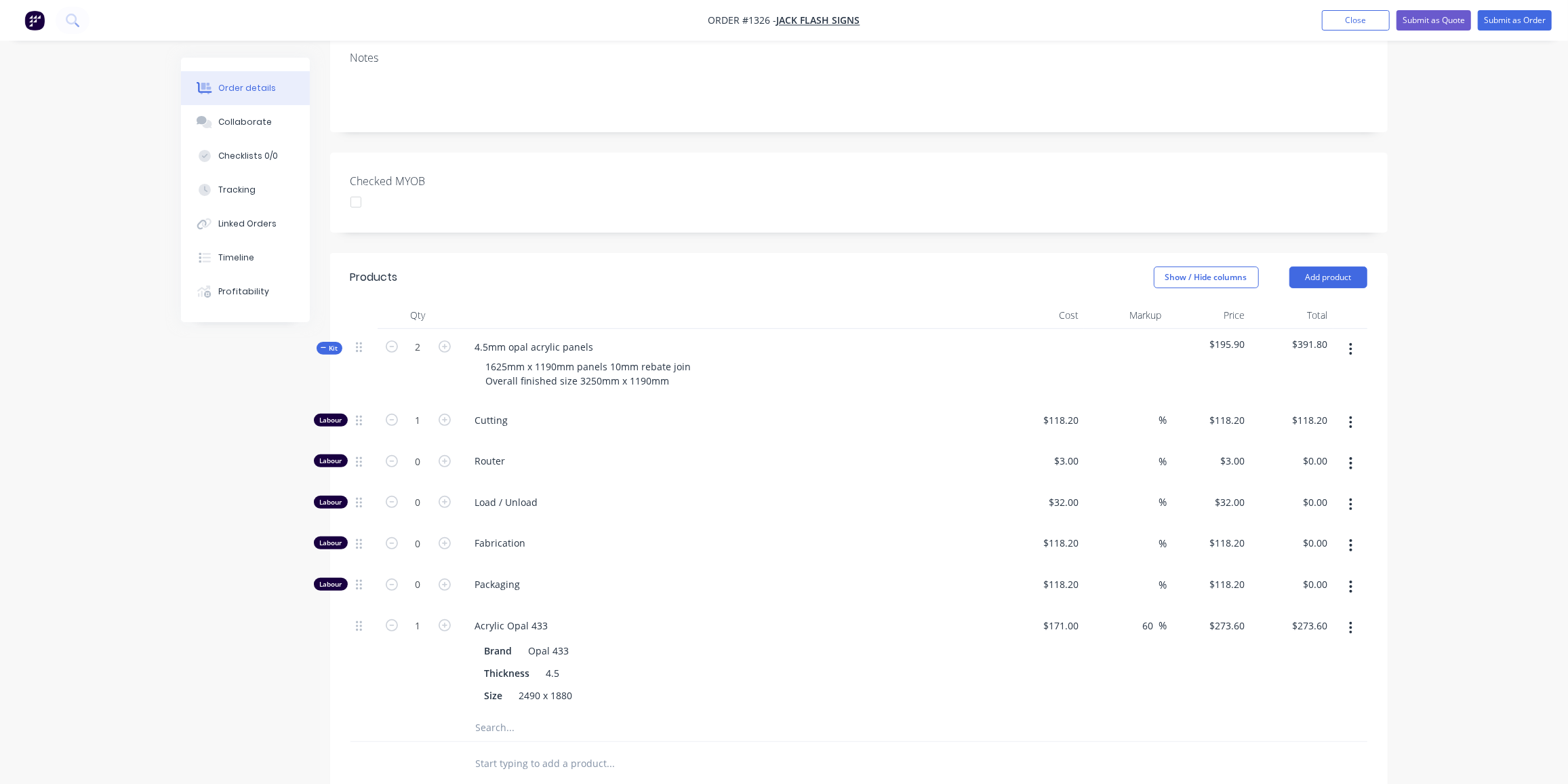
click at [327, 343] on span "Kit" at bounding box center [329, 348] width 18 height 10
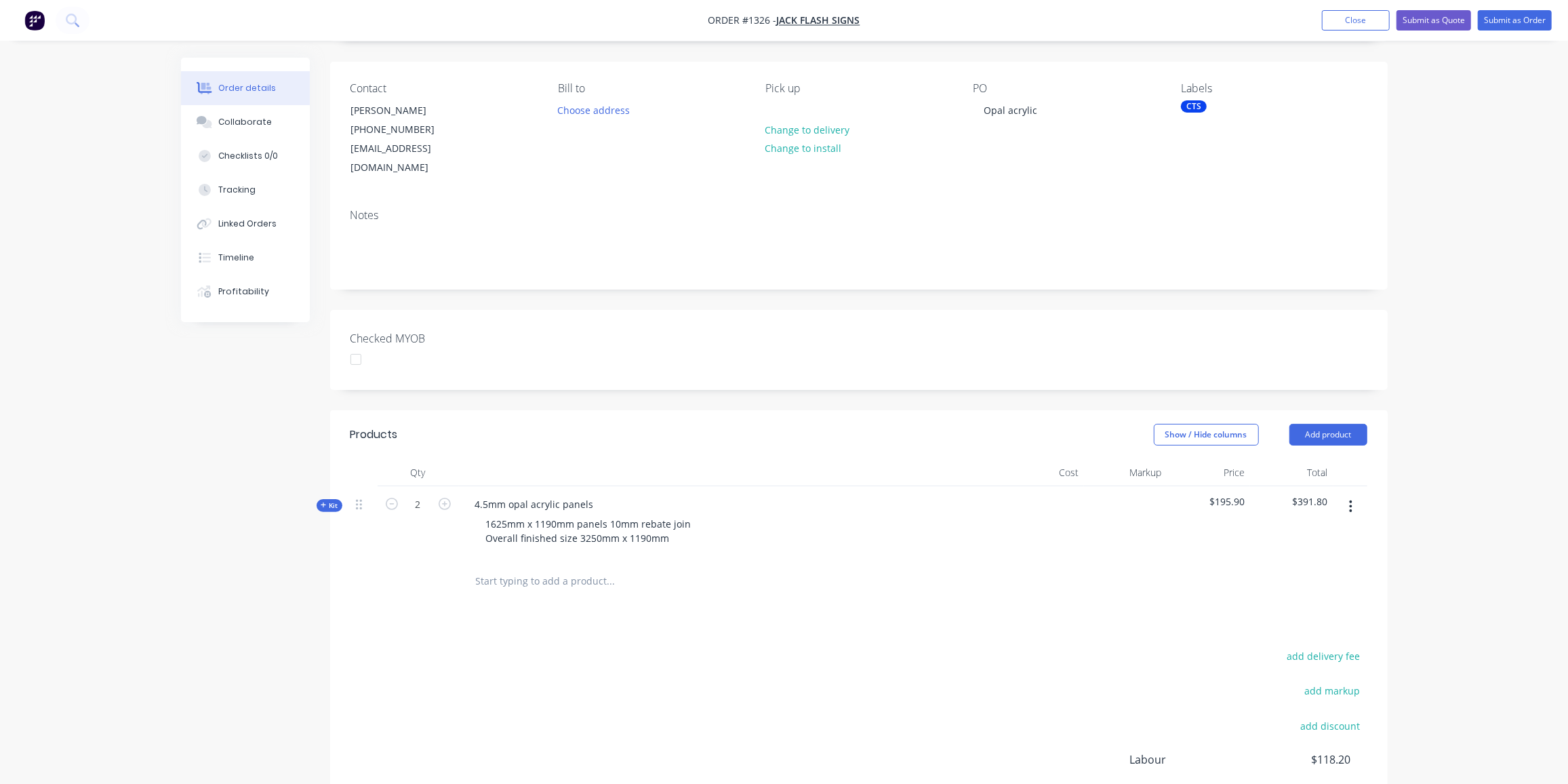
scroll to position [48, 0]
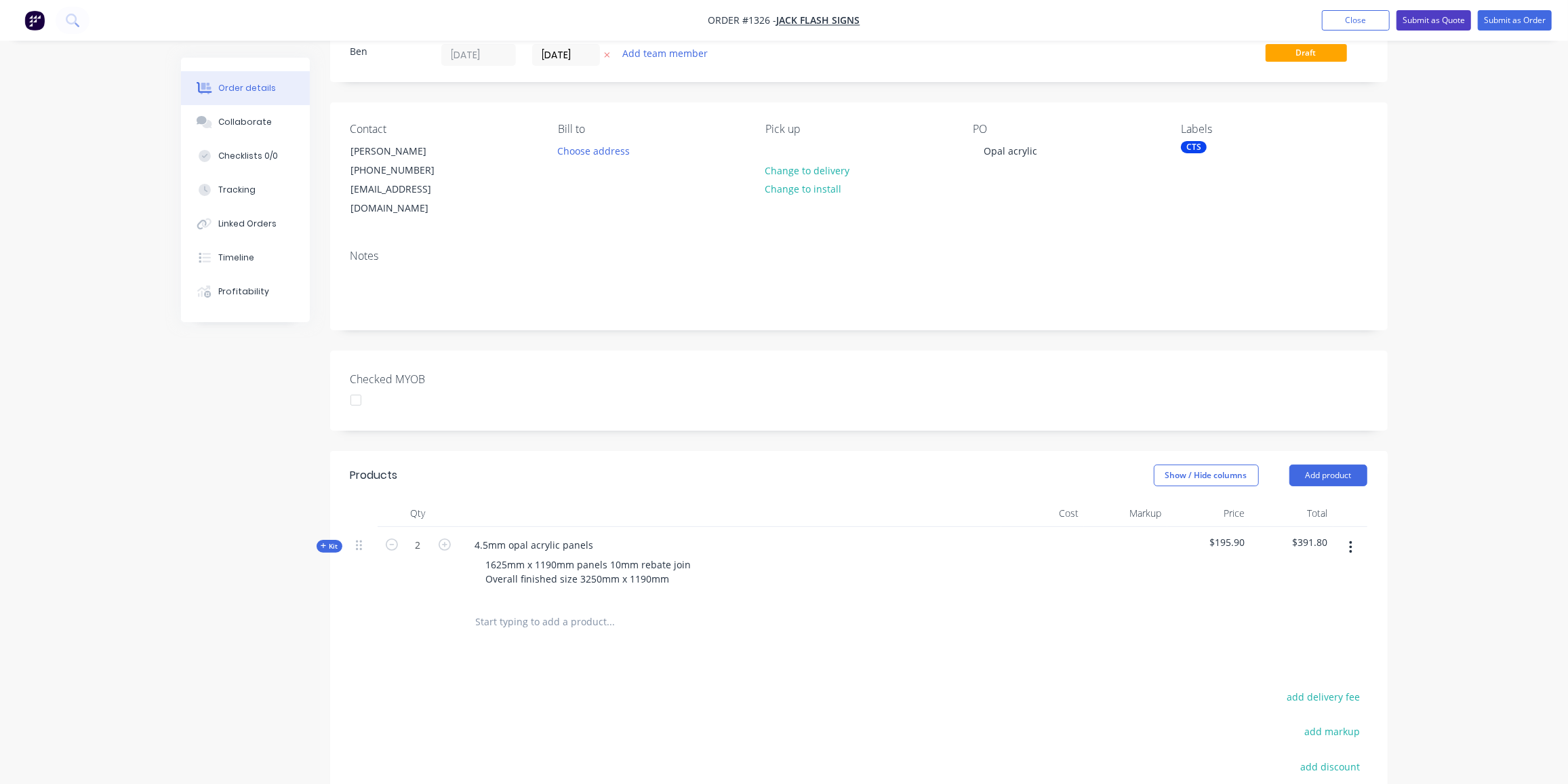
click at [1431, 26] on button "Submit as Quote" at bounding box center [1433, 20] width 75 height 21
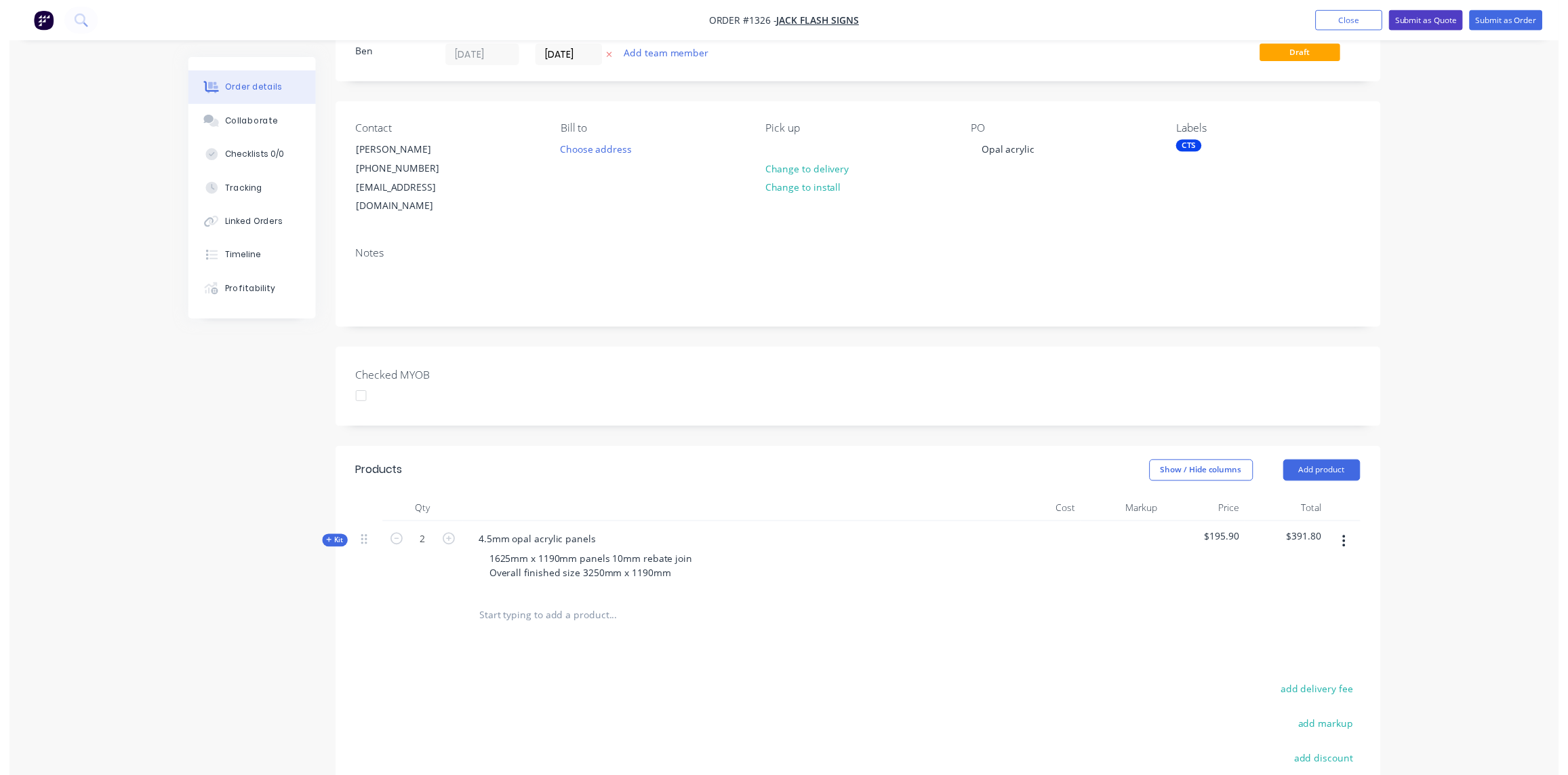
scroll to position [0, 0]
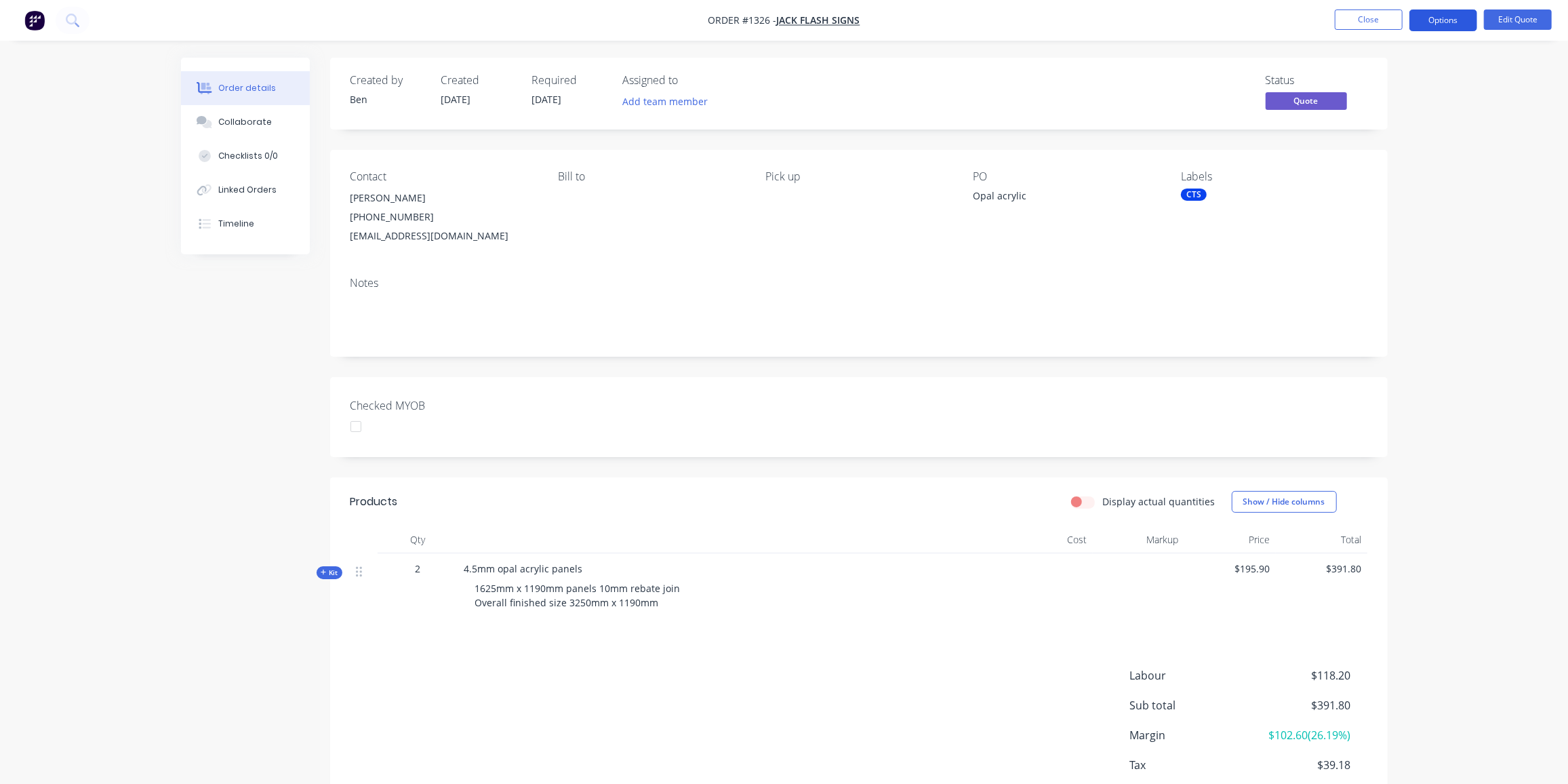
click at [1438, 23] on button "Options" at bounding box center [1443, 21] width 68 height 22
click at [1358, 80] on div "Quote" at bounding box center [1403, 82] width 125 height 20
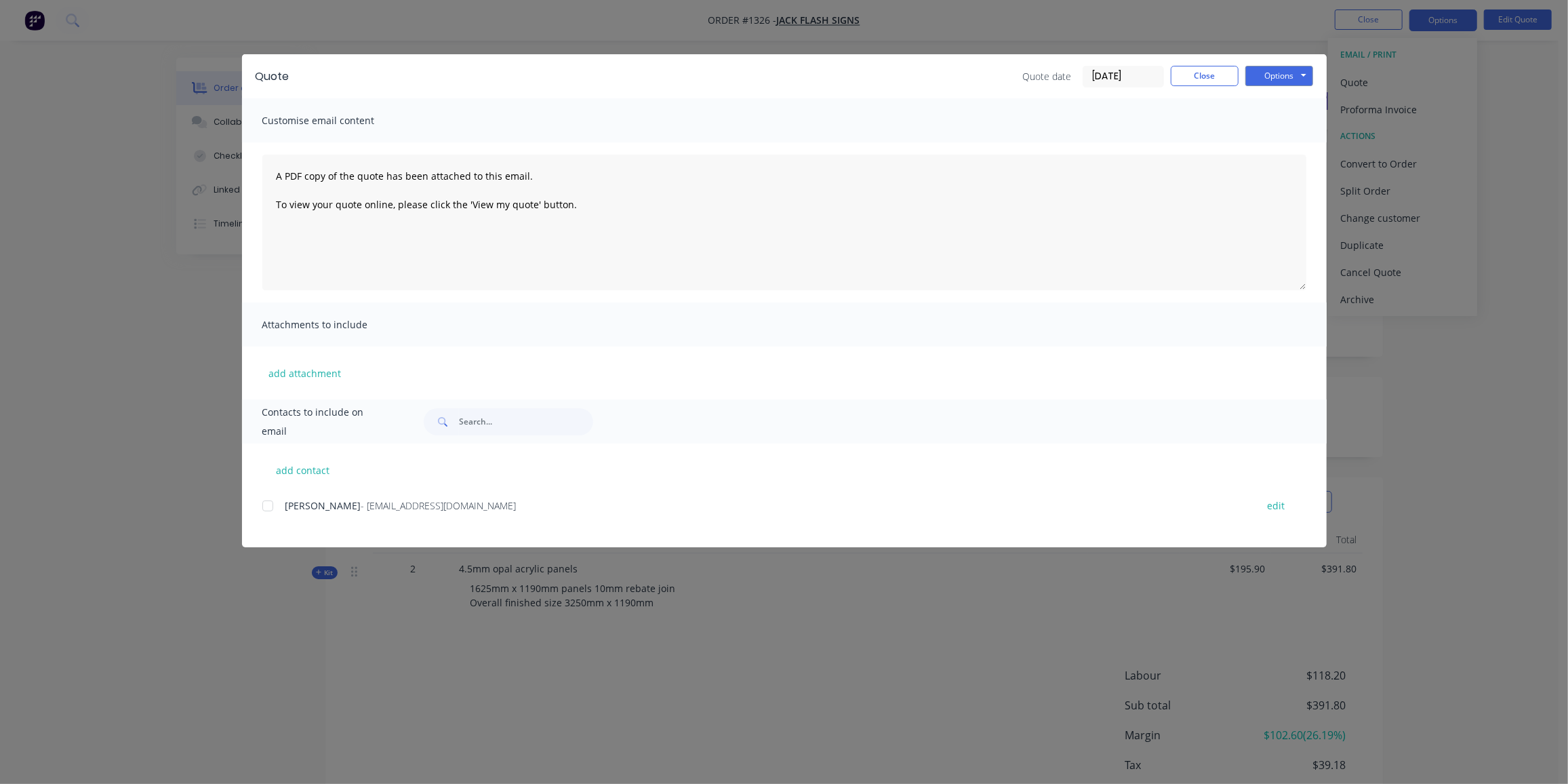
click at [274, 508] on div at bounding box center [268, 506] width 27 height 27
click at [1281, 76] on button "Options" at bounding box center [1279, 76] width 68 height 21
click at [1290, 97] on button "Preview" at bounding box center [1289, 99] width 87 height 23
click at [270, 509] on div at bounding box center [268, 506] width 27 height 27
click at [1274, 82] on button "Options" at bounding box center [1279, 76] width 68 height 21
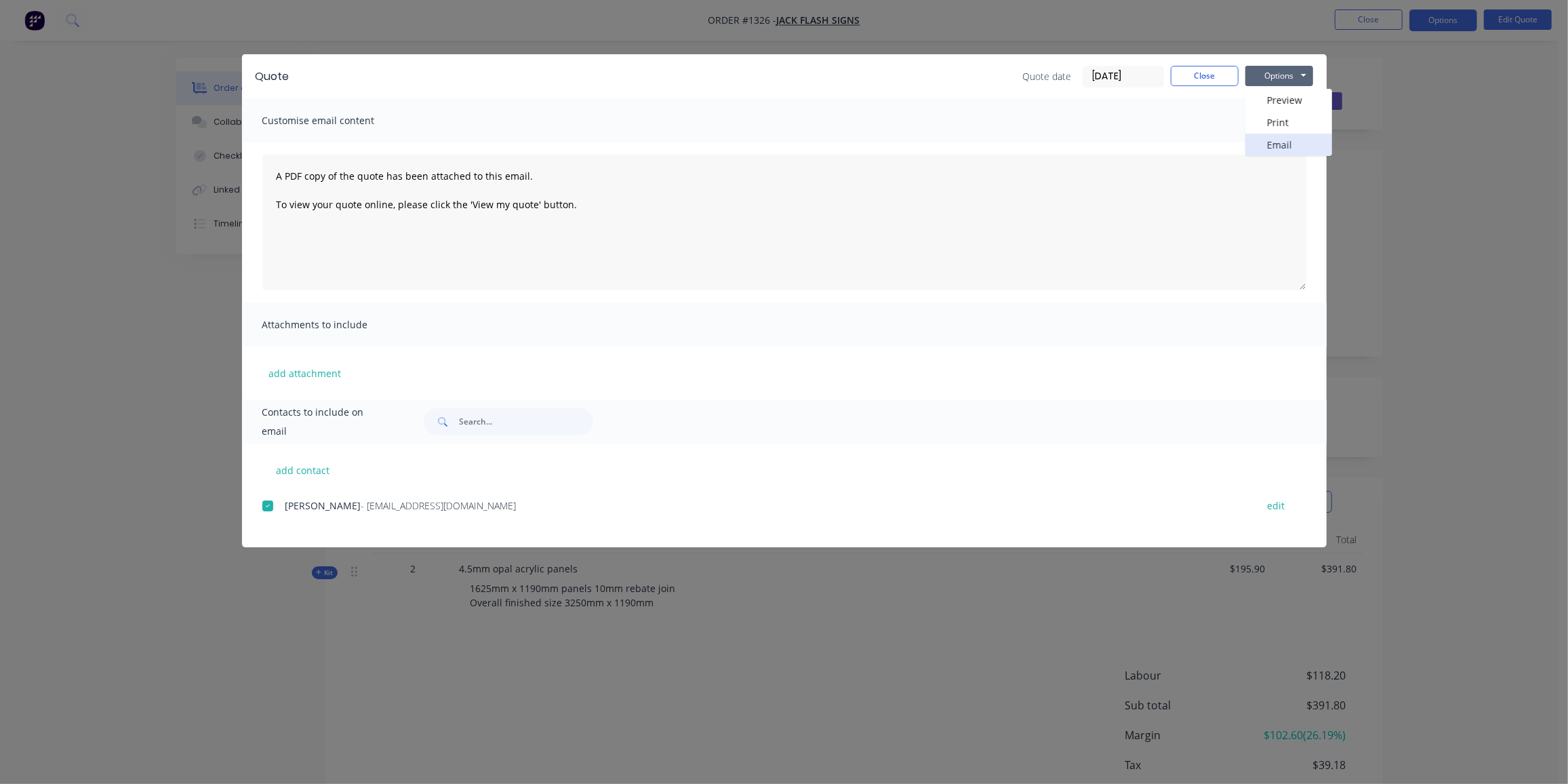
click at [1296, 148] on button "Email" at bounding box center [1289, 145] width 87 height 23
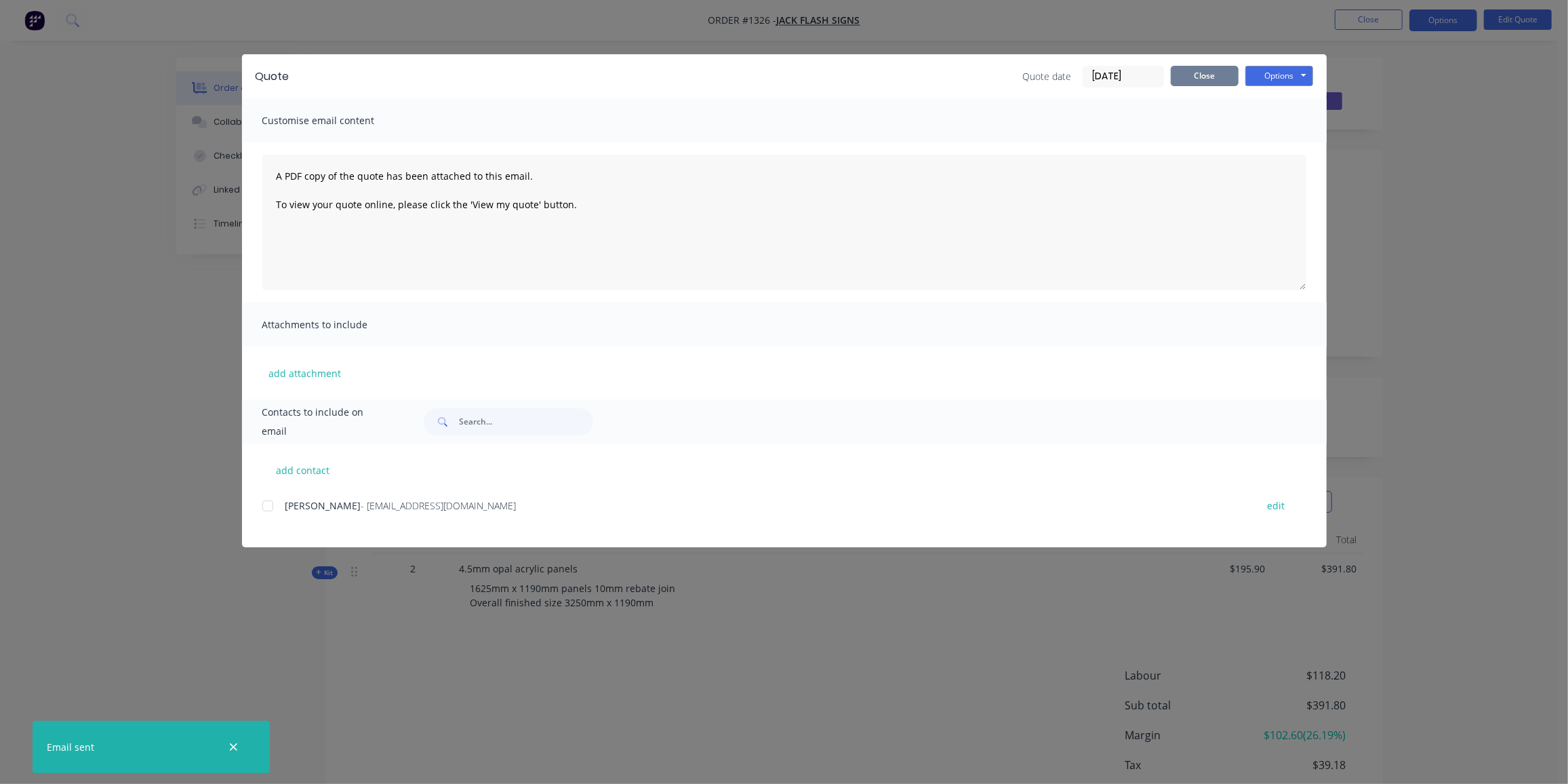
click at [1209, 79] on button "Close" at bounding box center [1204, 76] width 68 height 21
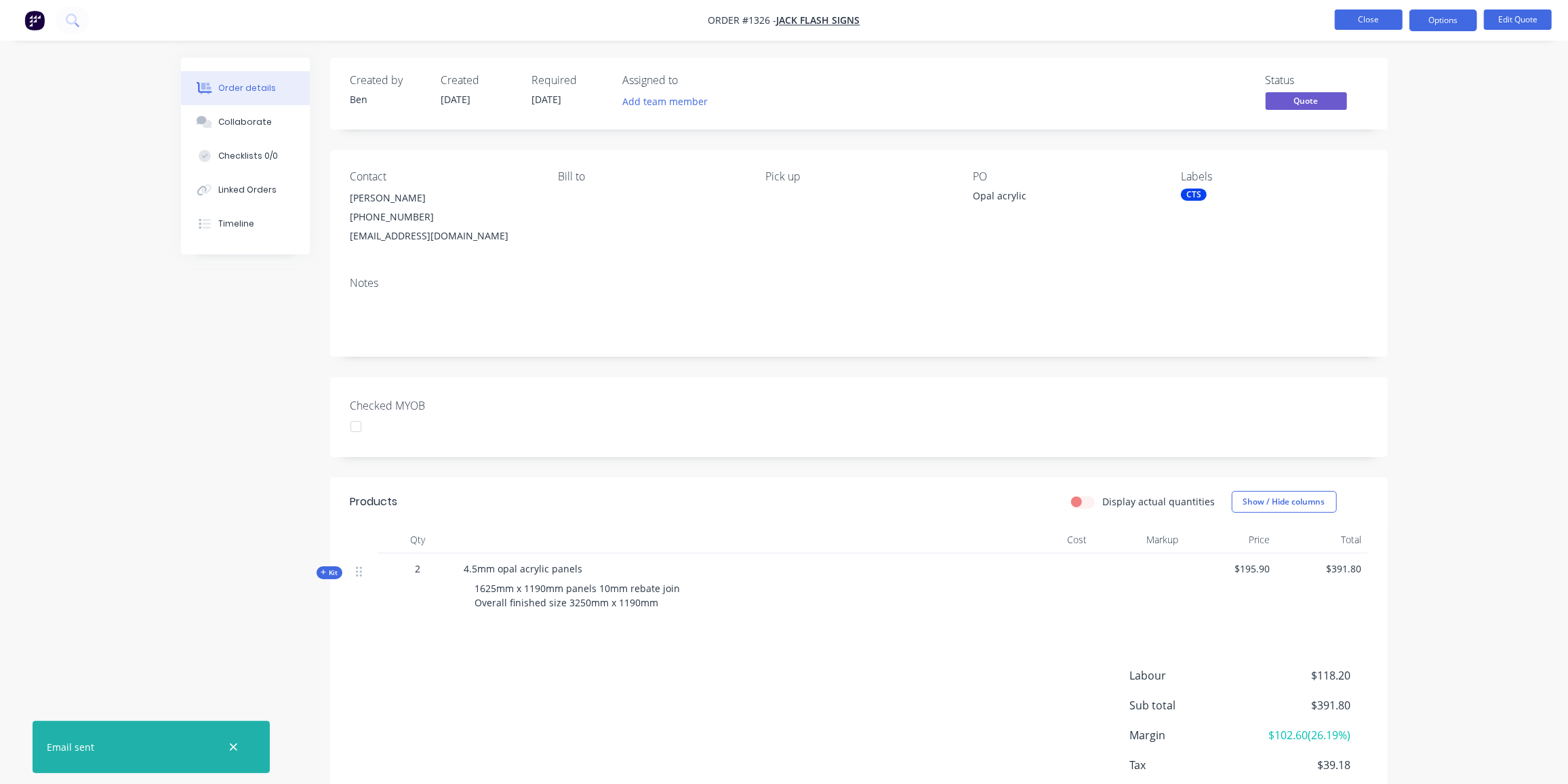
click at [1378, 15] on button "Close" at bounding box center [1369, 20] width 68 height 21
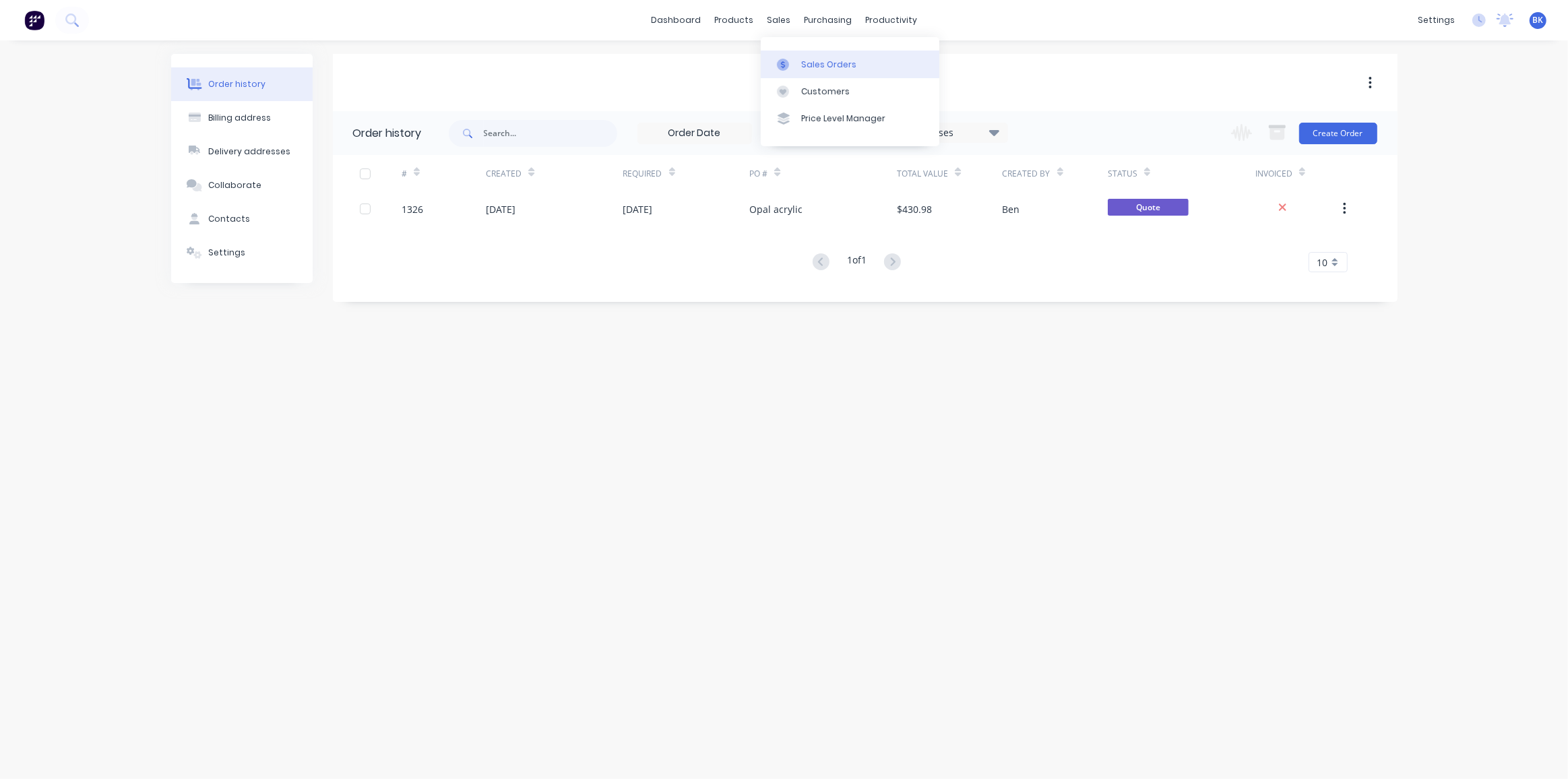
click at [797, 64] on link "Sales Orders" at bounding box center [849, 64] width 179 height 27
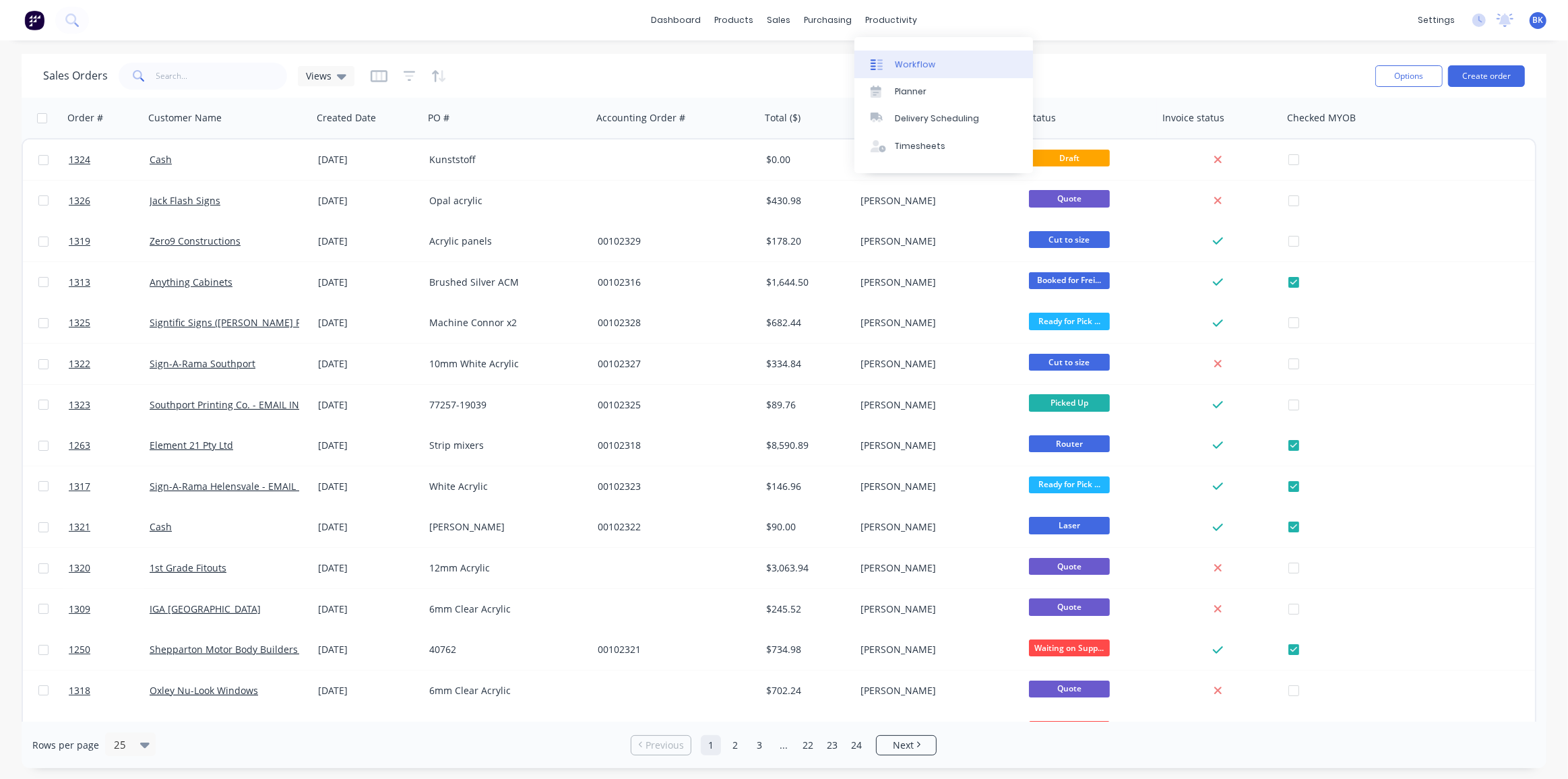
click at [911, 63] on div "Workflow" at bounding box center [915, 65] width 40 height 13
